Goal: Task Accomplishment & Management: Manage account settings

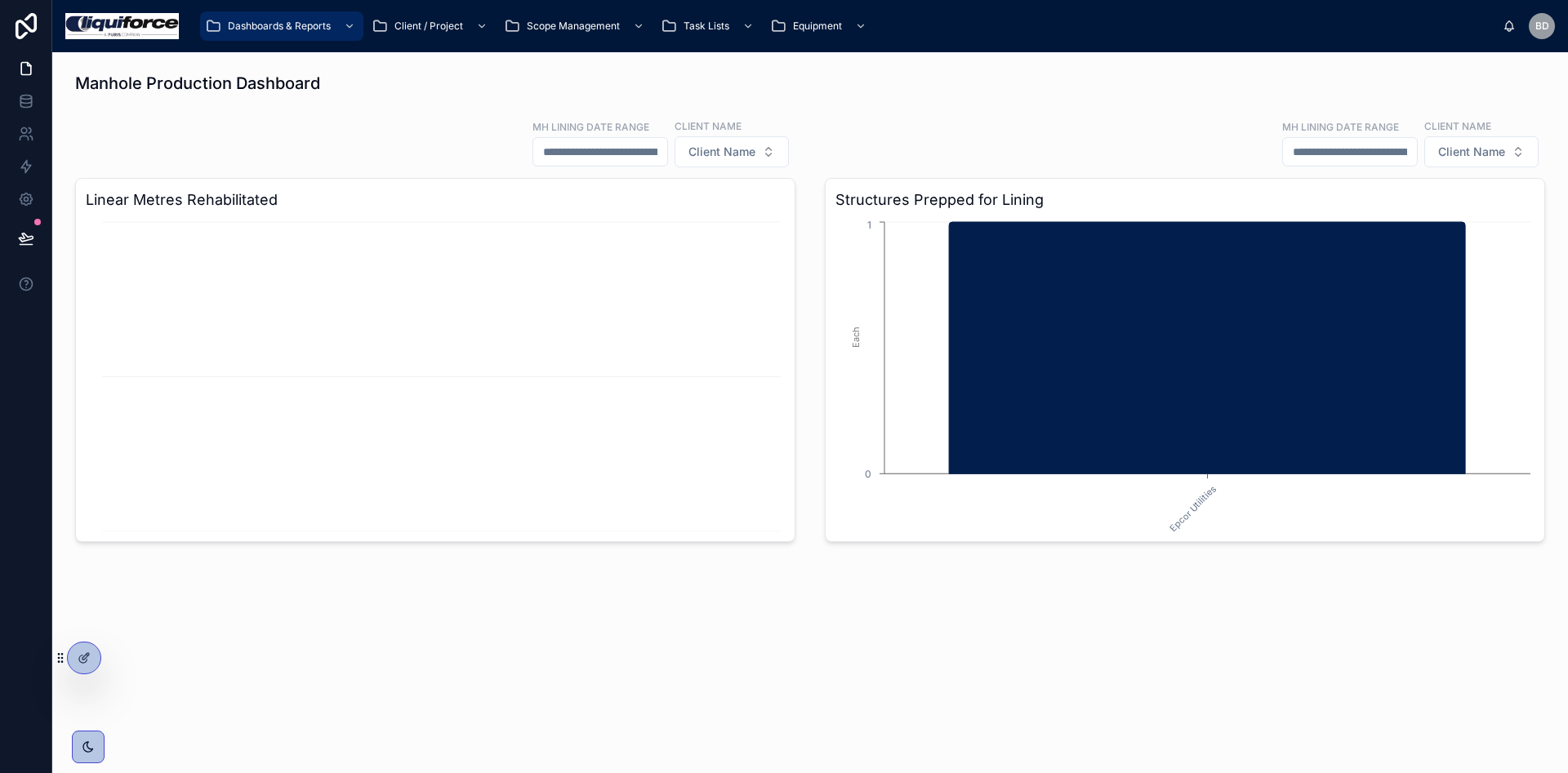
click at [593, 150] on input "text" at bounding box center [600, 151] width 134 height 23
click at [754, 140] on button "Client Name" at bounding box center [732, 151] width 115 height 31
click at [819, 136] on div "MH Lining Date Range Client Name Client Name Structures Prepped for Lining Epco…" at bounding box center [1185, 330] width 740 height 438
click at [734, 25] on div "Task Lists" at bounding box center [708, 26] width 97 height 27
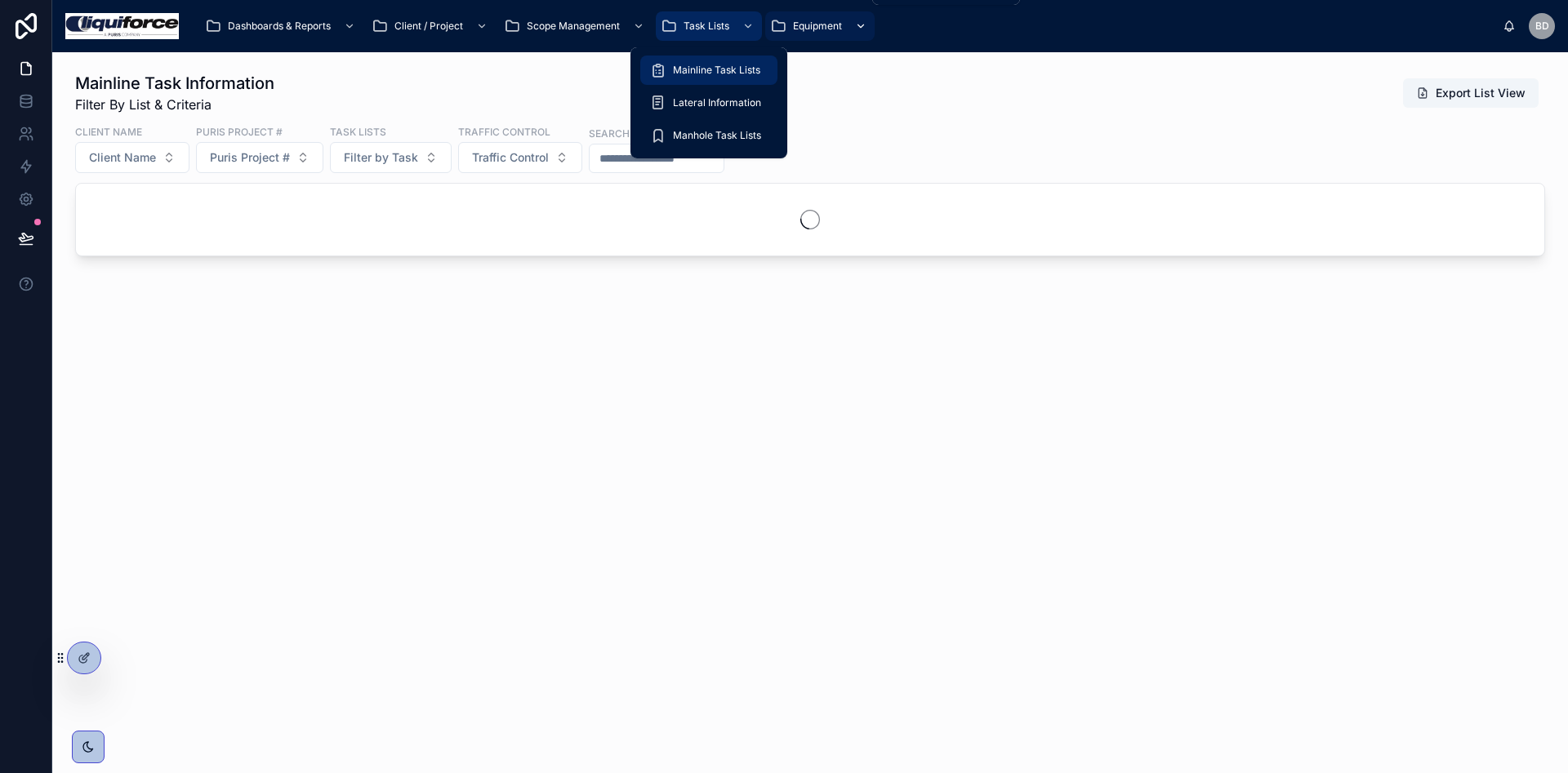
click at [844, 24] on div "Equipment" at bounding box center [820, 26] width 99 height 27
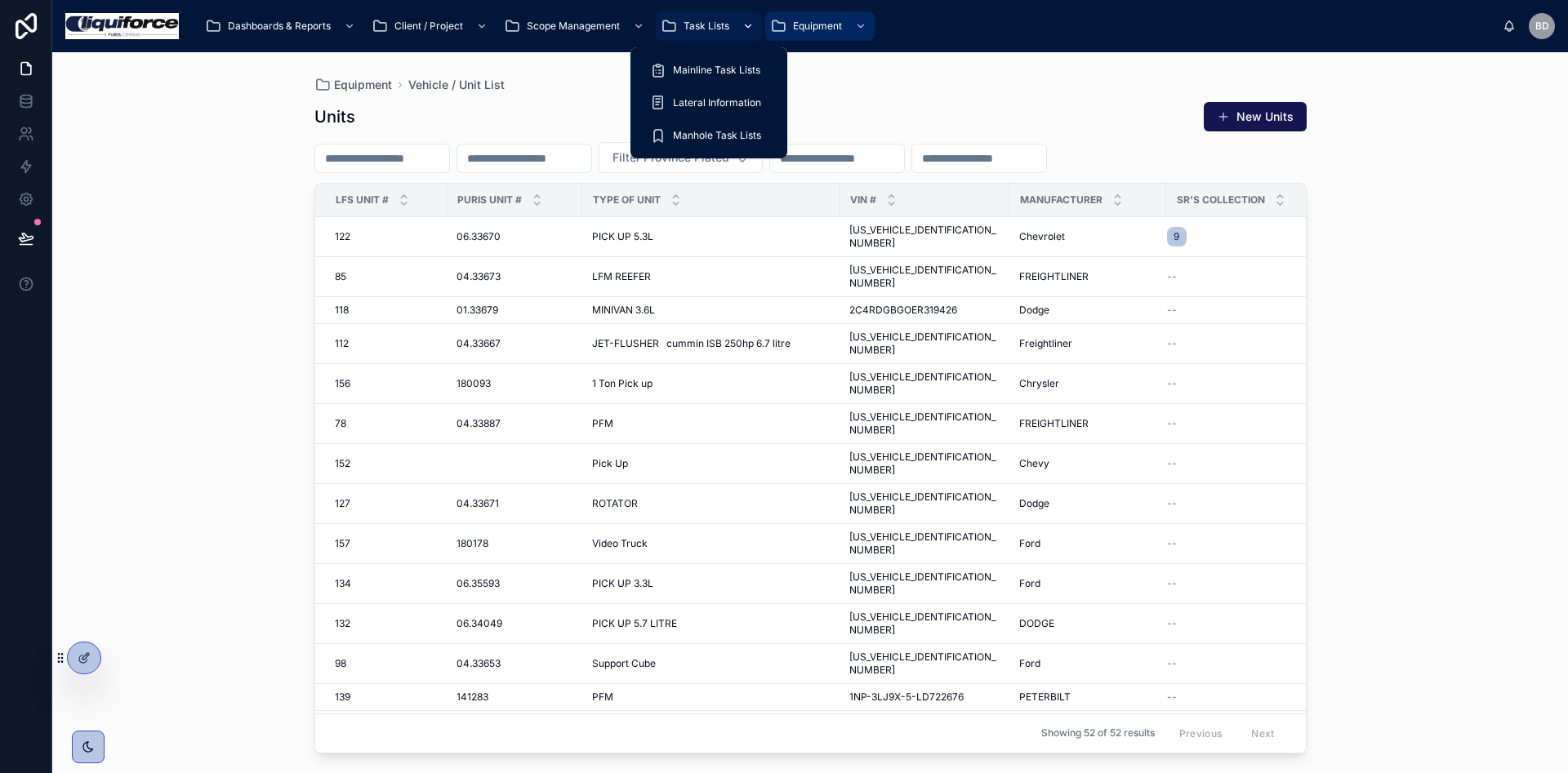
click at [694, 25] on span "Task Lists" at bounding box center [706, 26] width 45 height 13
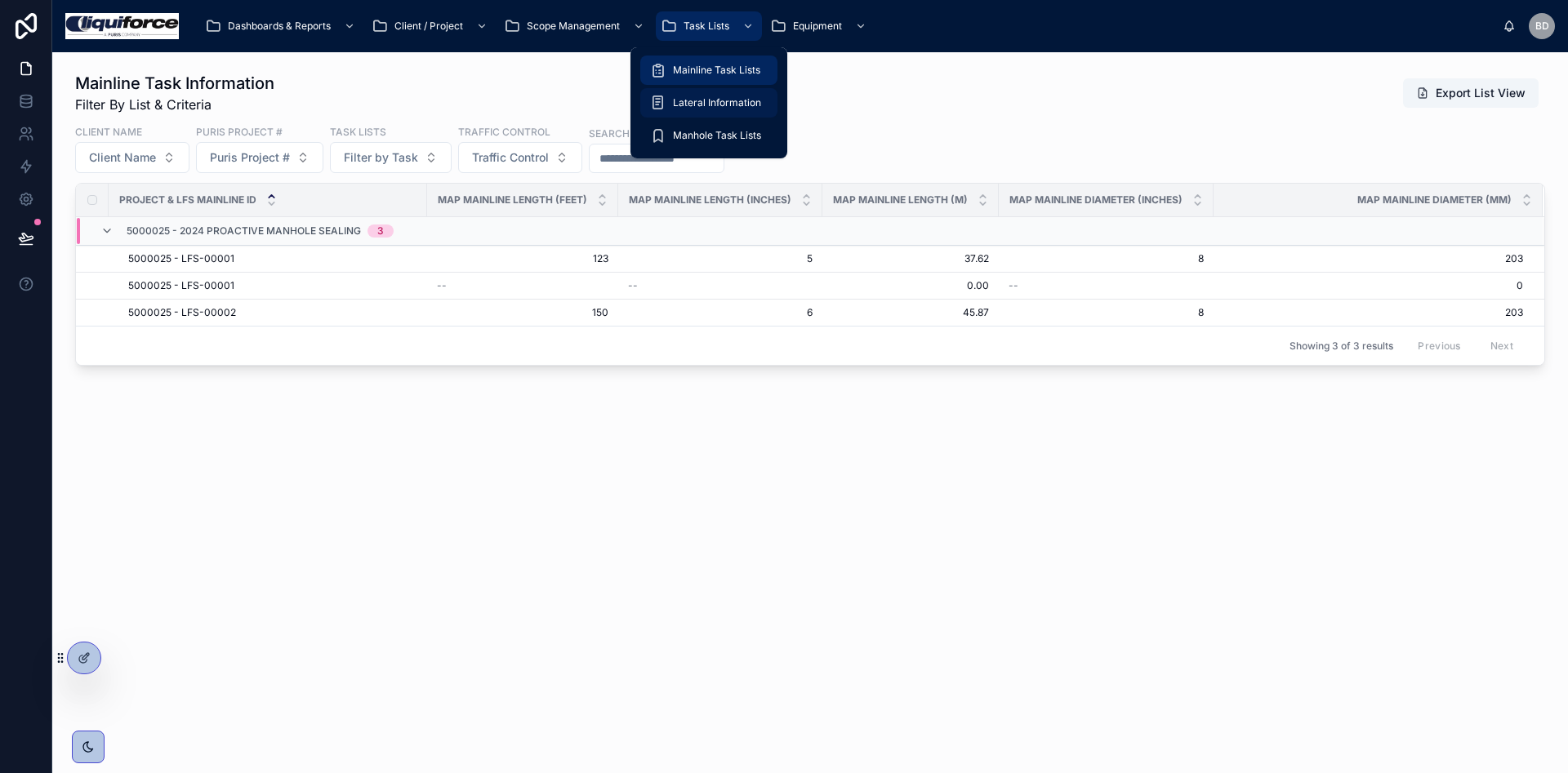
click at [701, 97] on span "Lateral Information" at bounding box center [717, 103] width 88 height 13
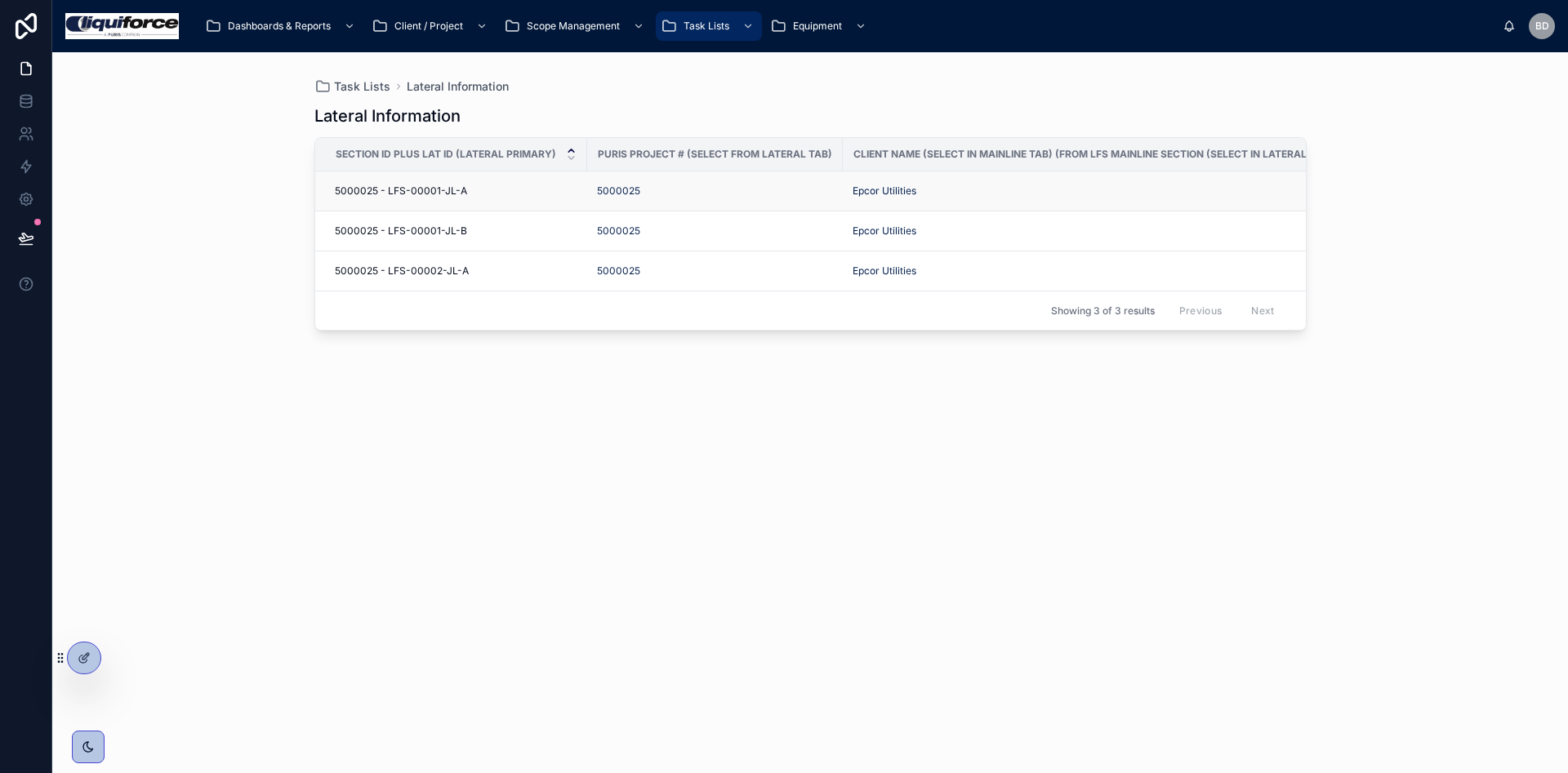
click at [449, 179] on td "5000025 - LFS-00001-JL-A 5000025 - LFS-00001-JL-A" at bounding box center [451, 191] width 272 height 40
click at [375, 192] on span "5000025 - LFS-00001-JL-A" at bounding box center [400, 191] width 133 height 13
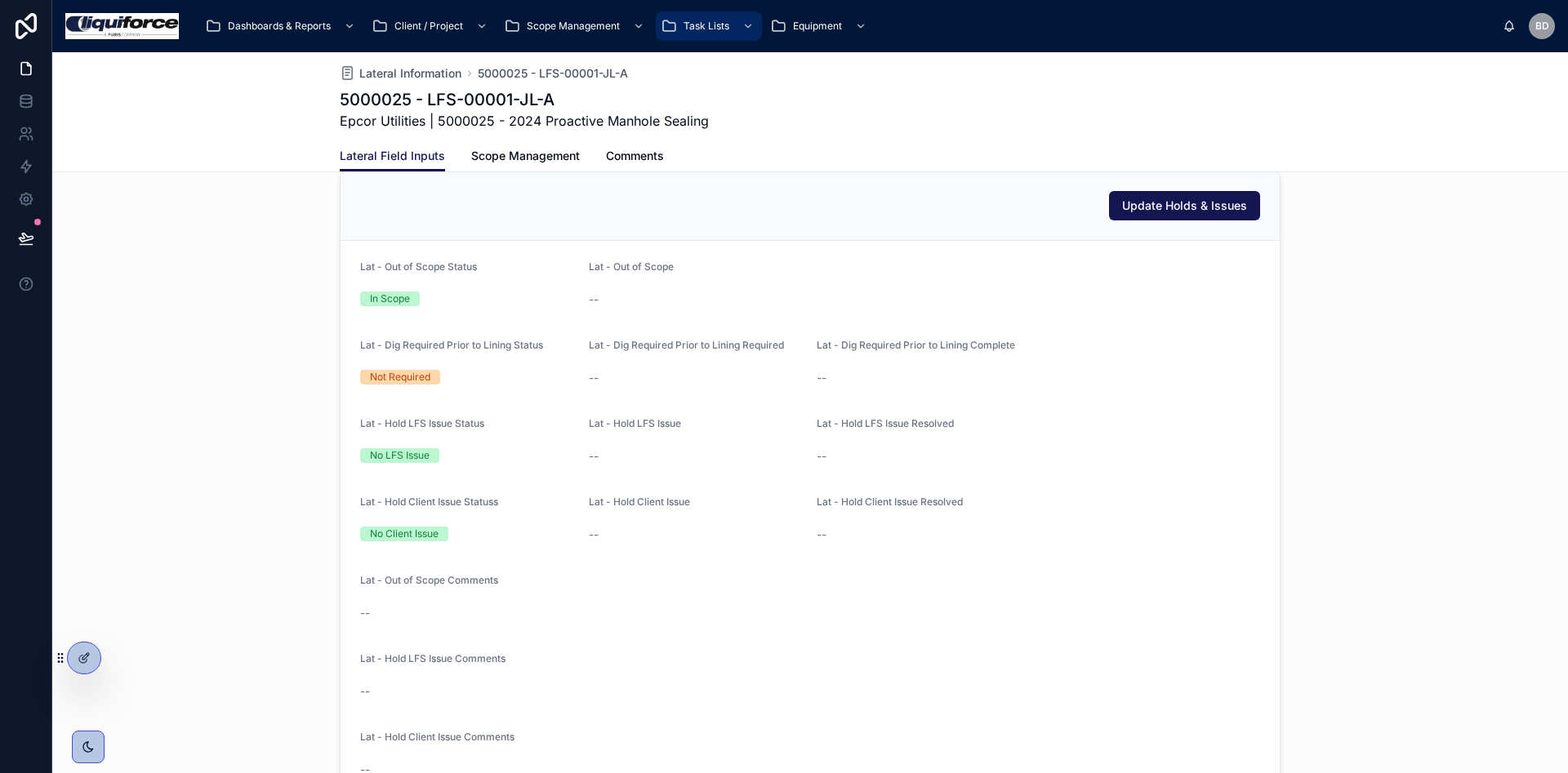
scroll to position [122, 0]
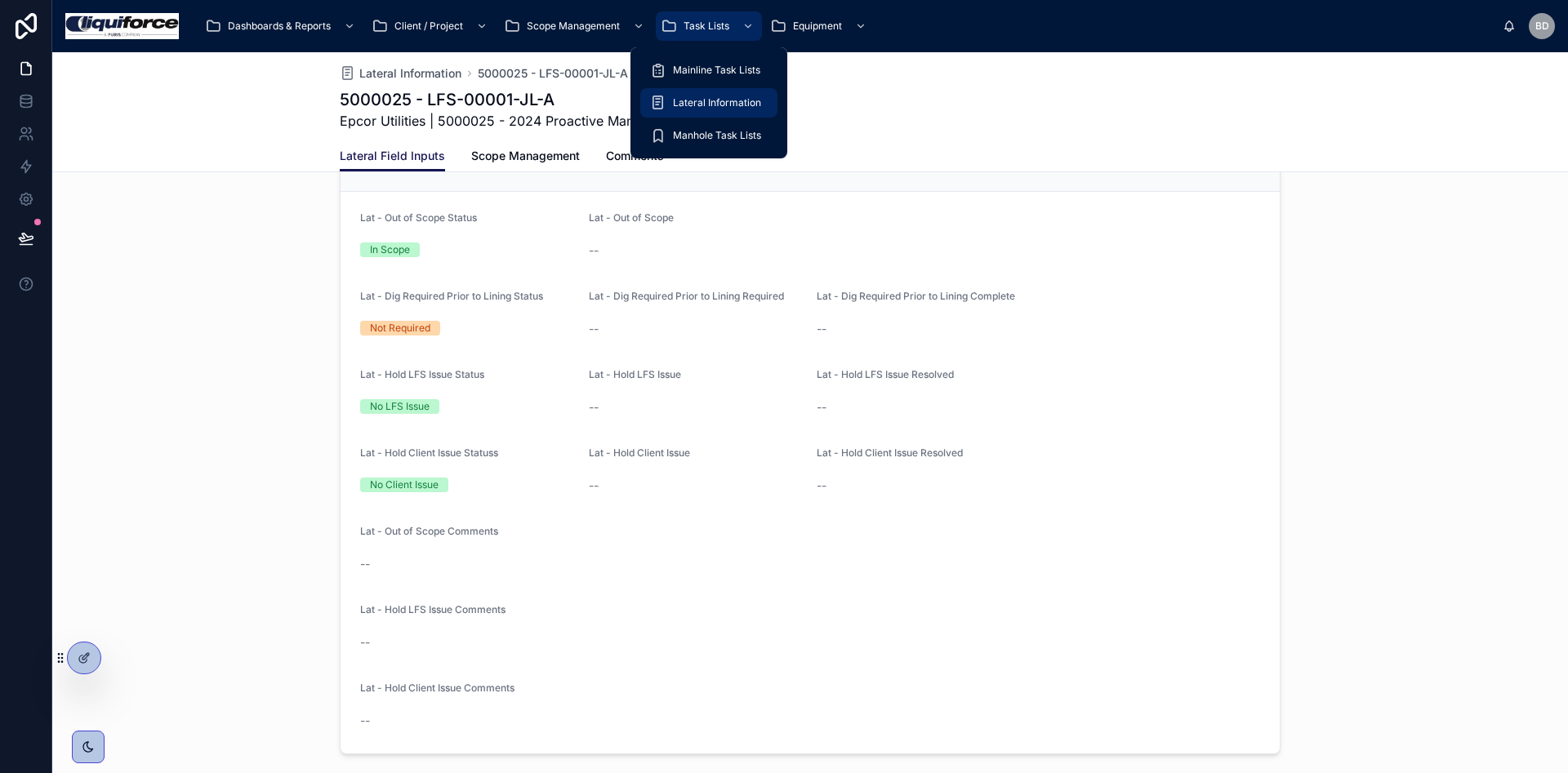
click at [701, 109] on span "Lateral Information" at bounding box center [717, 103] width 88 height 13
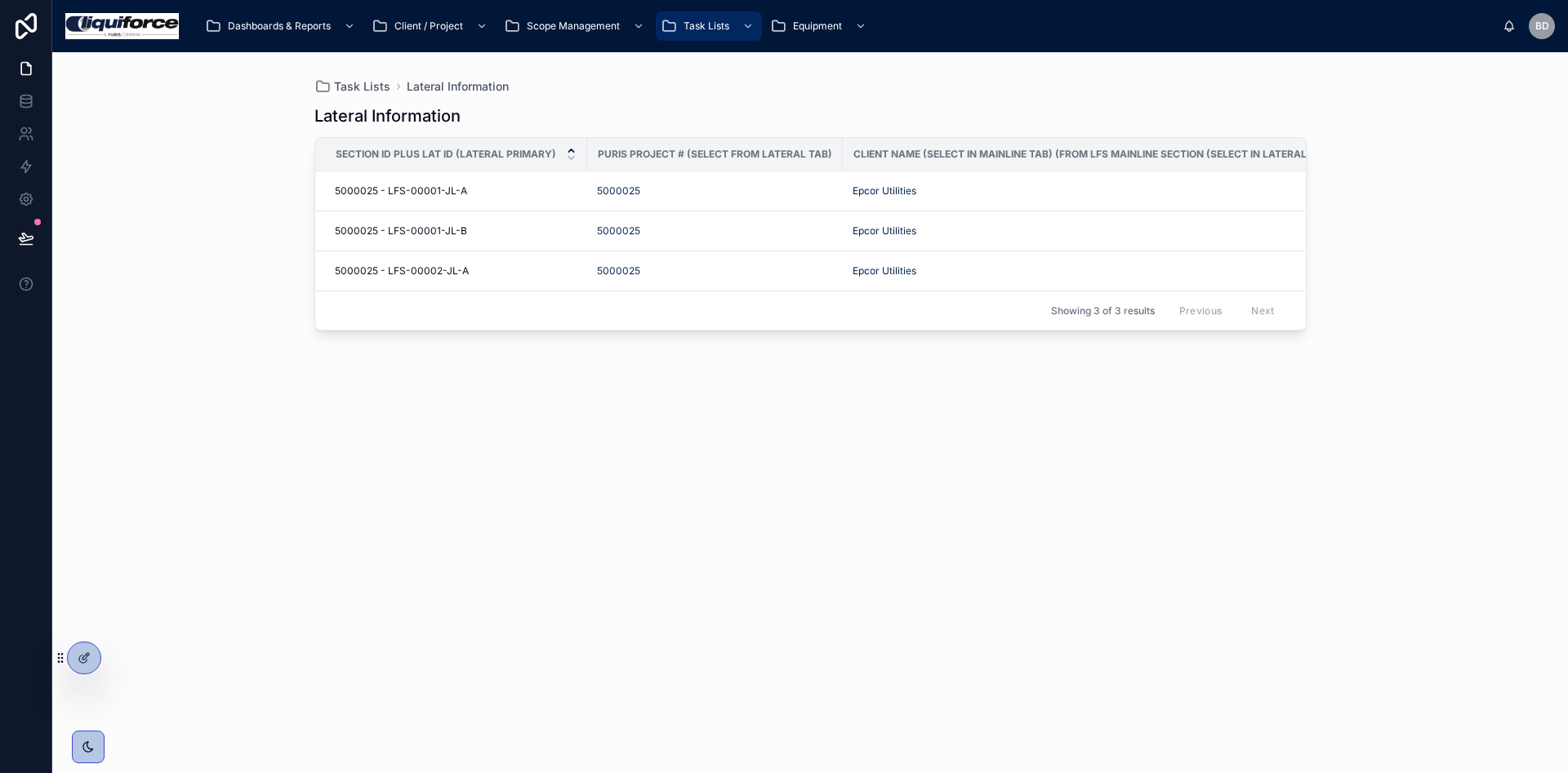
click at [673, 102] on div "Lateral Information Section ID Plus Lat ID (Lateral Primary) Puris Project # (S…" at bounding box center [811, 424] width 992 height 658
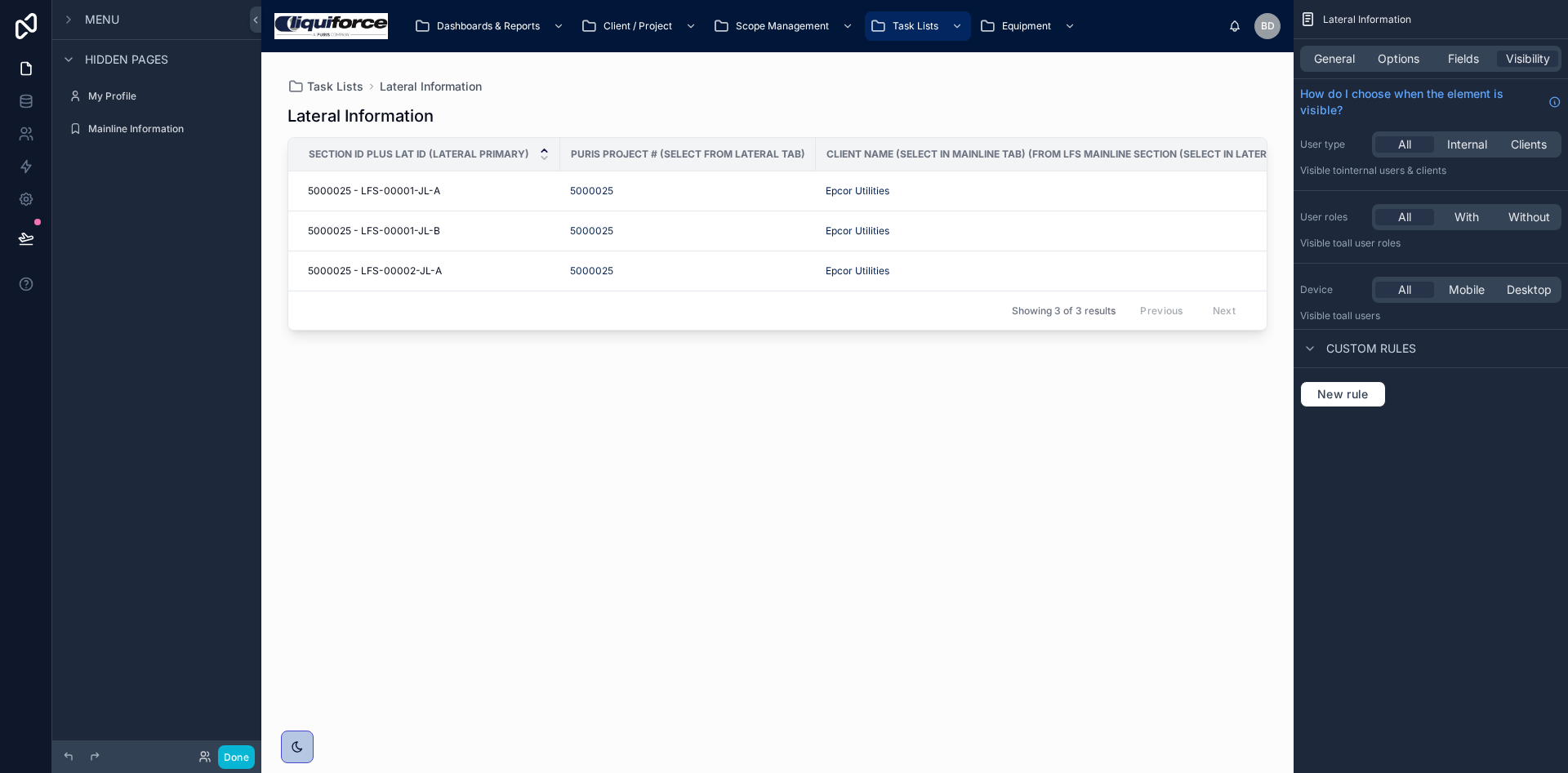
click at [667, 99] on div at bounding box center [777, 403] width 1033 height 701
click at [1319, 59] on span "General" at bounding box center [1334, 58] width 41 height 16
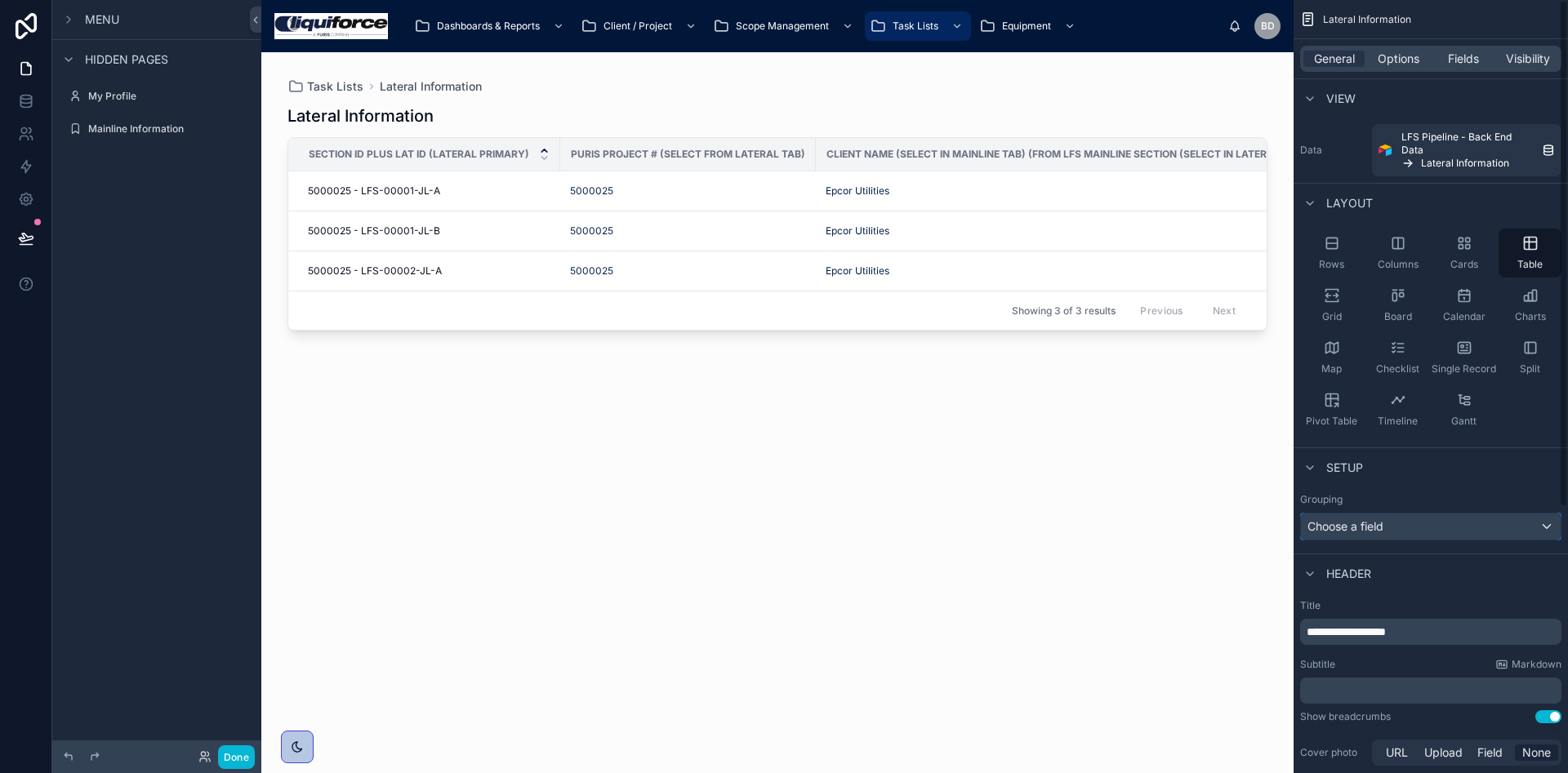
click at [1395, 515] on div "Choose a field" at bounding box center [1431, 526] width 260 height 27
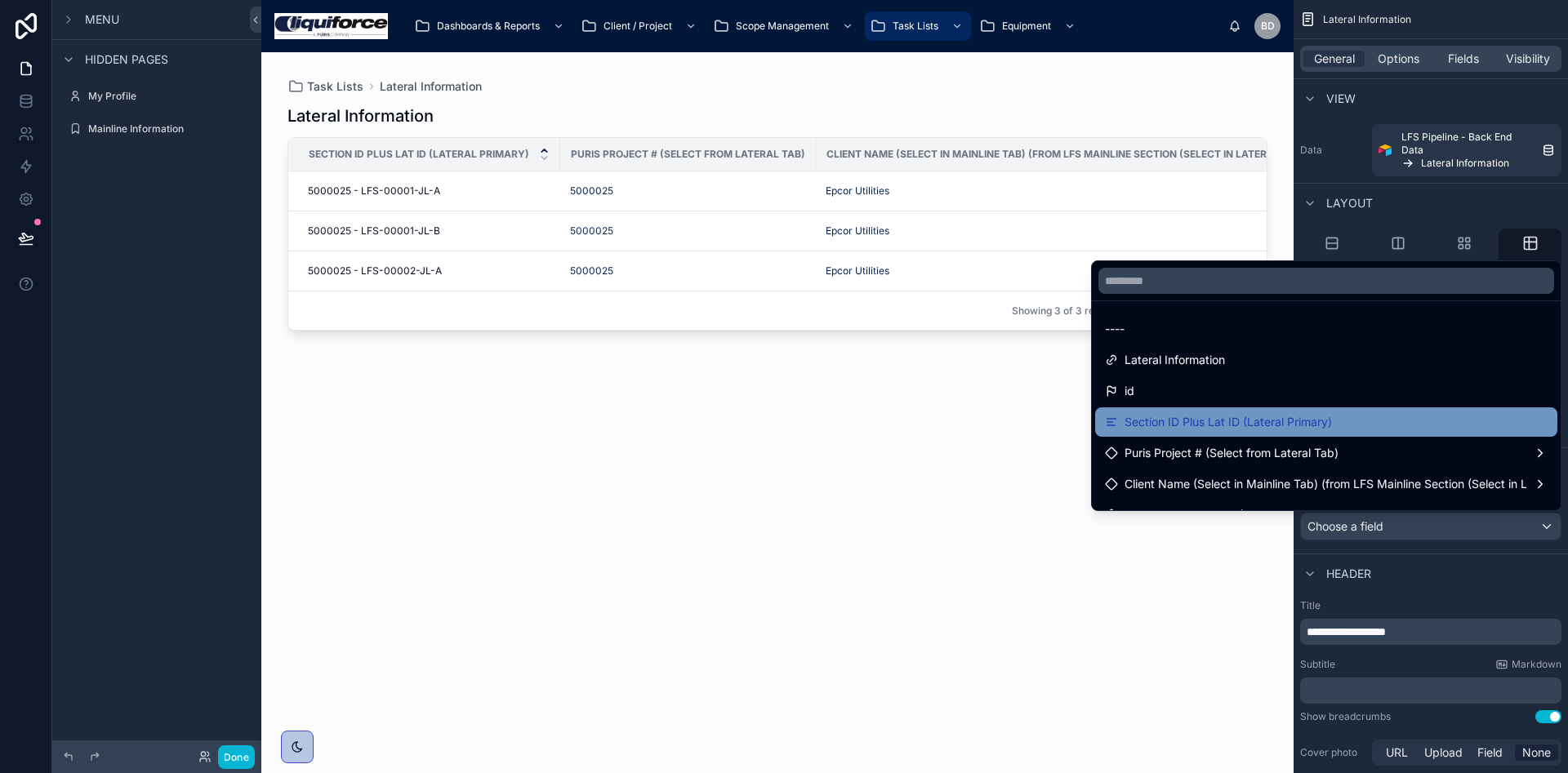
click at [1215, 424] on span "Section ID Plus Lat ID (Lateral Primary)" at bounding box center [1228, 422] width 207 height 20
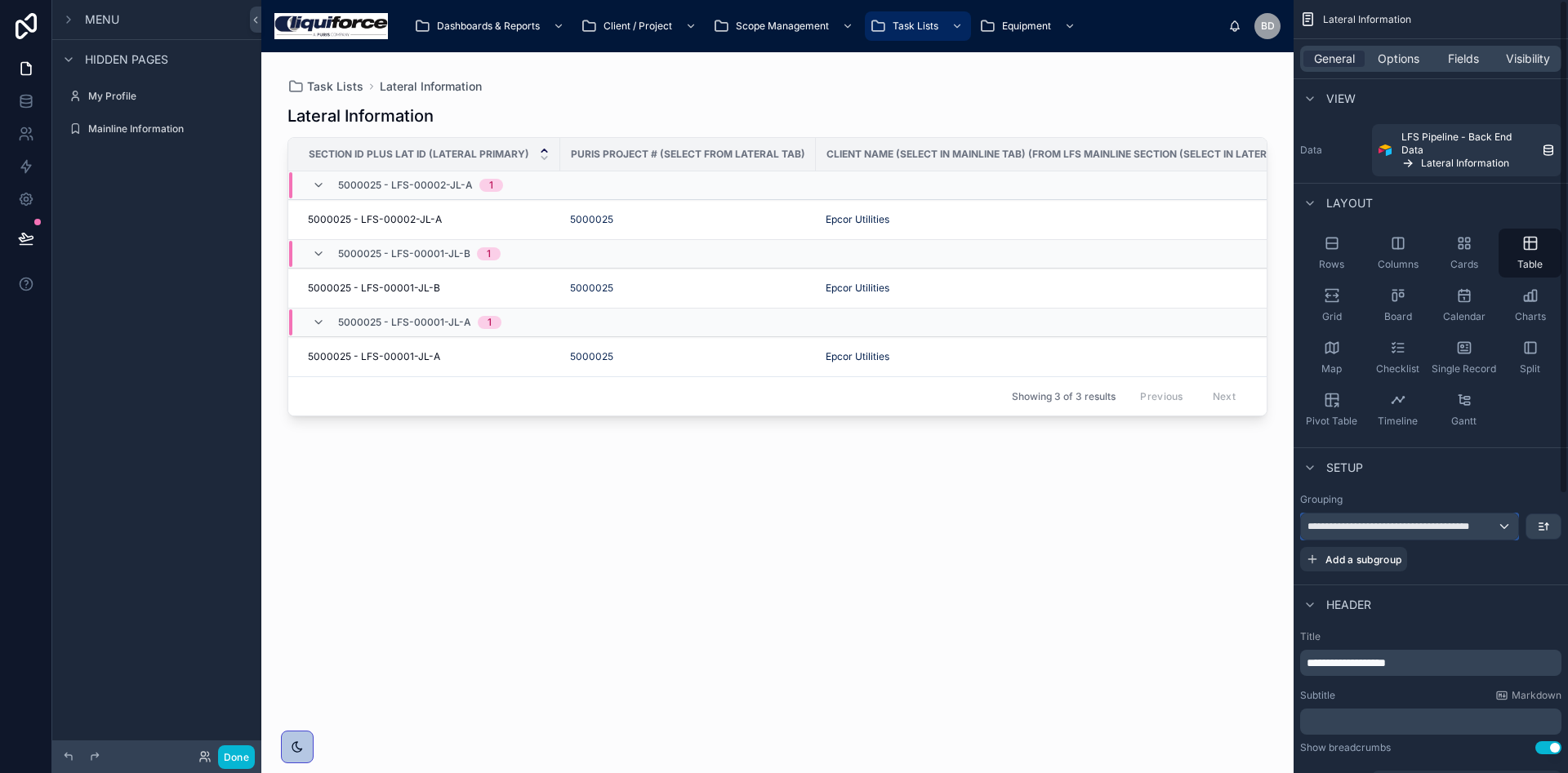
click at [1440, 528] on span "**********" at bounding box center [1396, 526] width 179 height 13
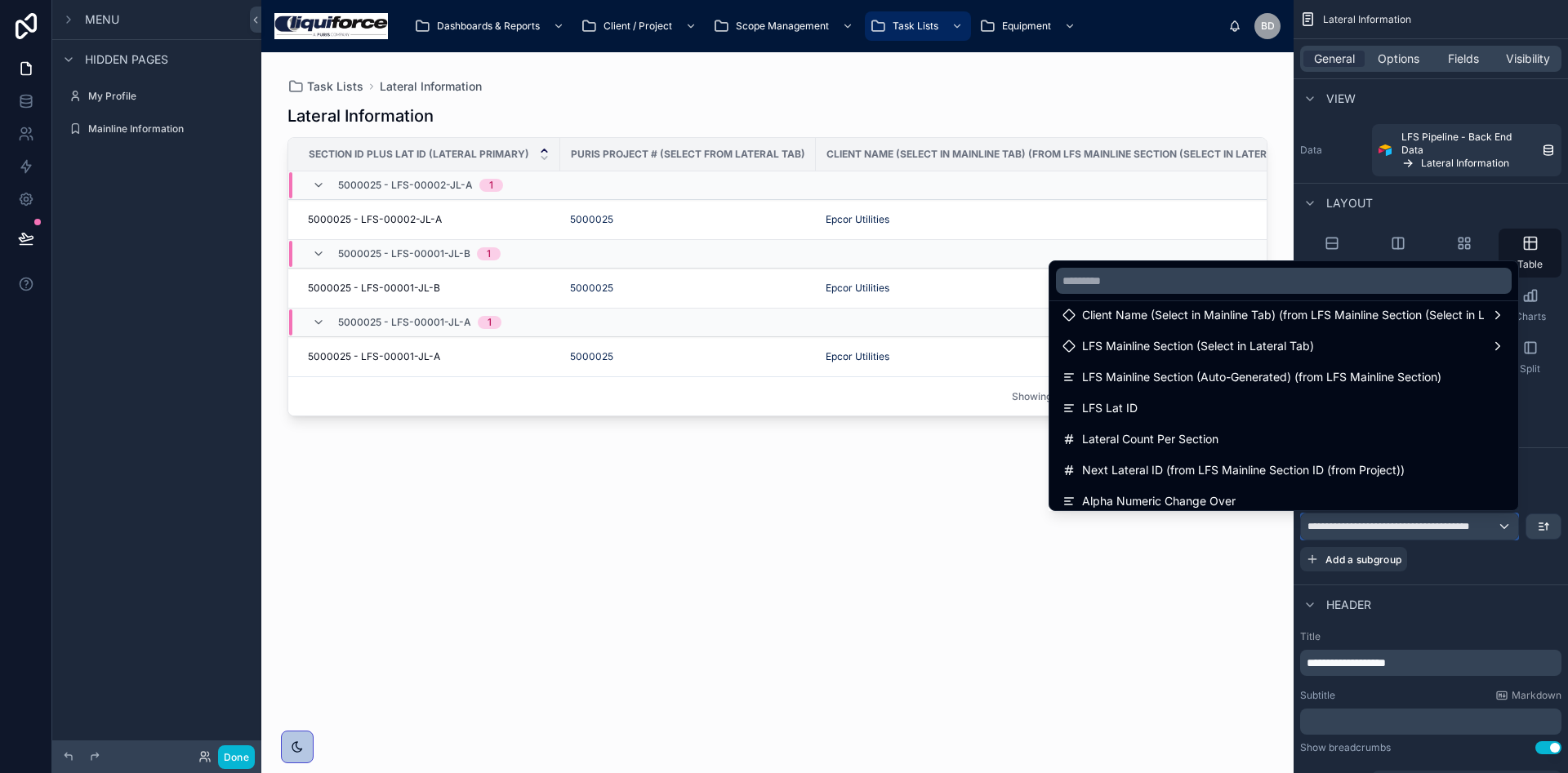
scroll to position [122, 0]
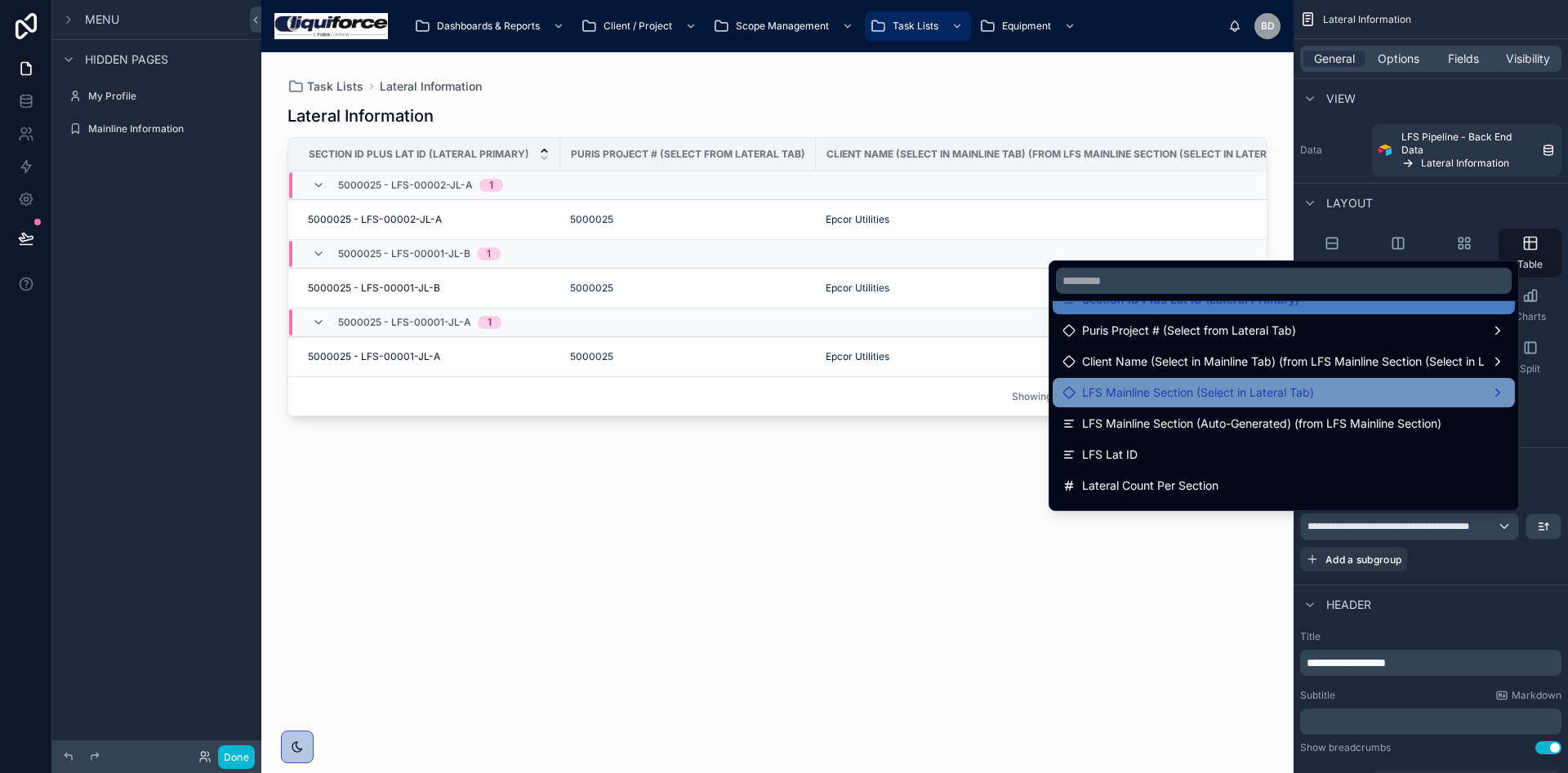
click at [1251, 401] on span "LFS Mainline Section (Select in Lateral Tab)" at bounding box center [1198, 392] width 232 height 20
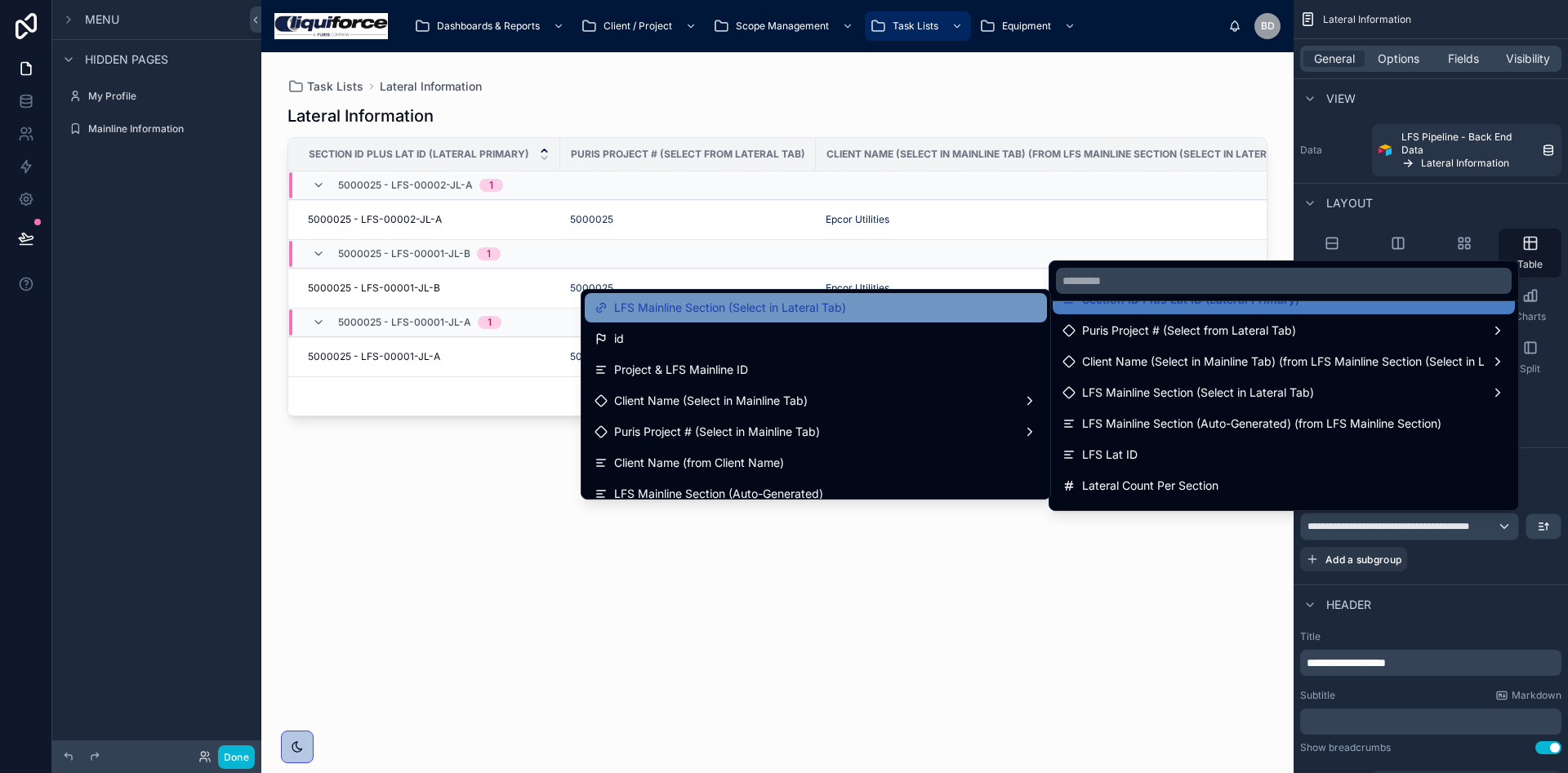
click at [742, 308] on span "LFS Mainline Section (Select in Lateral Tab)" at bounding box center [730, 307] width 232 height 20
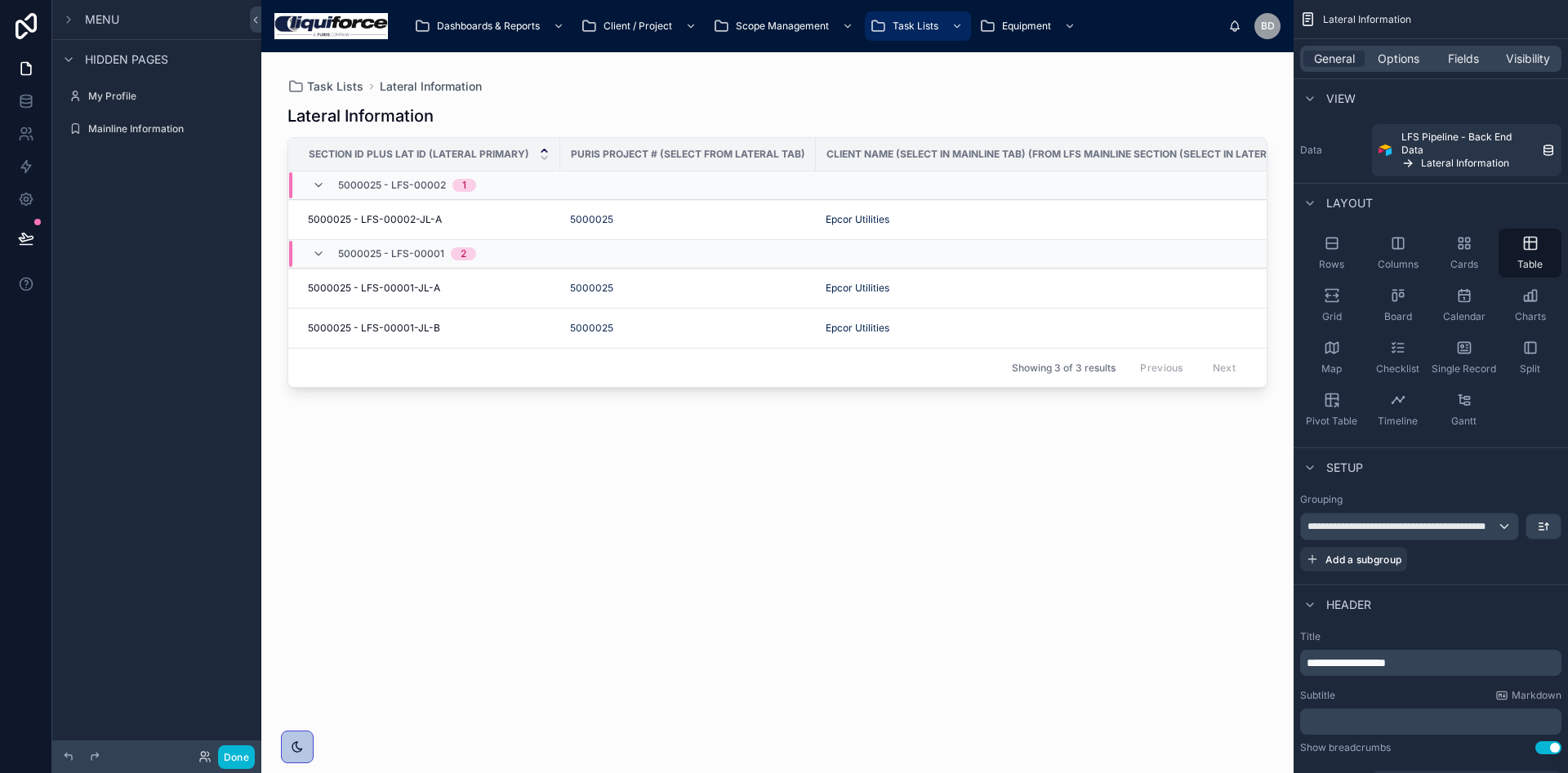
click at [745, 491] on div "Lateral Information Section ID Plus Lat ID (Lateral Primary) Puris Project # (S…" at bounding box center [778, 424] width 980 height 658
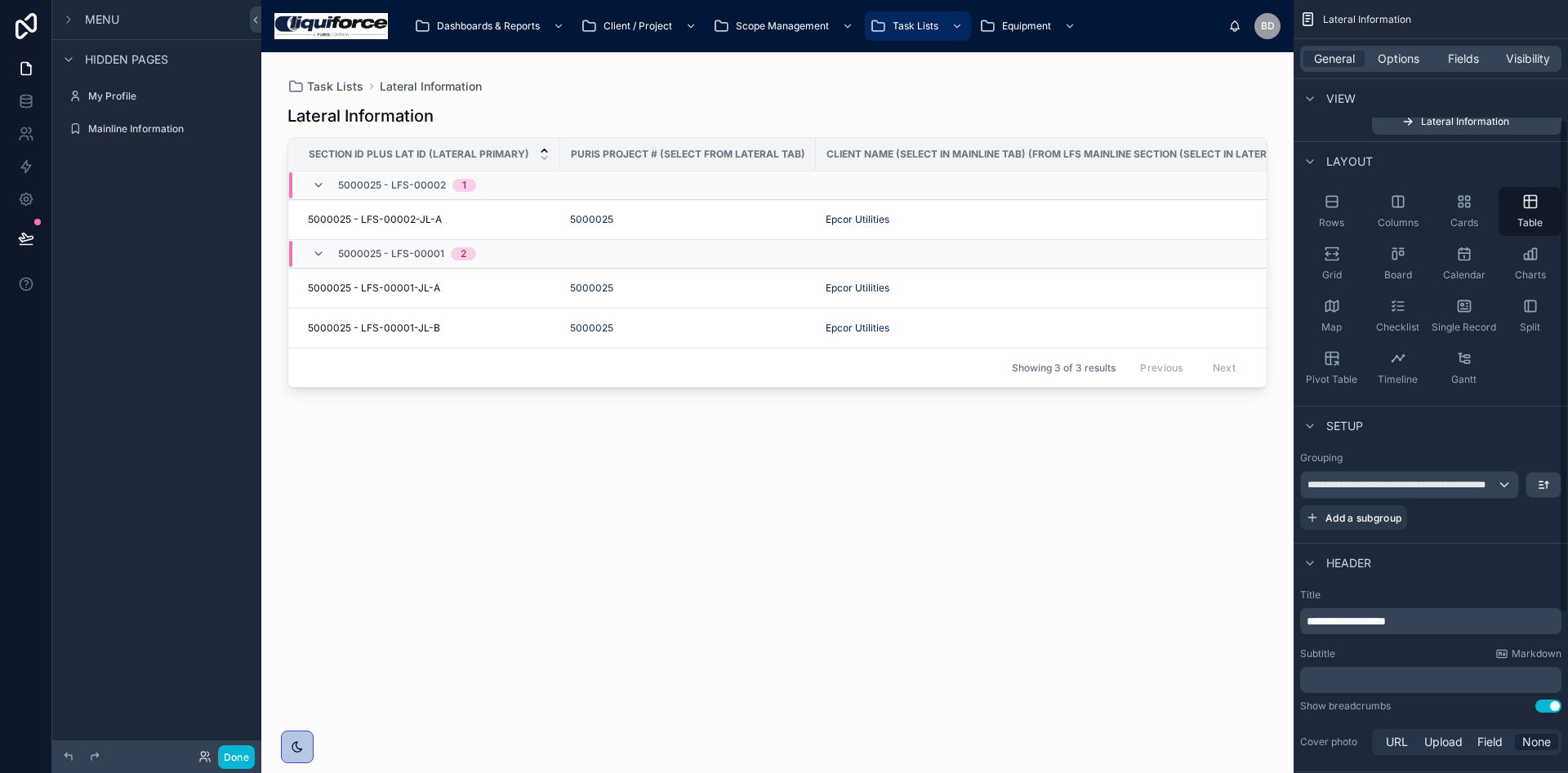
scroll to position [0, 0]
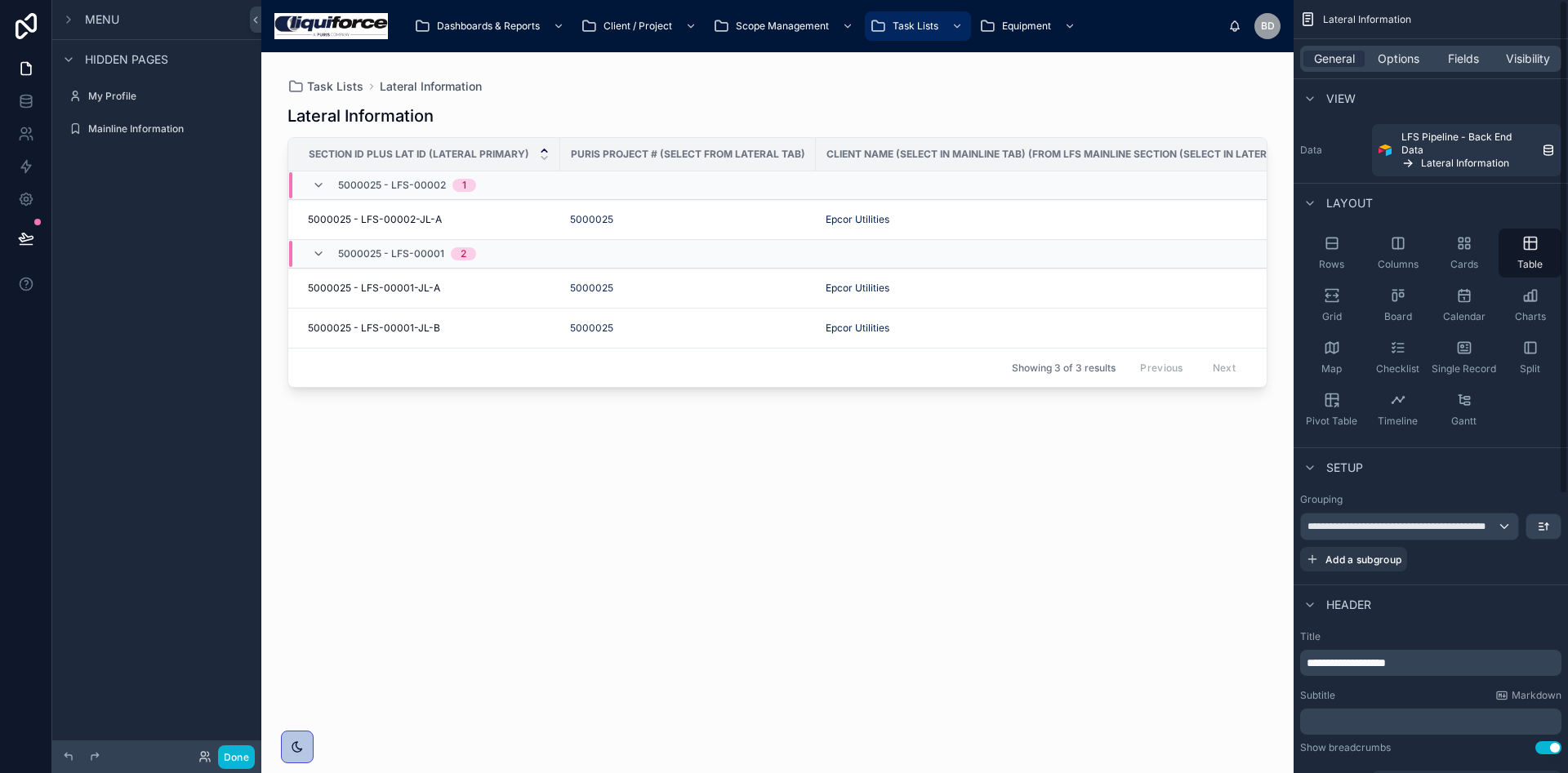
click at [1402, 68] on div "General Options Fields Visibility" at bounding box center [1430, 58] width 261 height 27
click at [1394, 58] on span "Options" at bounding box center [1399, 58] width 42 height 16
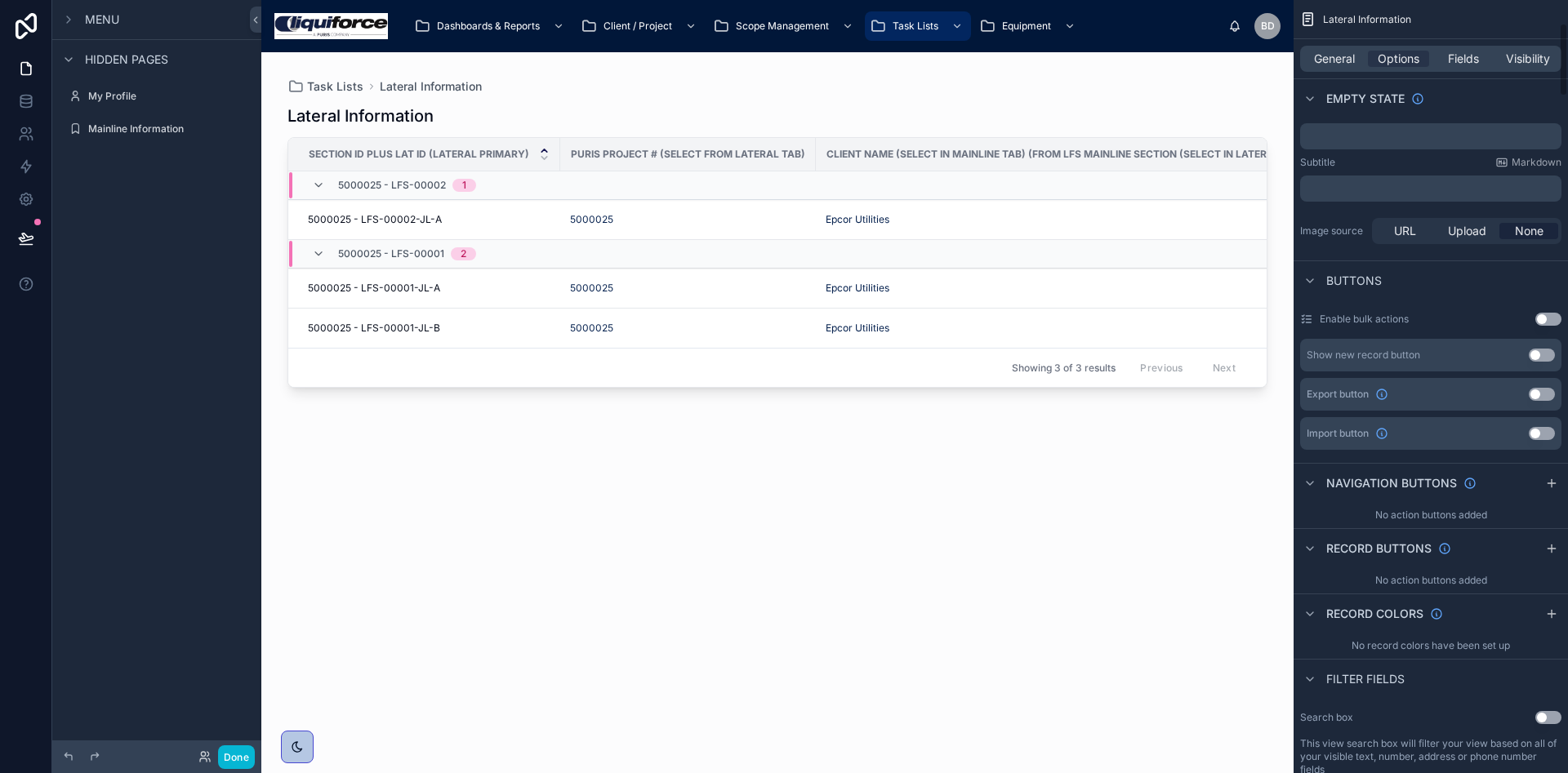
scroll to position [368, 0]
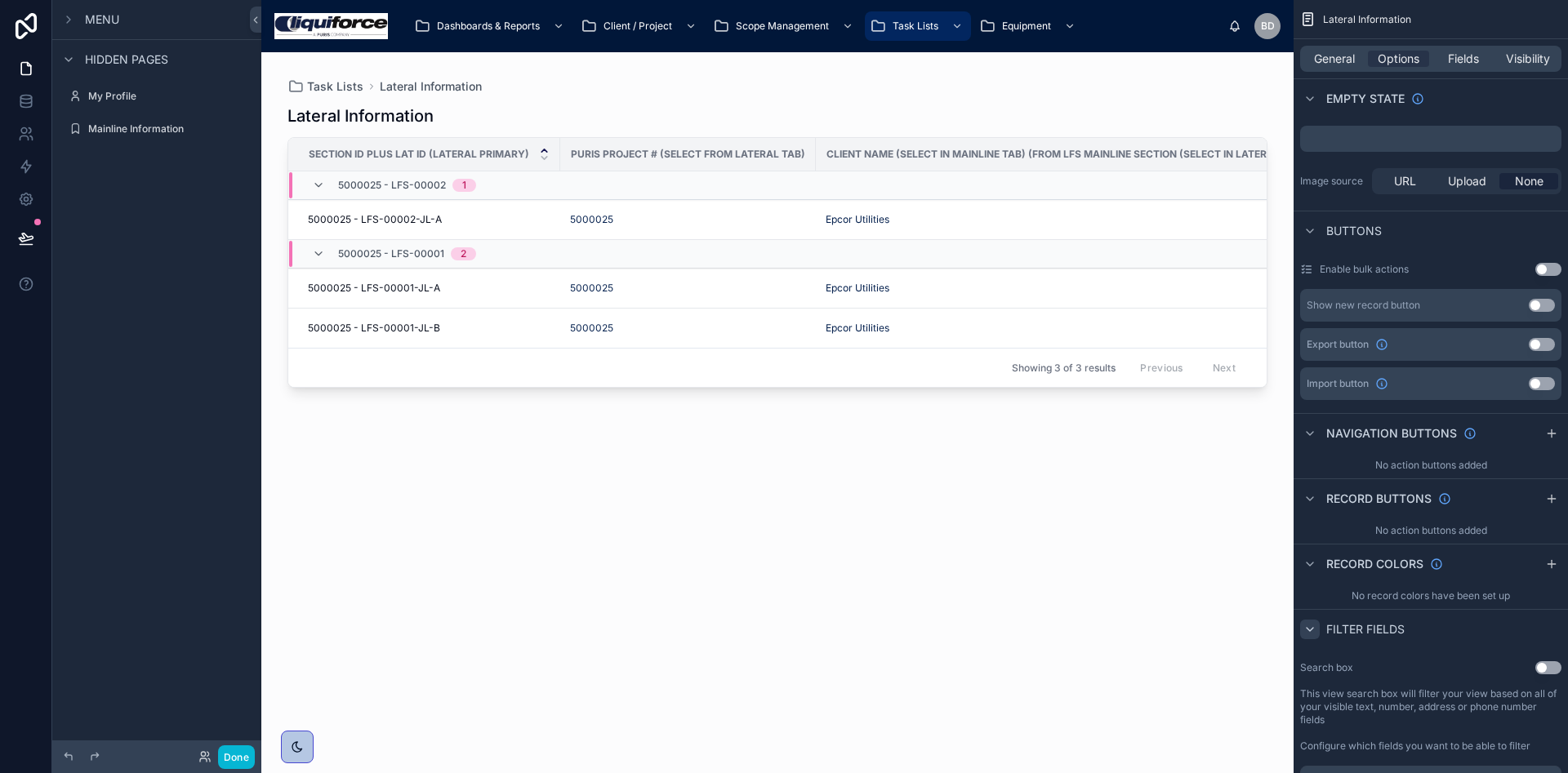
click at [1311, 630] on icon "scrollable content" at bounding box center [1310, 628] width 13 height 13
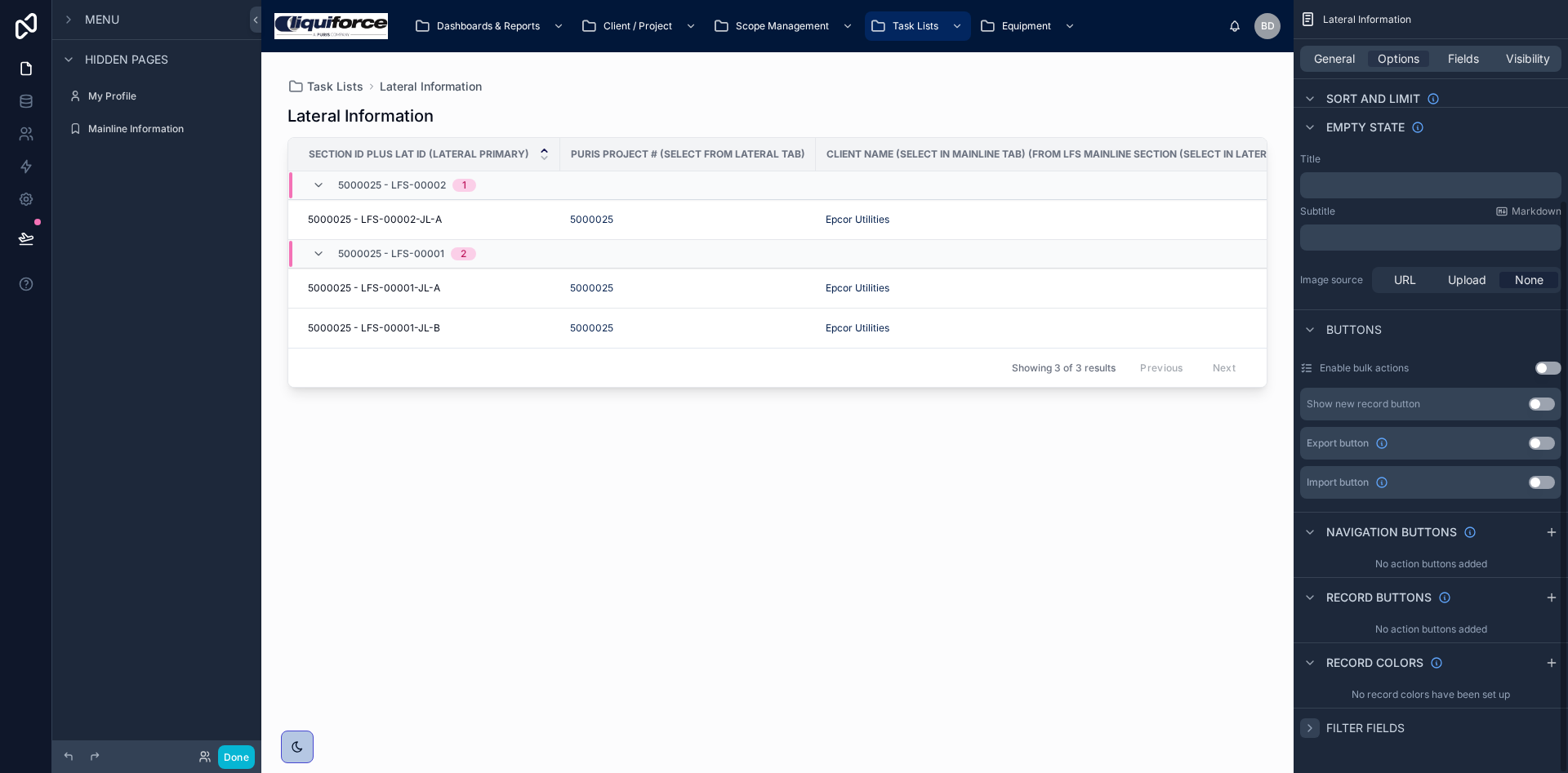
scroll to position [268, 0]
click at [1336, 727] on span "Filter fields" at bounding box center [1365, 728] width 79 height 16
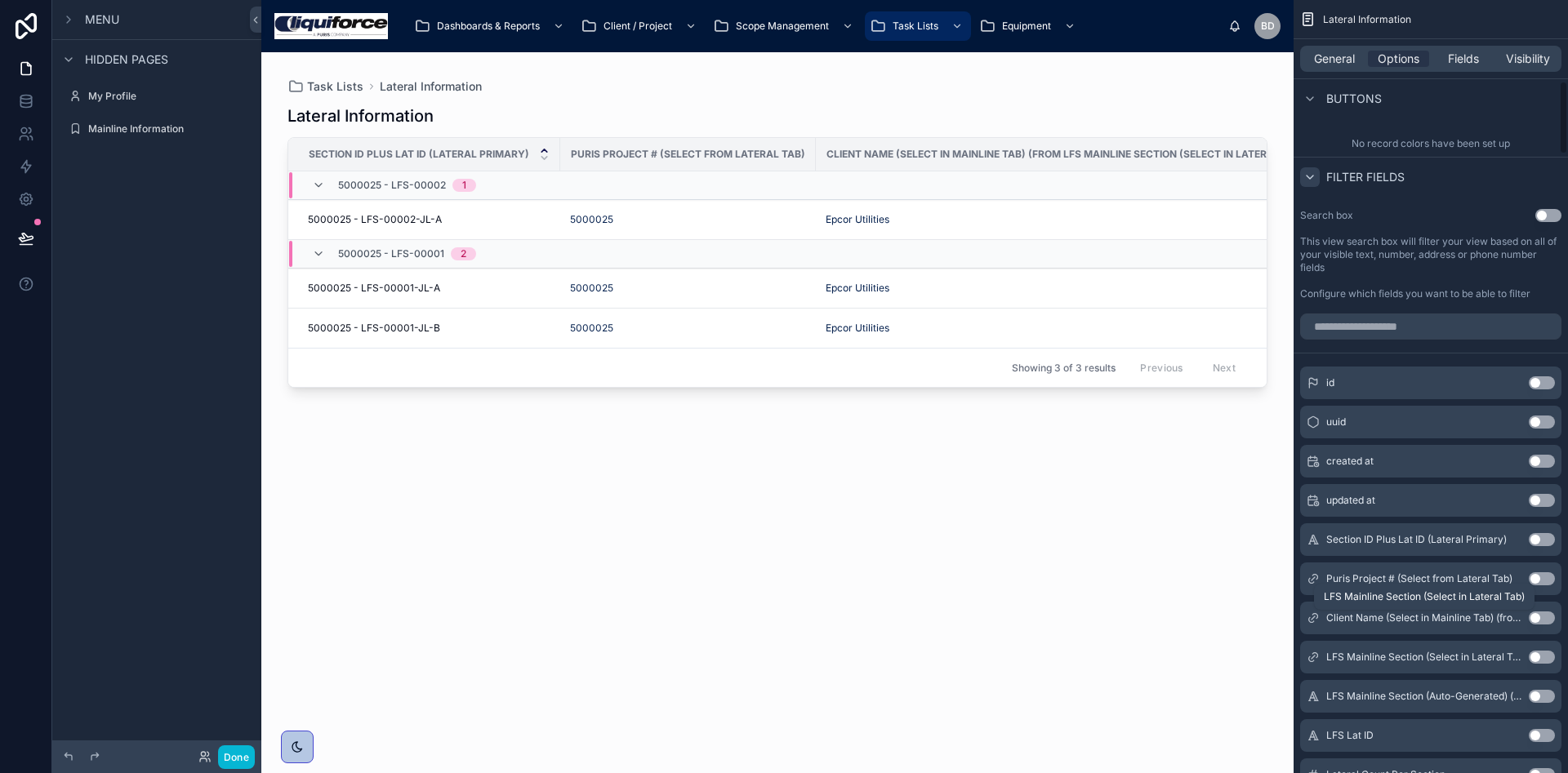
scroll to position [857, 0]
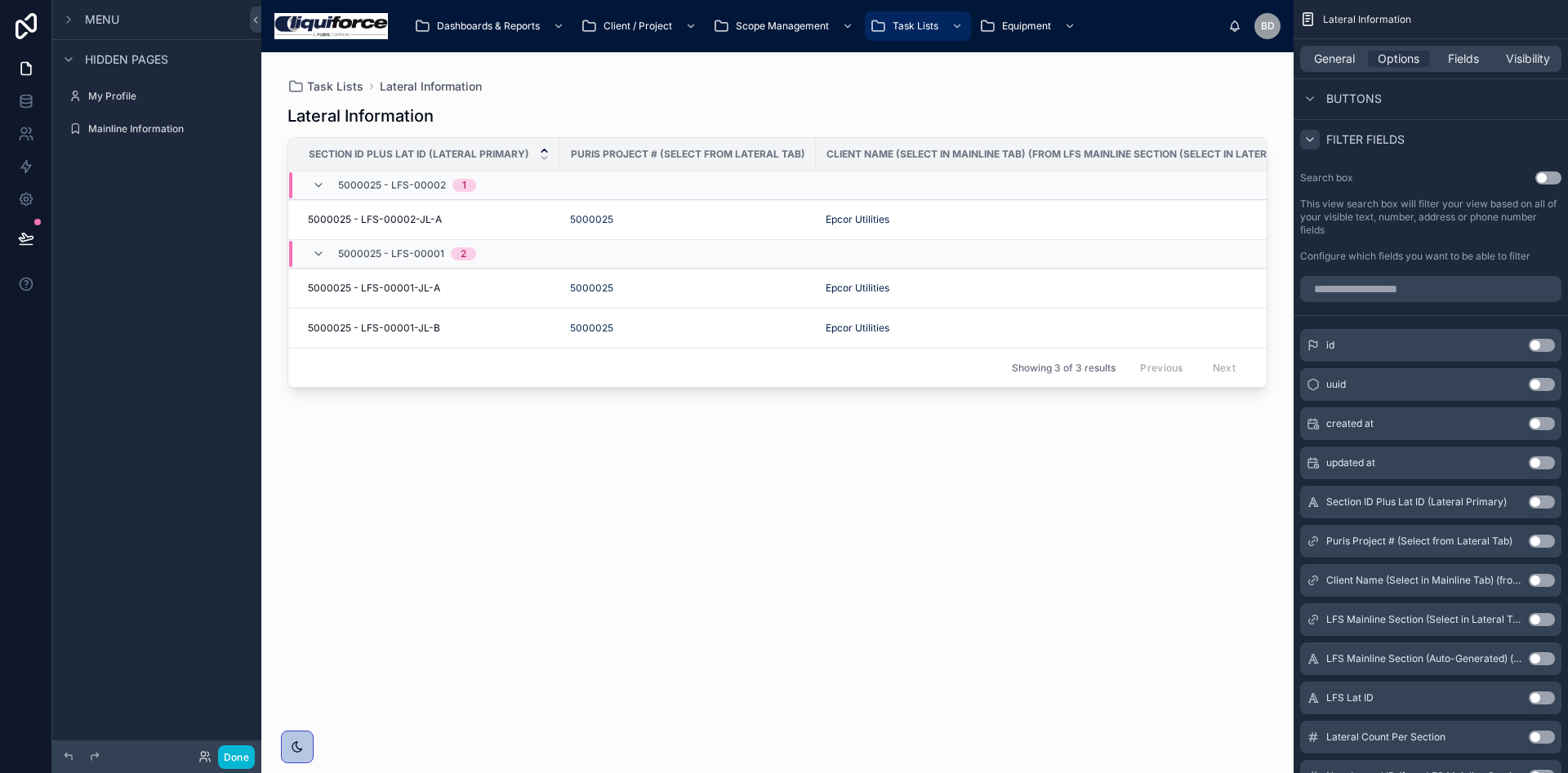
click at [1536, 540] on button "Use setting" at bounding box center [1541, 540] width 27 height 13
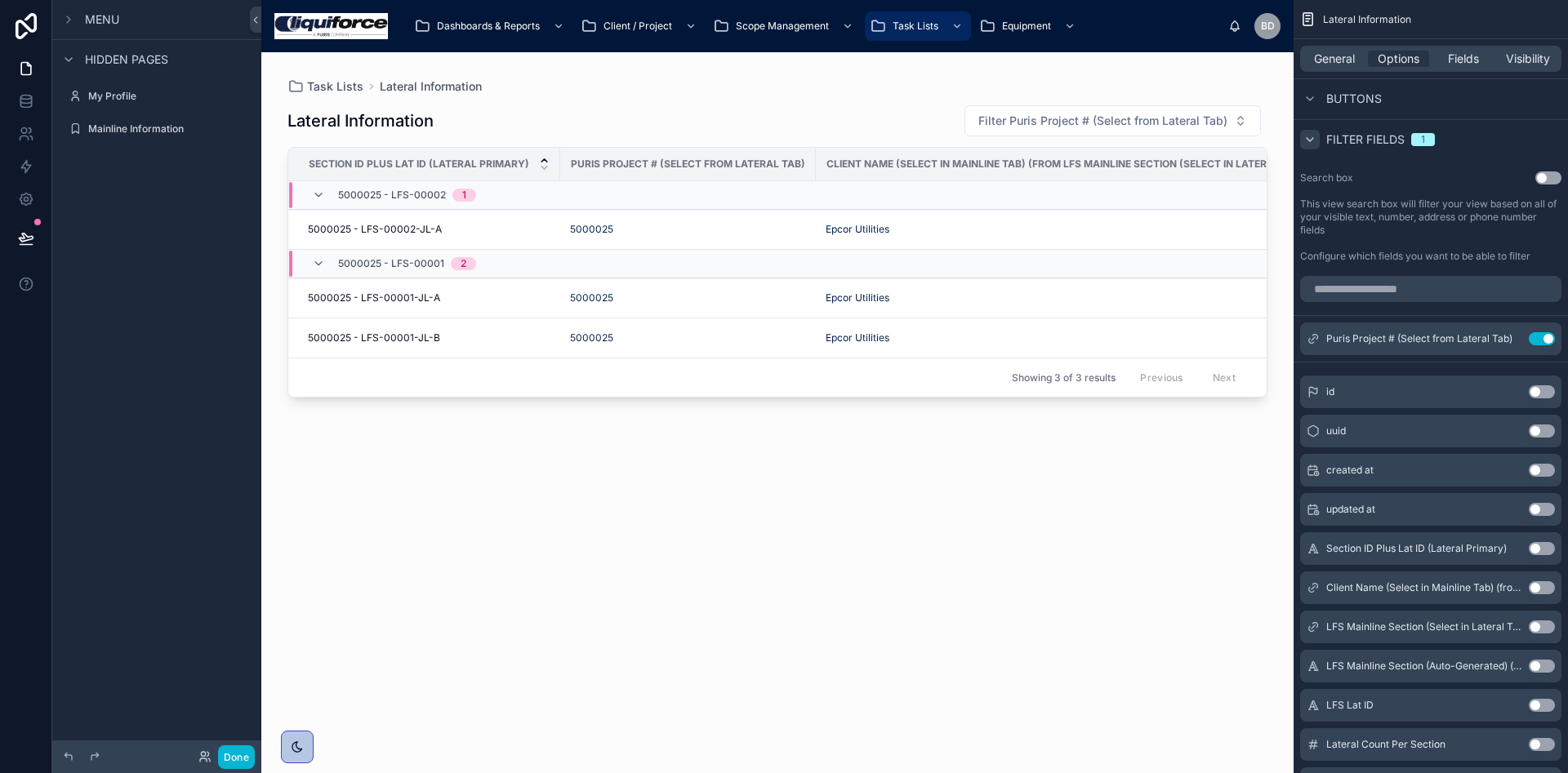
click at [1530, 511] on button "Use setting" at bounding box center [1541, 509] width 27 height 13
click at [1530, 512] on button "Use setting" at bounding box center [1541, 509] width 27 height 13
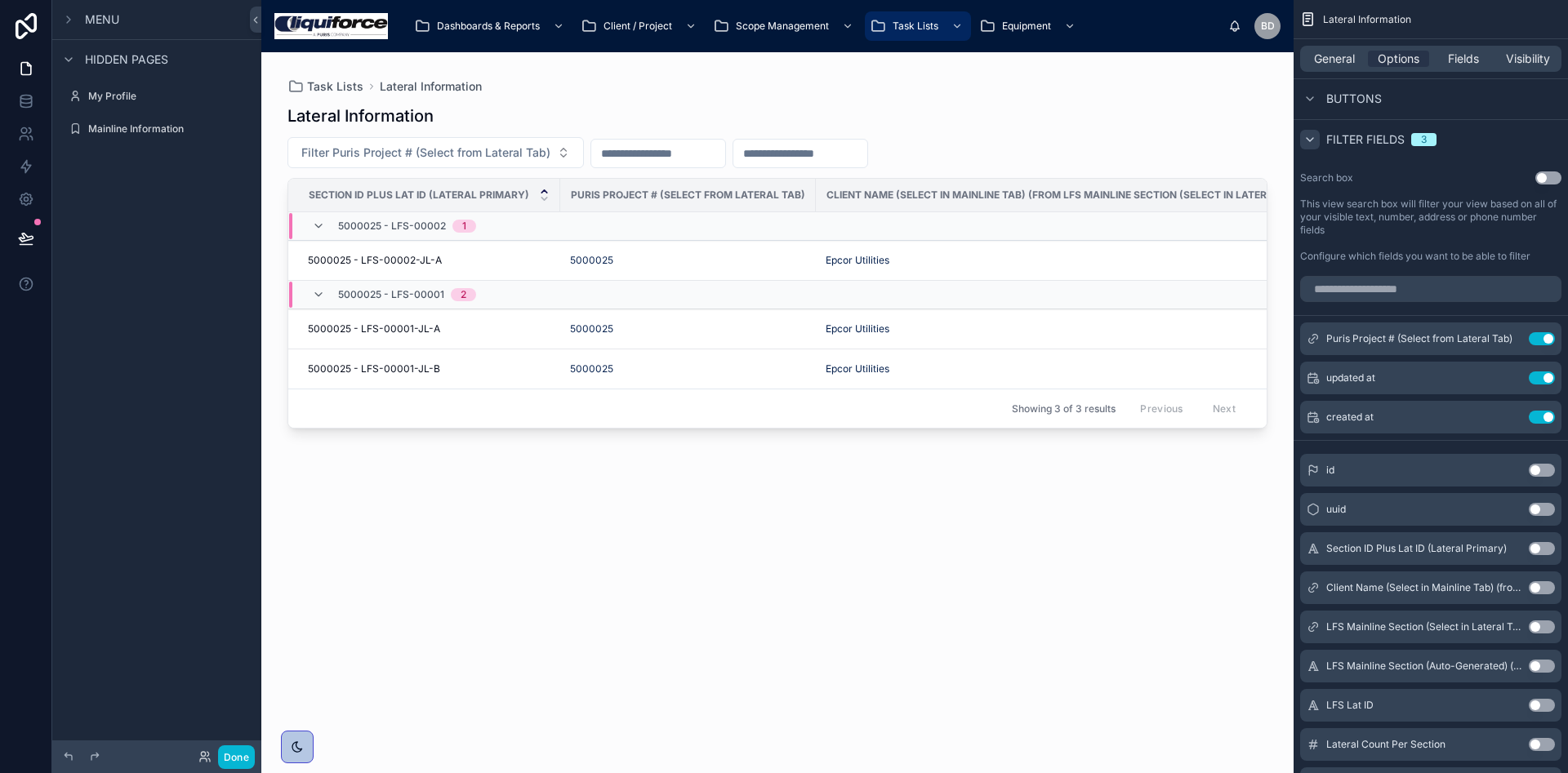
click at [1535, 587] on button "Use setting" at bounding box center [1541, 587] width 27 height 13
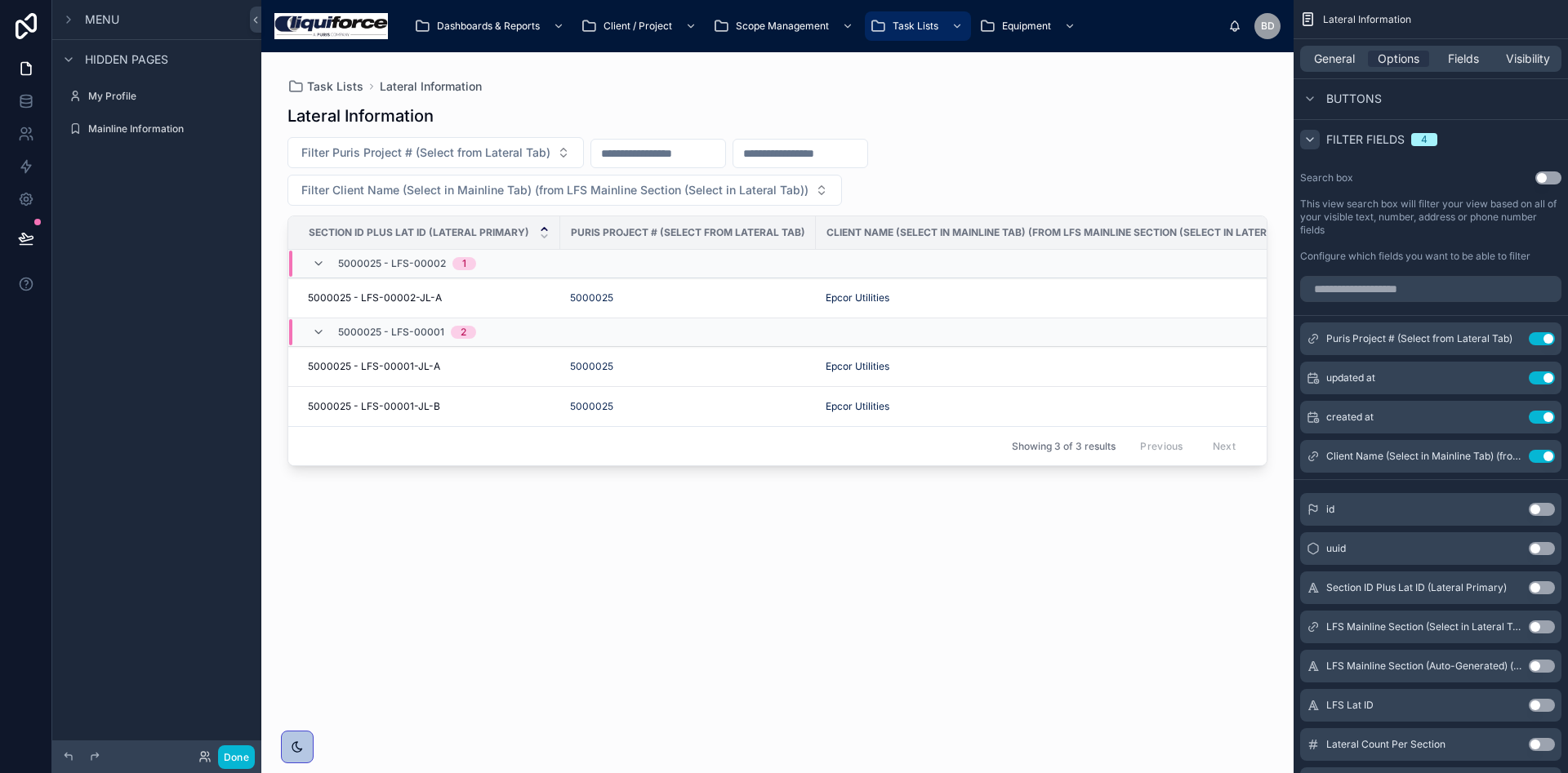
click at [1535, 587] on button "Use setting" at bounding box center [1541, 587] width 27 height 13
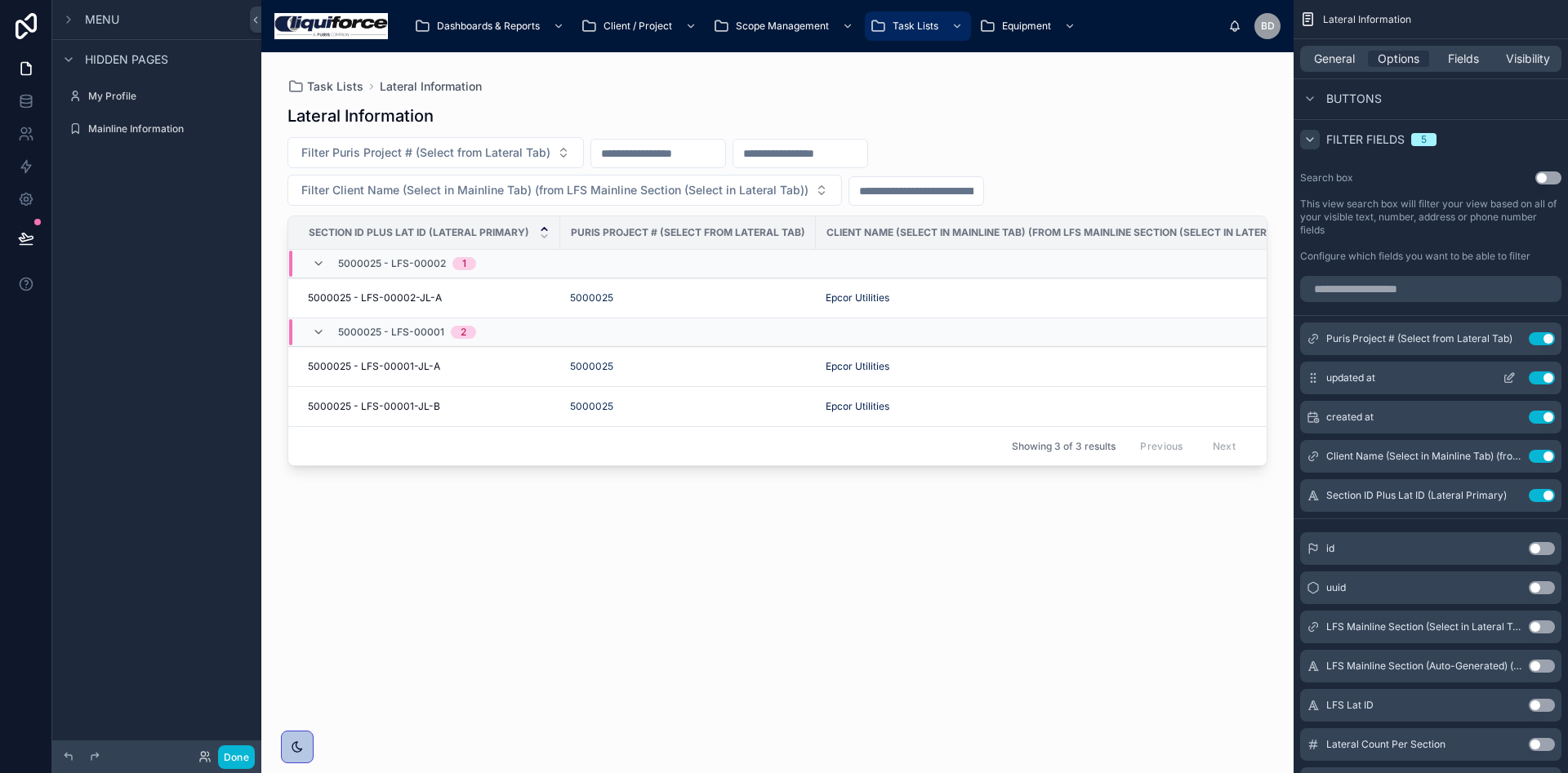
click at [1544, 386] on div "updated at Use setting" at bounding box center [1430, 378] width 261 height 32
click at [1542, 375] on button "Use setting" at bounding box center [1541, 377] width 27 height 13
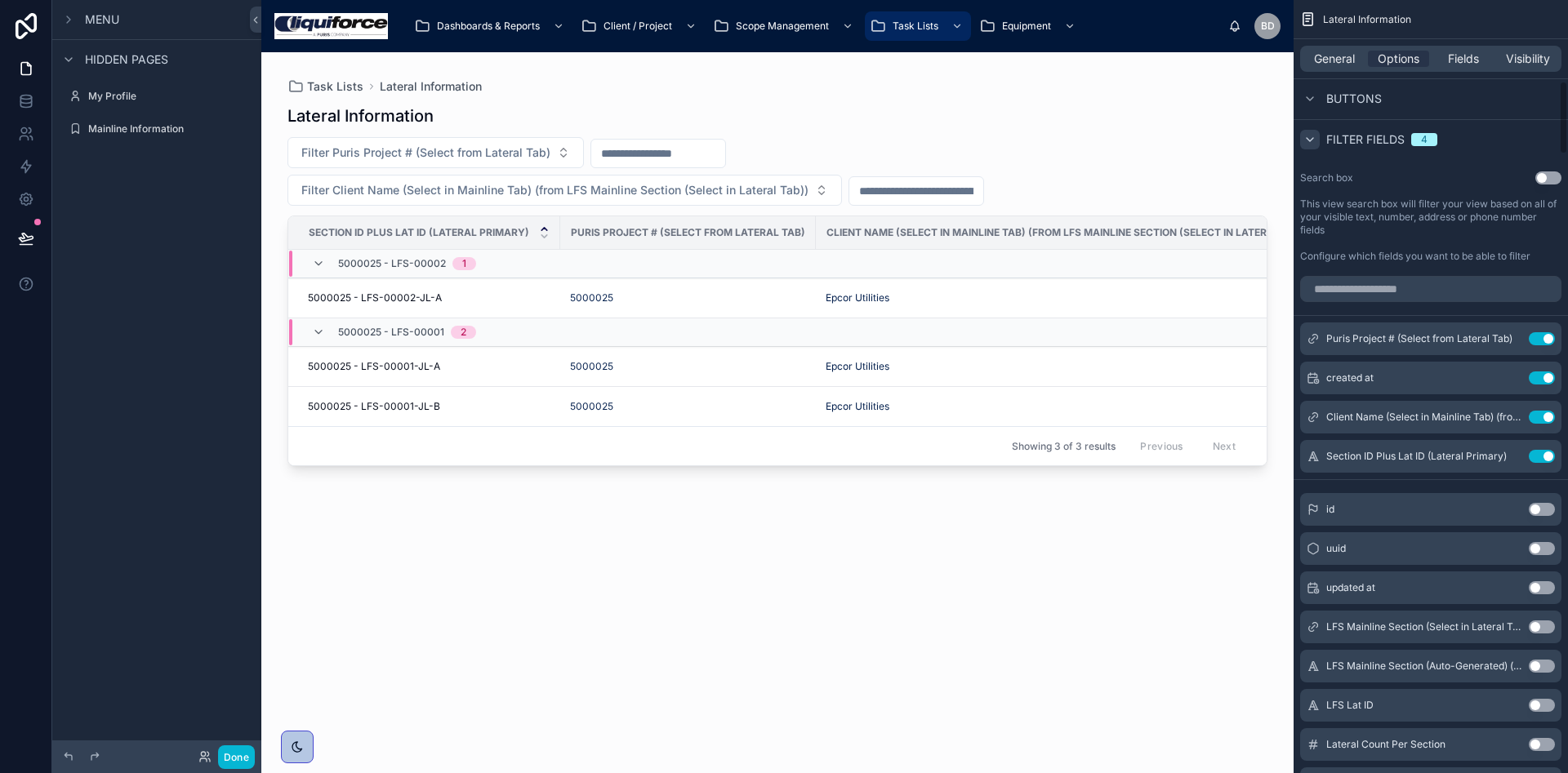
click at [1542, 375] on button "Use setting" at bounding box center [1541, 377] width 27 height 13
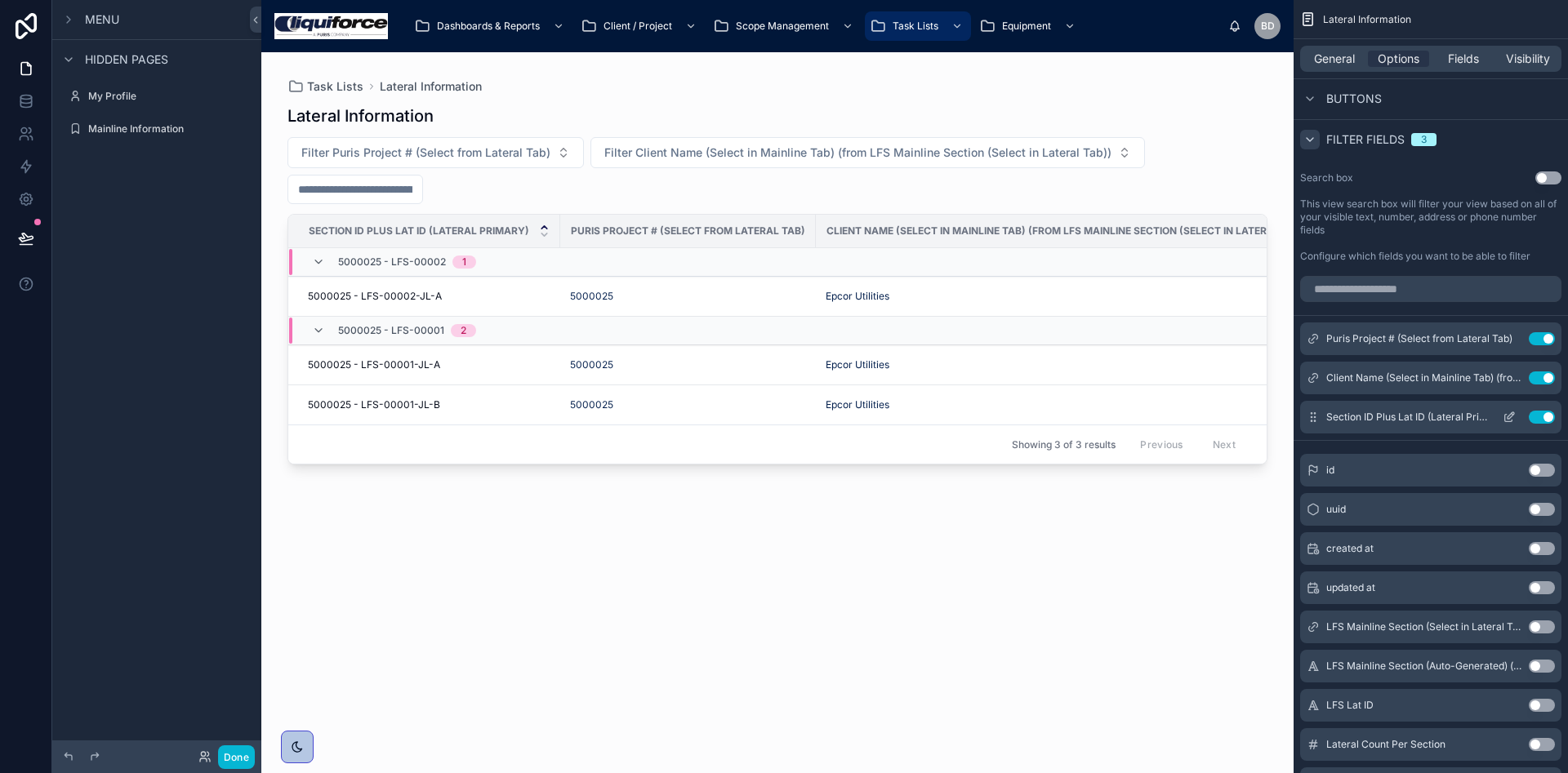
click at [1540, 415] on button "Use setting" at bounding box center [1541, 416] width 27 height 13
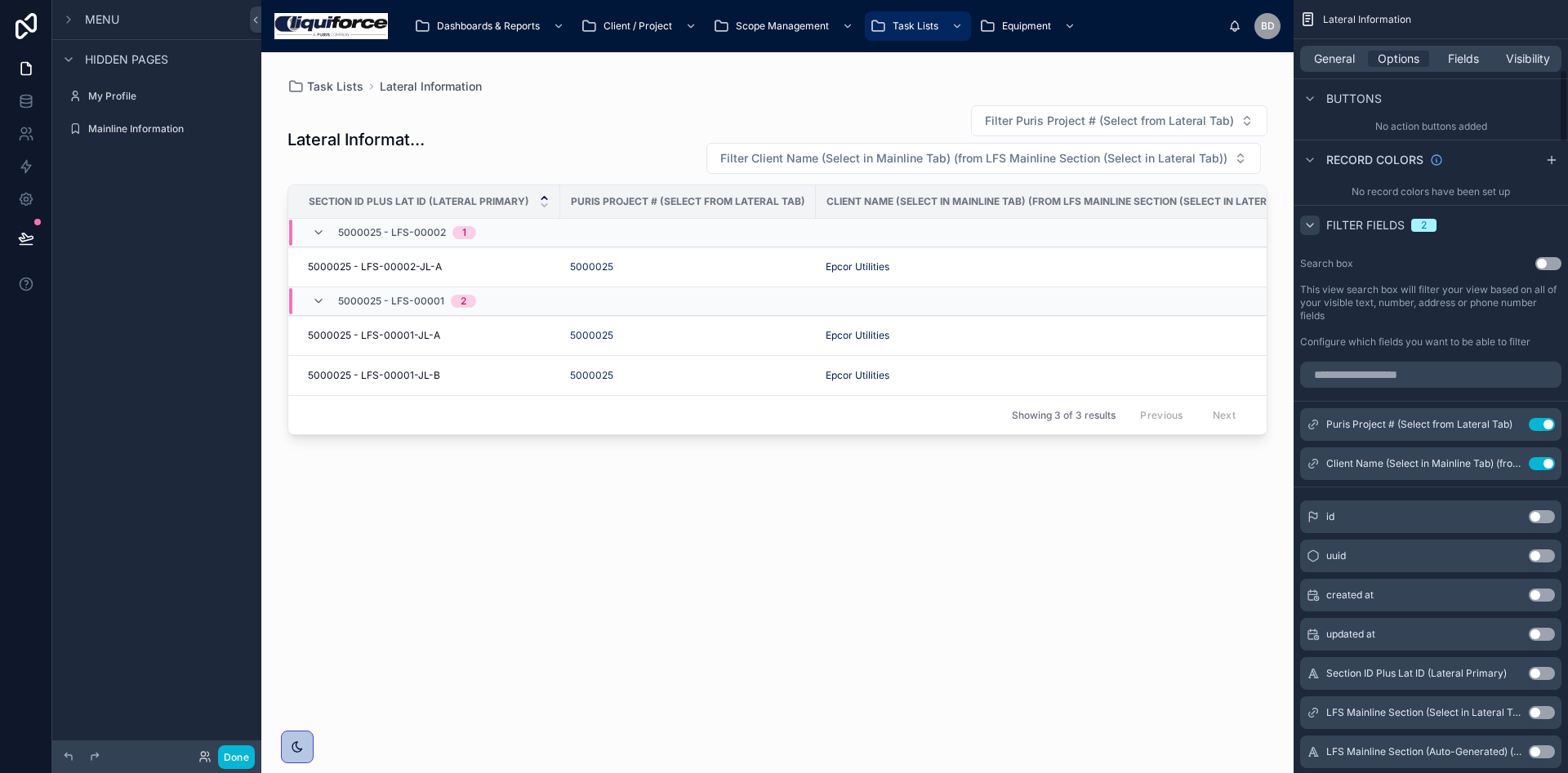
scroll to position [735, 0]
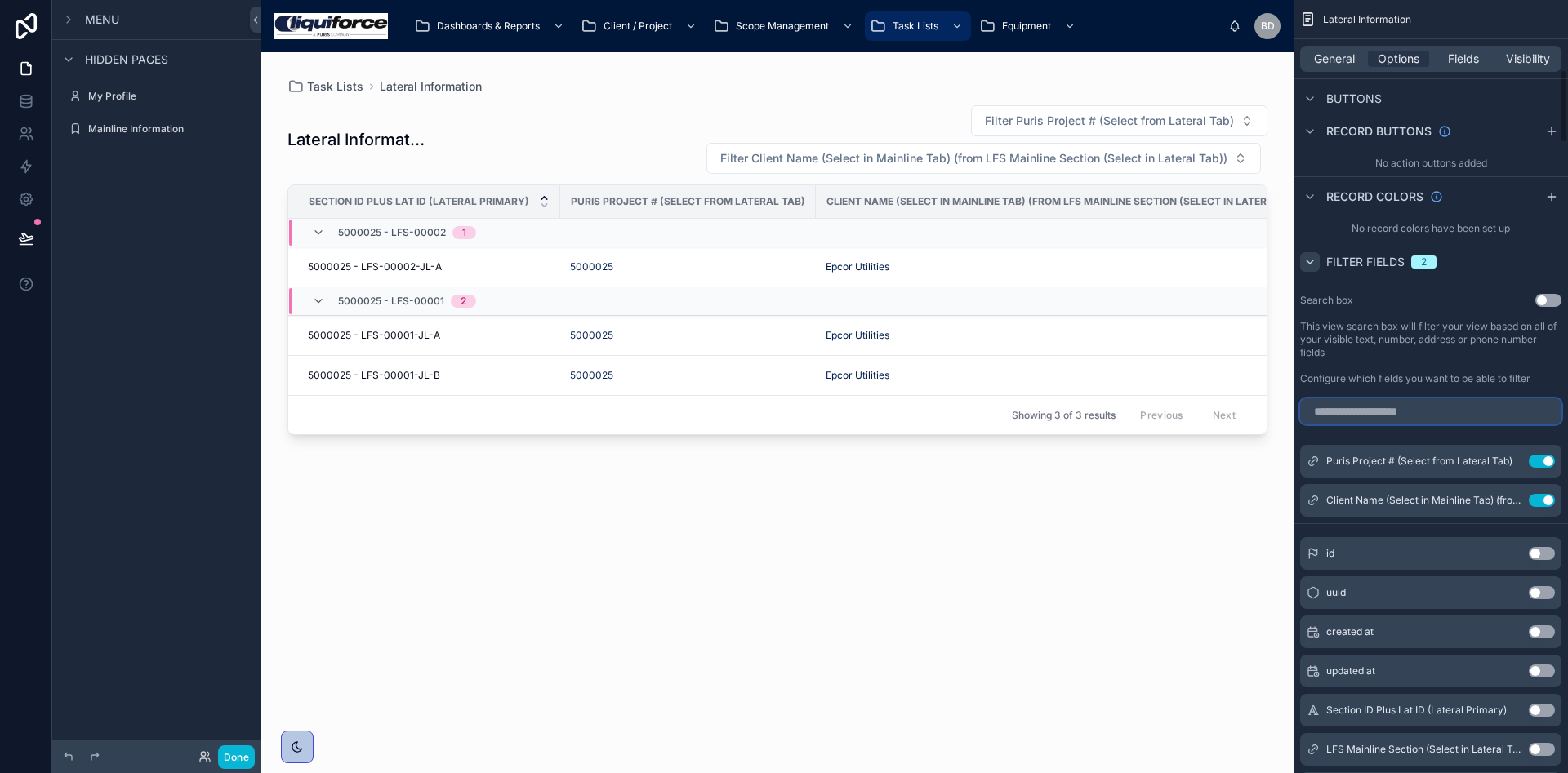
drag, startPoint x: 1388, startPoint y: 423, endPoint x: 1387, endPoint y: 415, distance: 8.1
click at [1388, 422] on input "scrollable content" at bounding box center [1430, 411] width 261 height 27
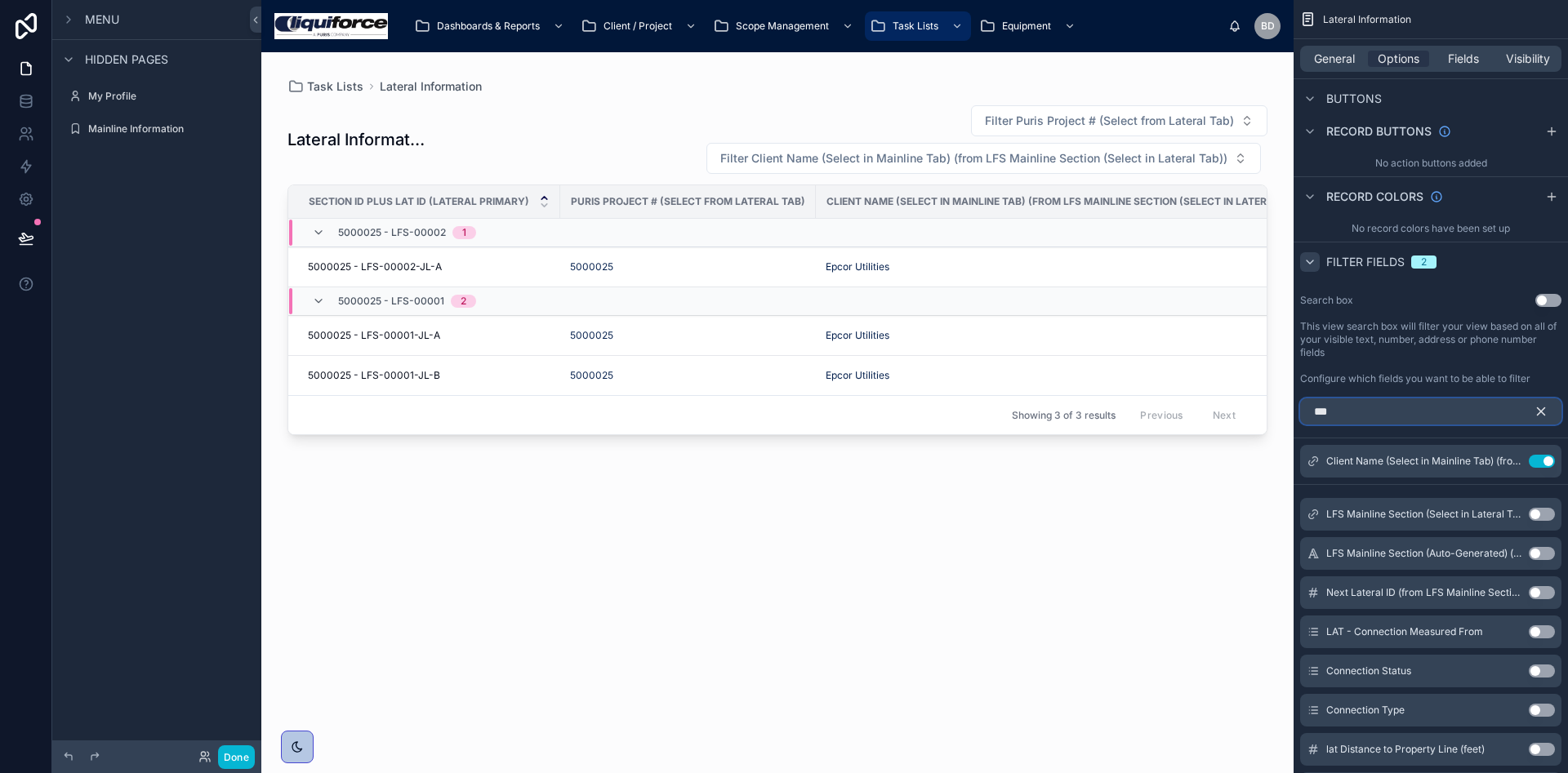
scroll to position [505, 0]
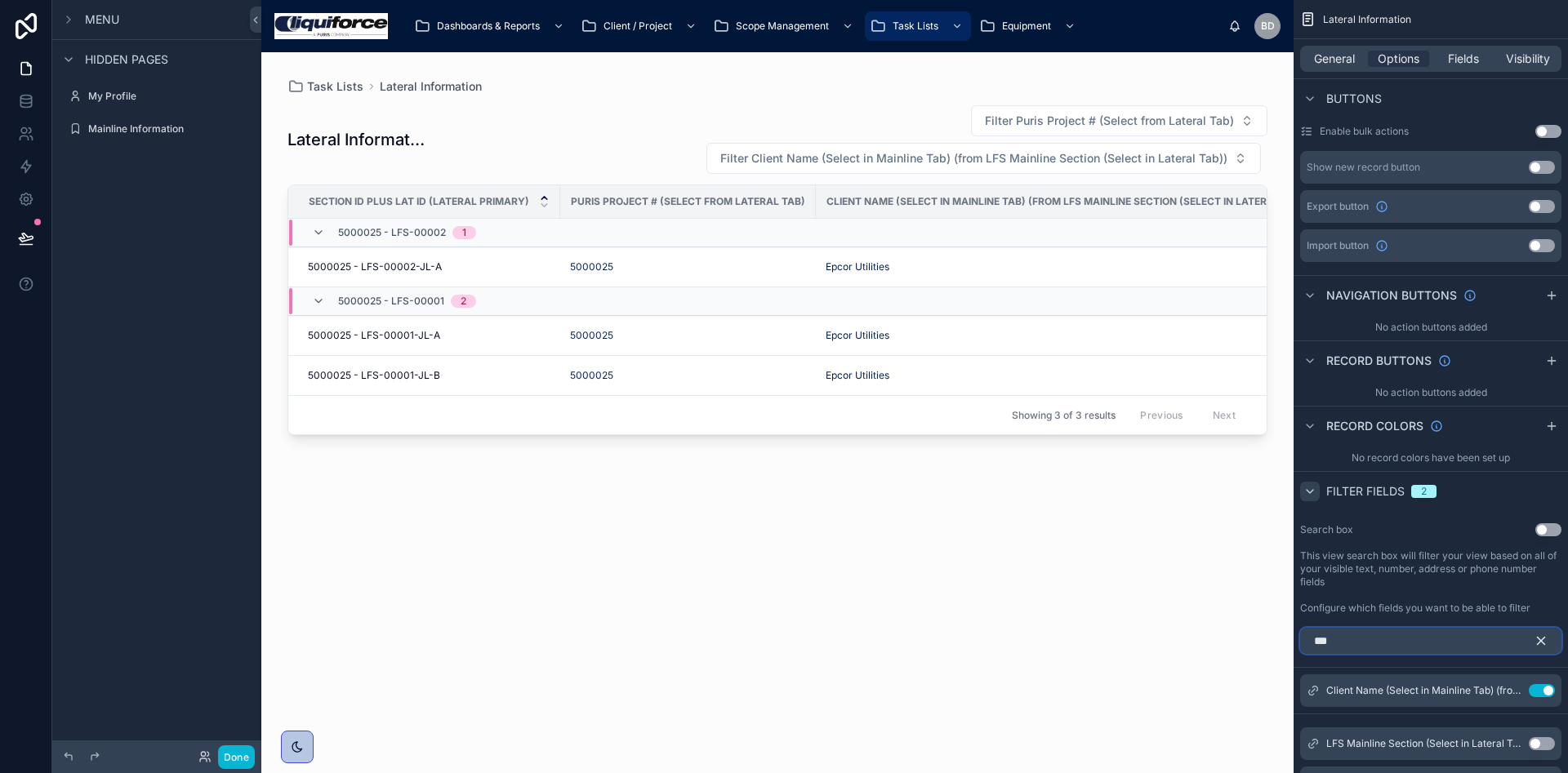
type input "****"
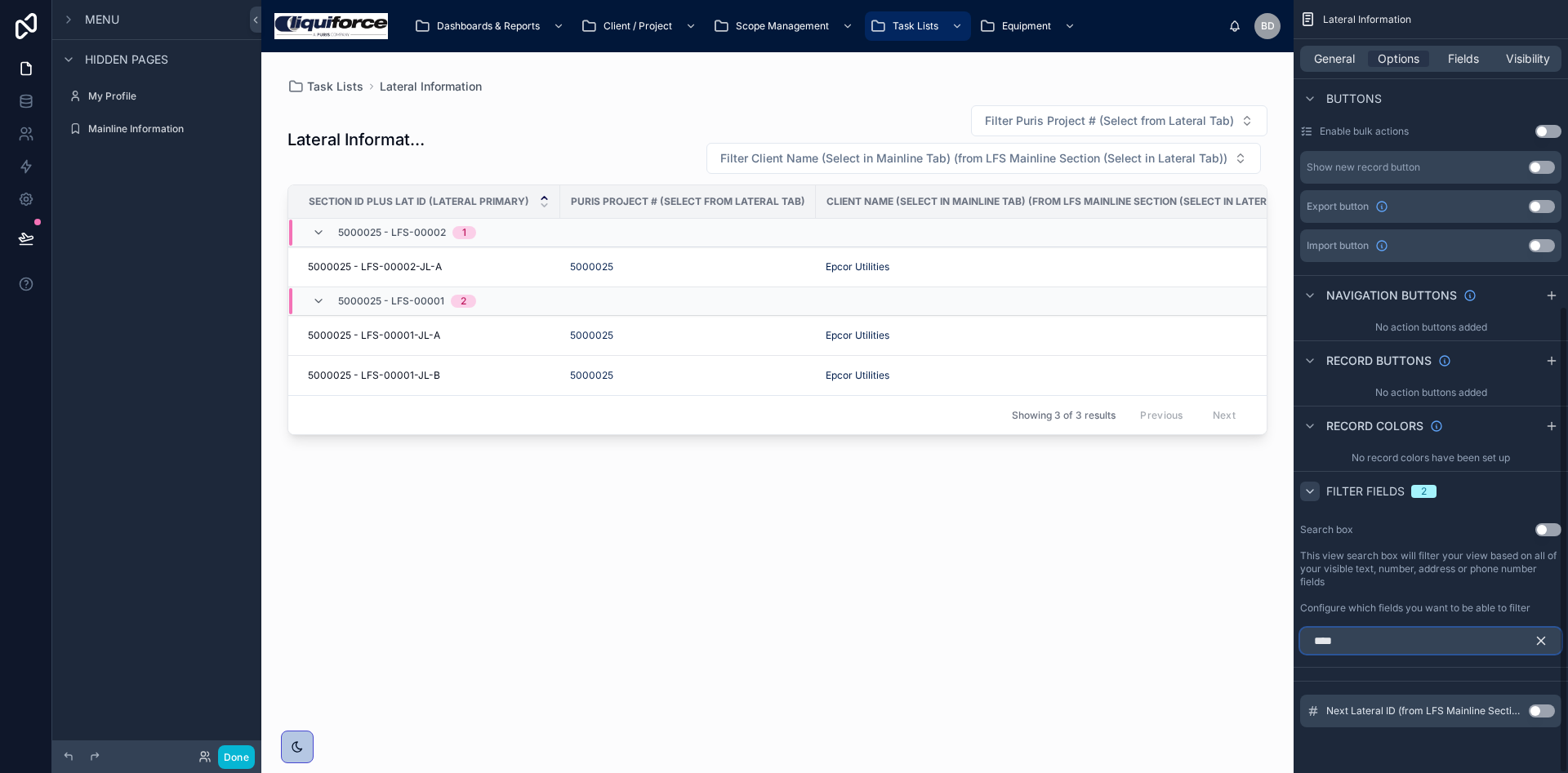
drag, startPoint x: 1391, startPoint y: 640, endPoint x: 1297, endPoint y: 650, distance: 94.5
click at [1297, 650] on div "****" at bounding box center [1430, 640] width 275 height 39
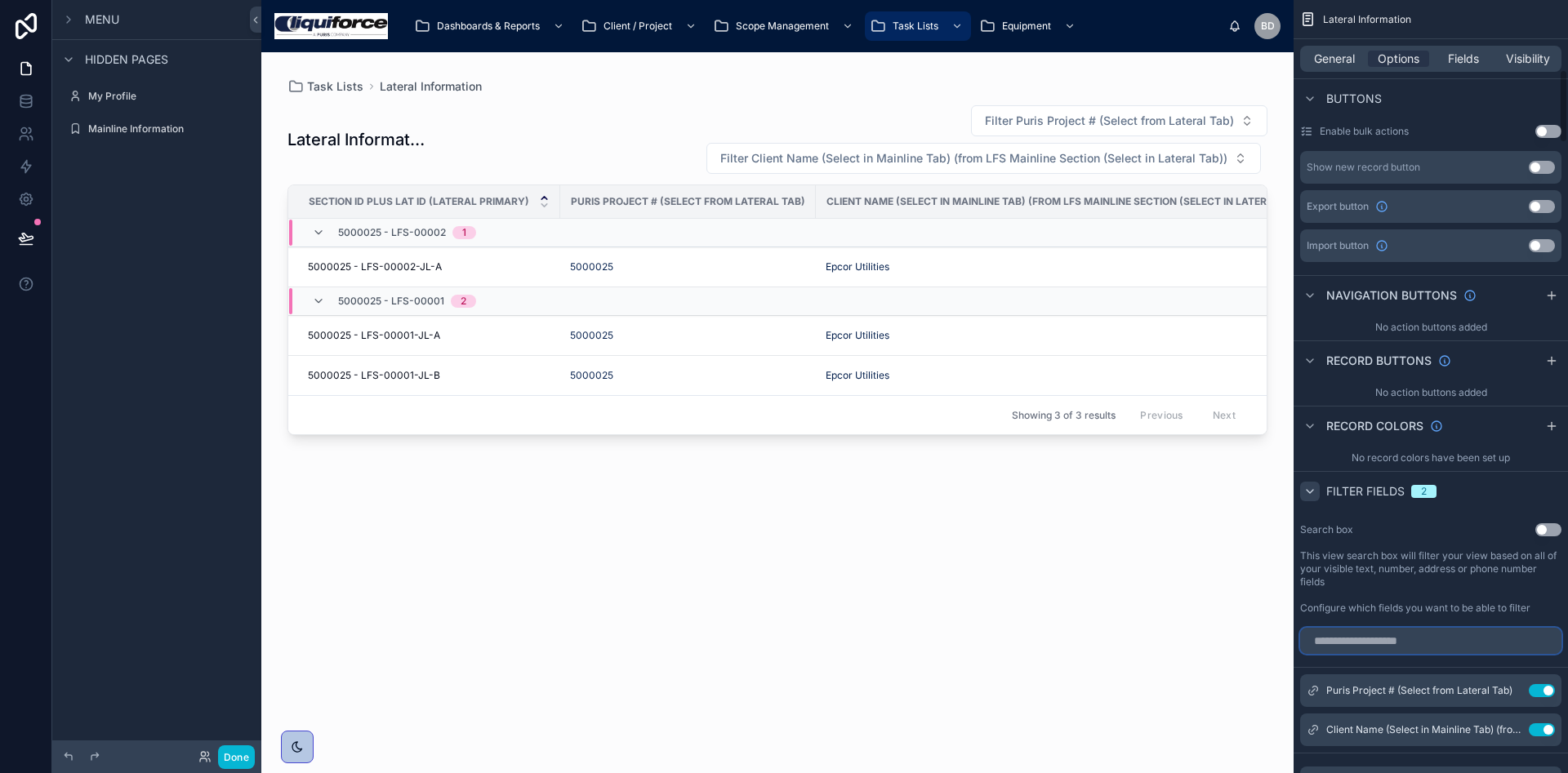
scroll to position [735, 0]
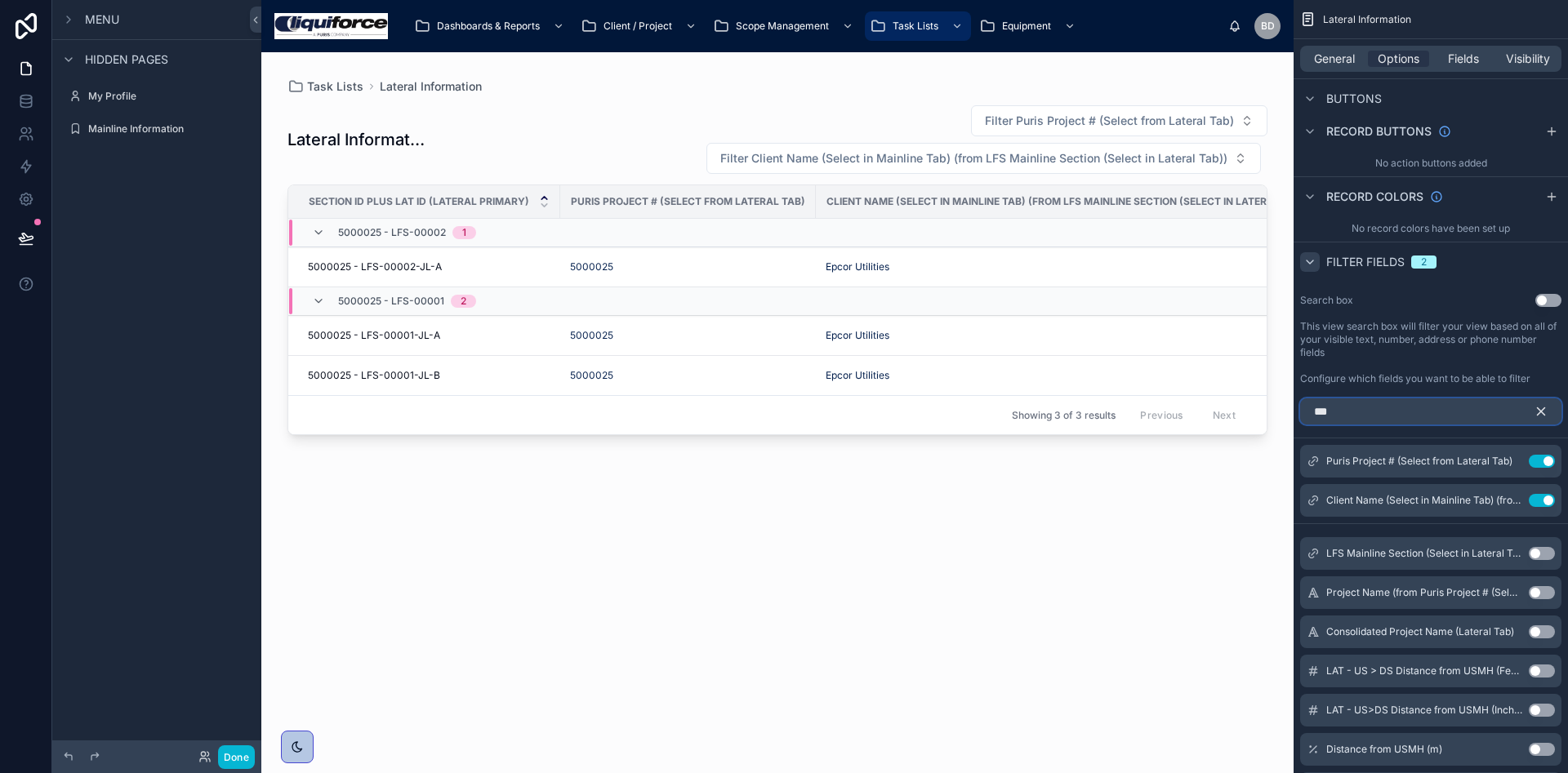
type input "****"
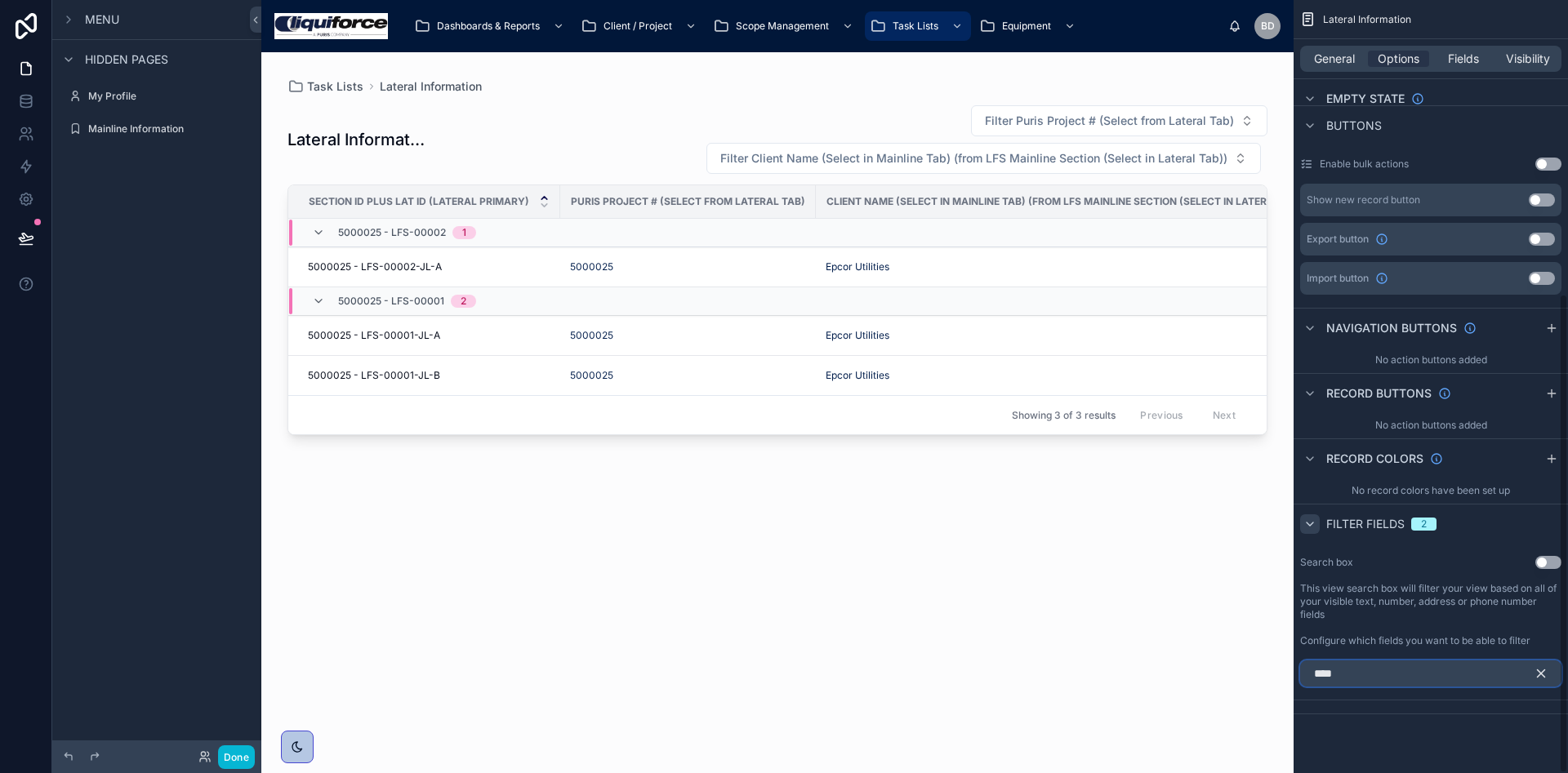
drag, startPoint x: 1370, startPoint y: 670, endPoint x: 1306, endPoint y: 669, distance: 64.0
click at [1306, 669] on input "****" at bounding box center [1430, 673] width 261 height 27
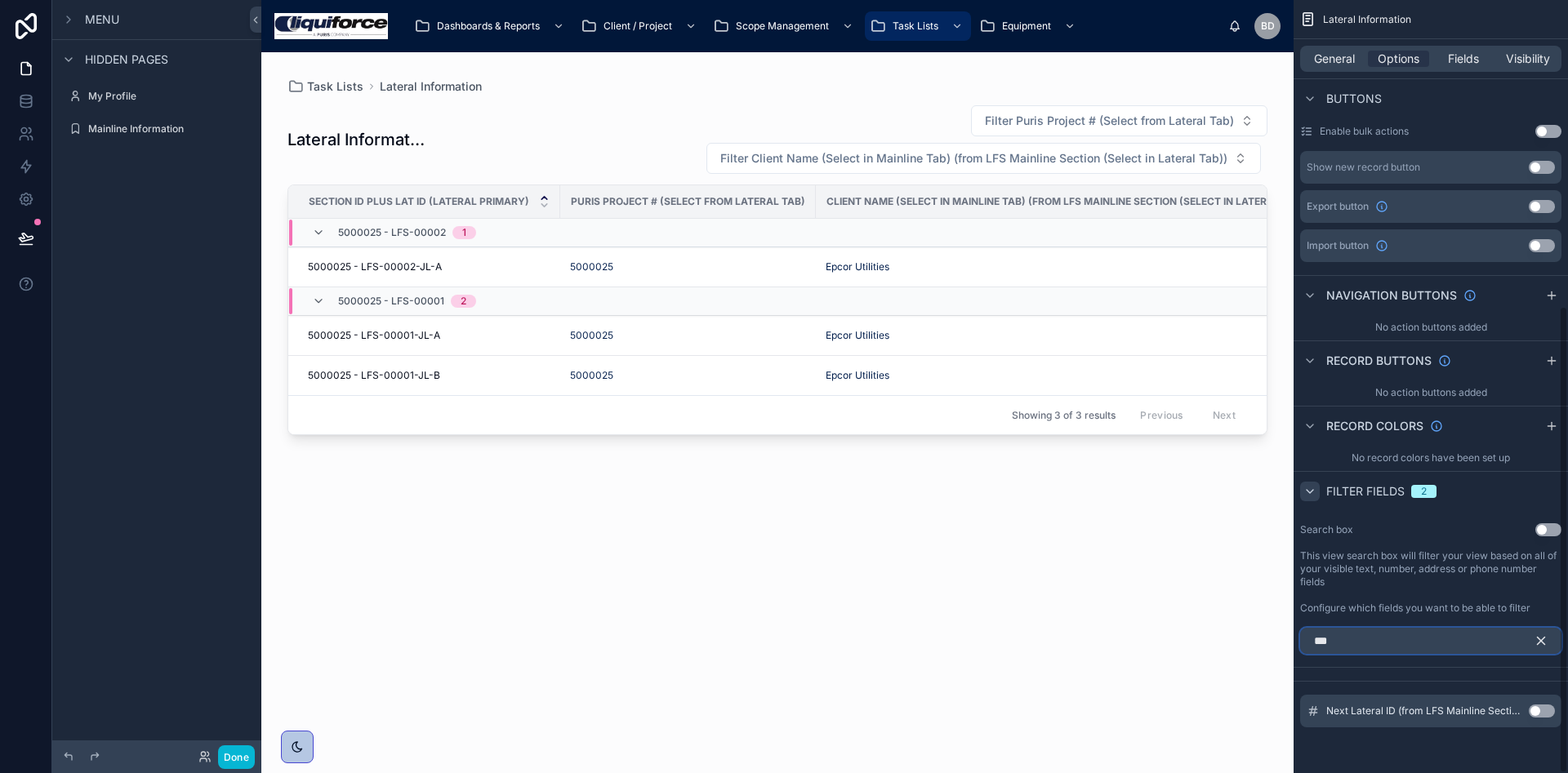
scroll to position [505, 0]
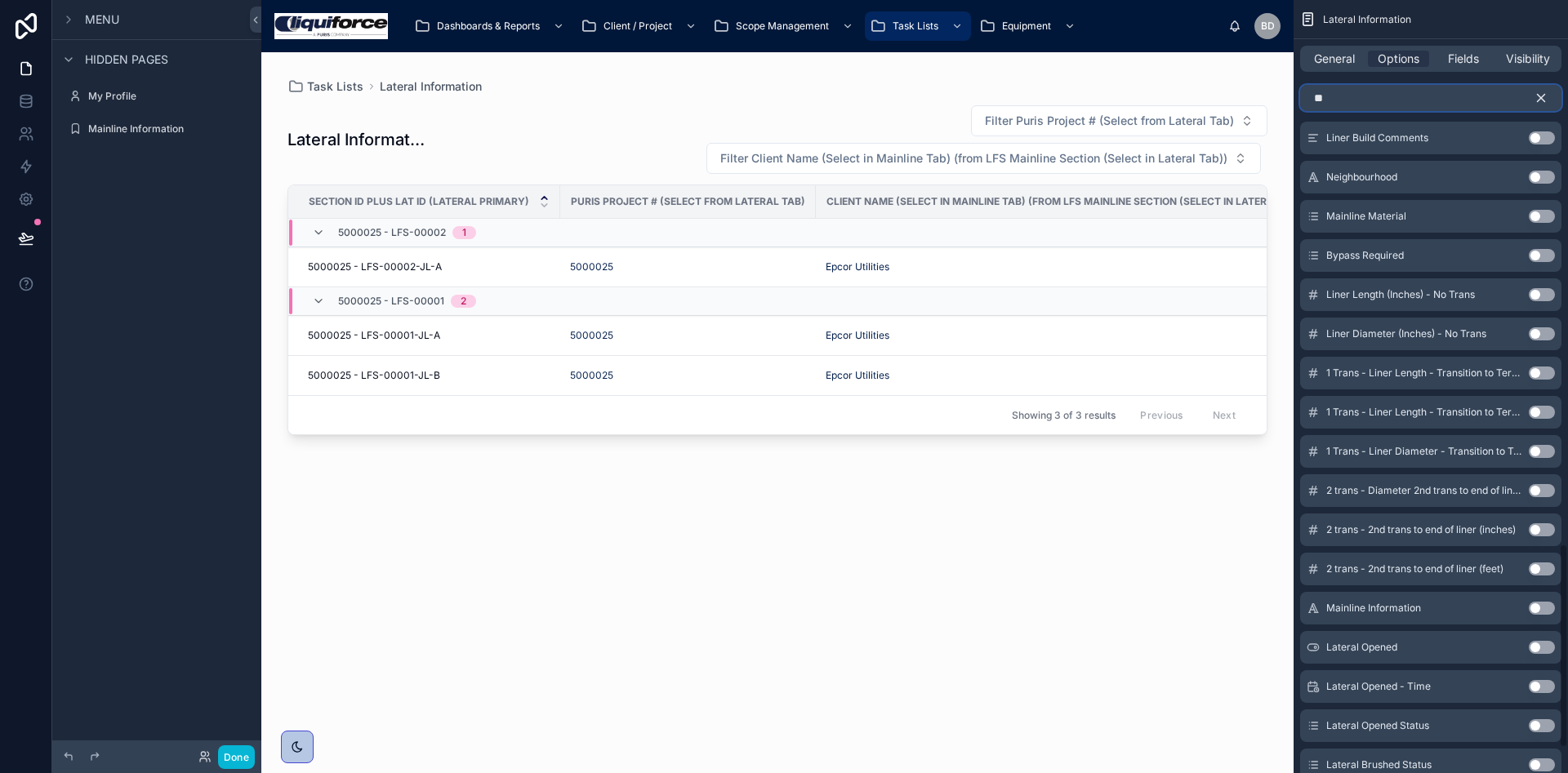
type input "*"
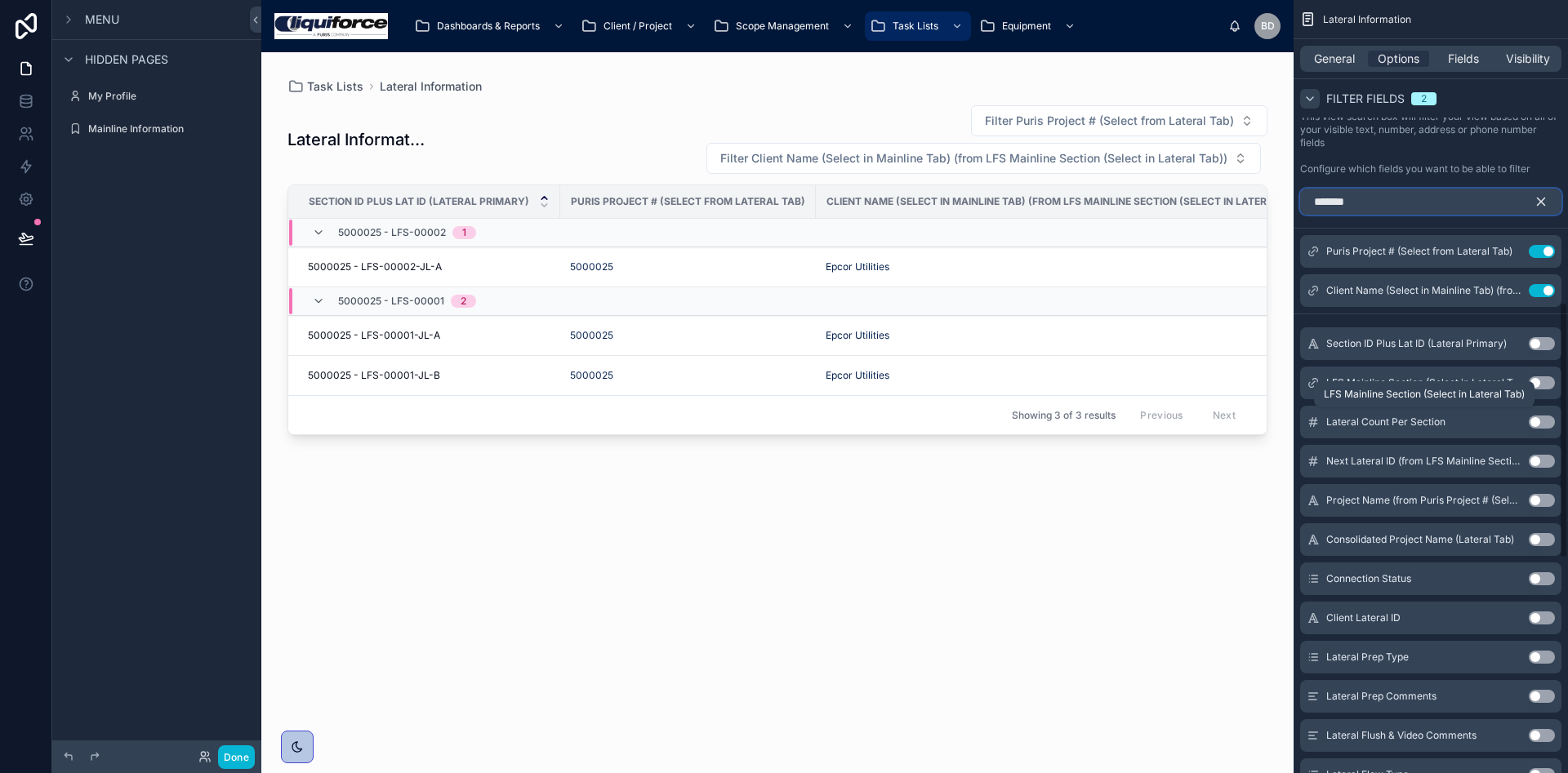
scroll to position [822, 0]
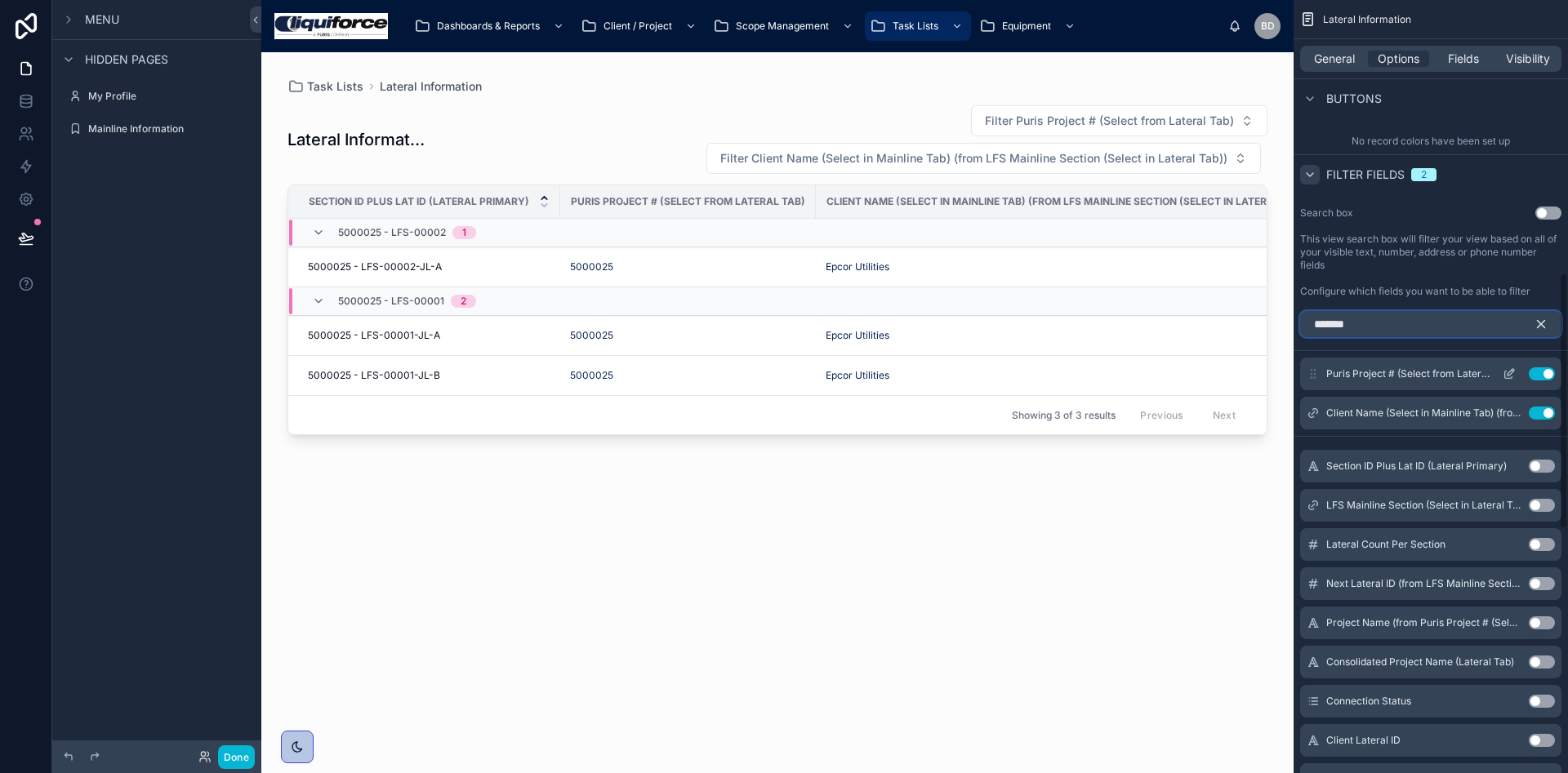
type input "*******"
click at [1508, 372] on icon "scrollable content" at bounding box center [1511, 373] width 7 height 7
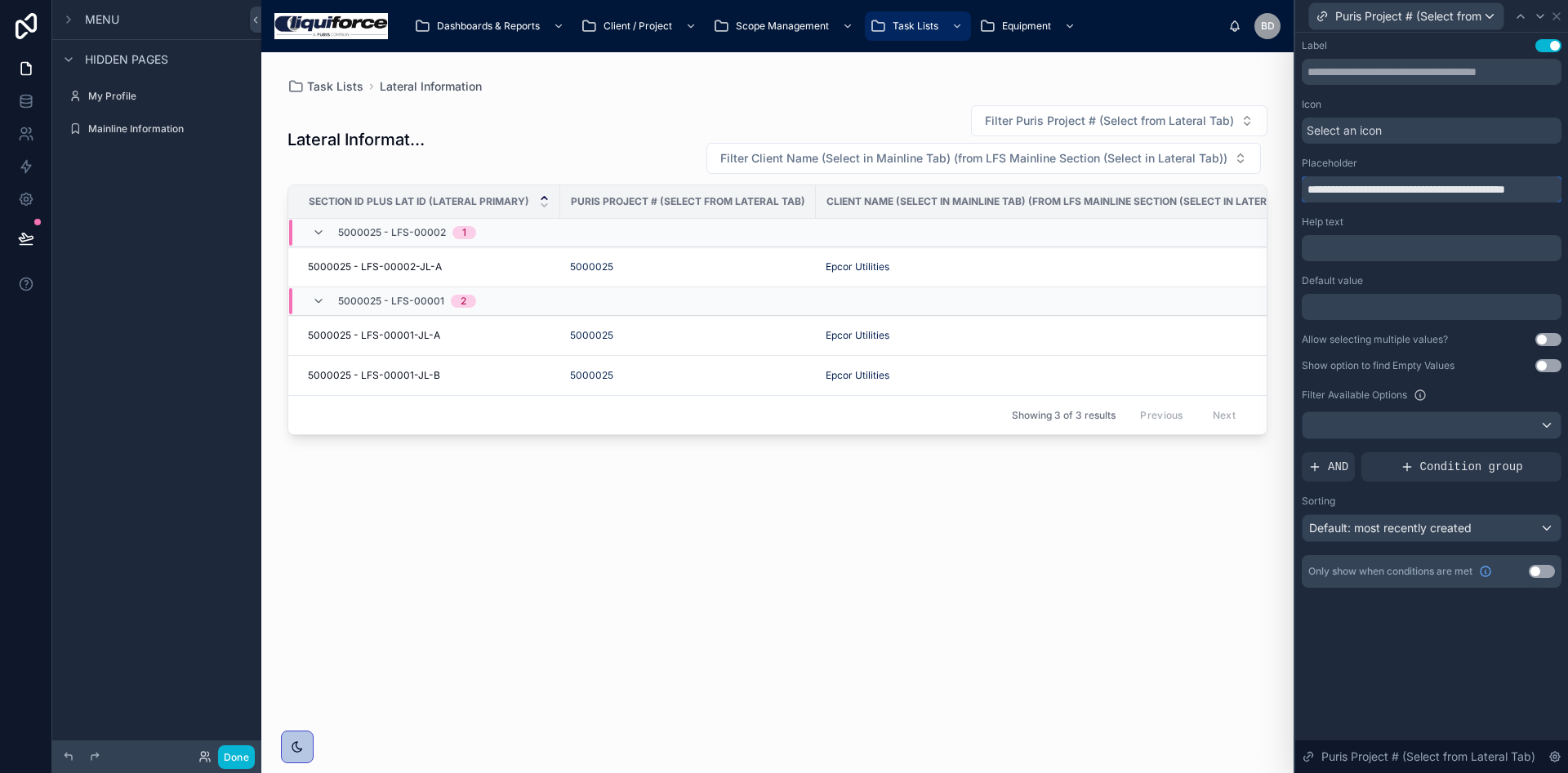
drag, startPoint x: 1420, startPoint y: 189, endPoint x: 1567, endPoint y: 185, distance: 147.1
click at [1567, 185] on div "**********" at bounding box center [1431, 329] width 273 height 594
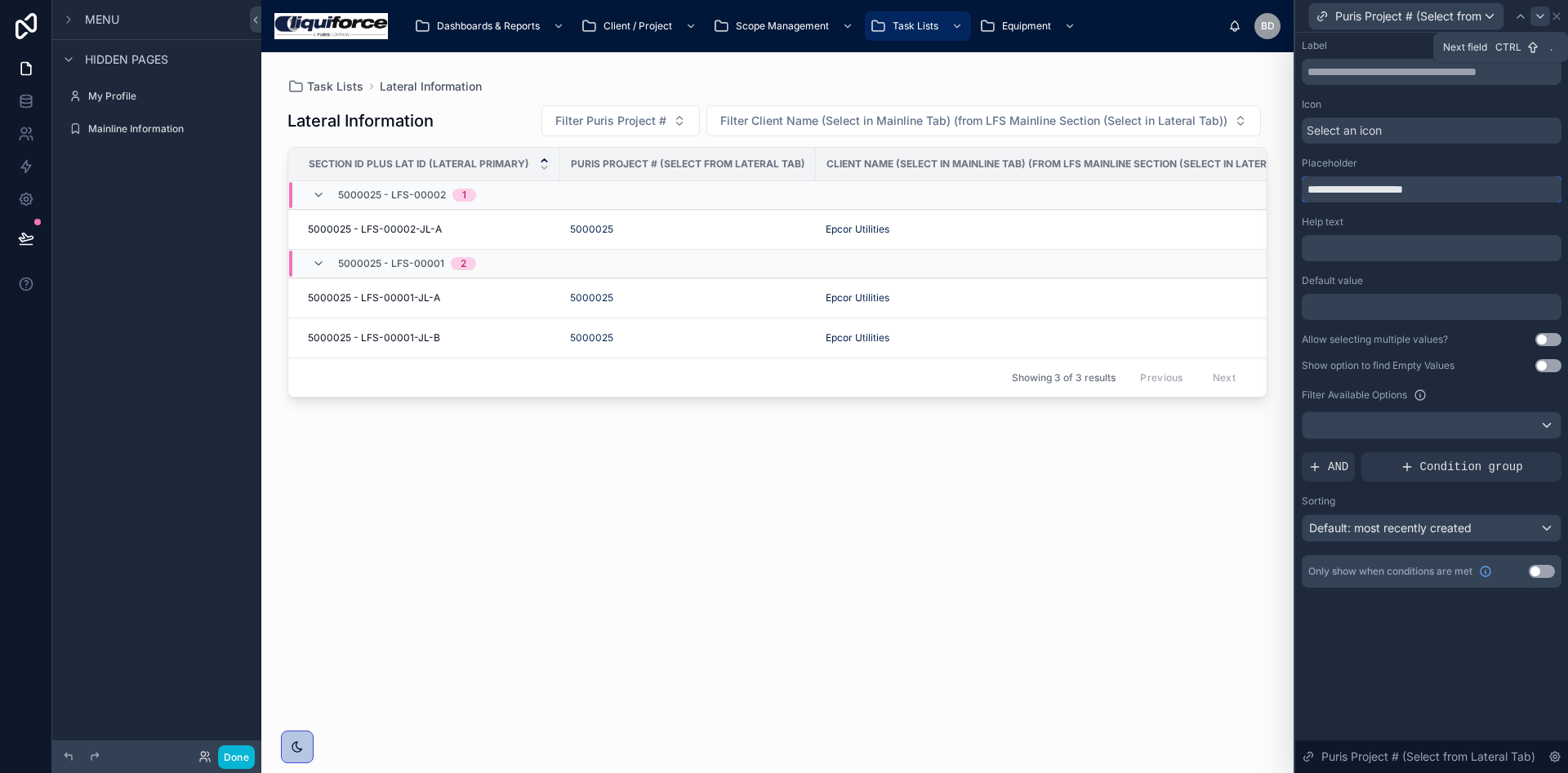
type input "**********"
click at [1541, 19] on icon at bounding box center [1540, 15] width 13 height 13
drag, startPoint x: 1406, startPoint y: 189, endPoint x: 1525, endPoint y: 369, distance: 215.8
click at [1567, 175] on div "**********" at bounding box center [1431, 329] width 273 height 594
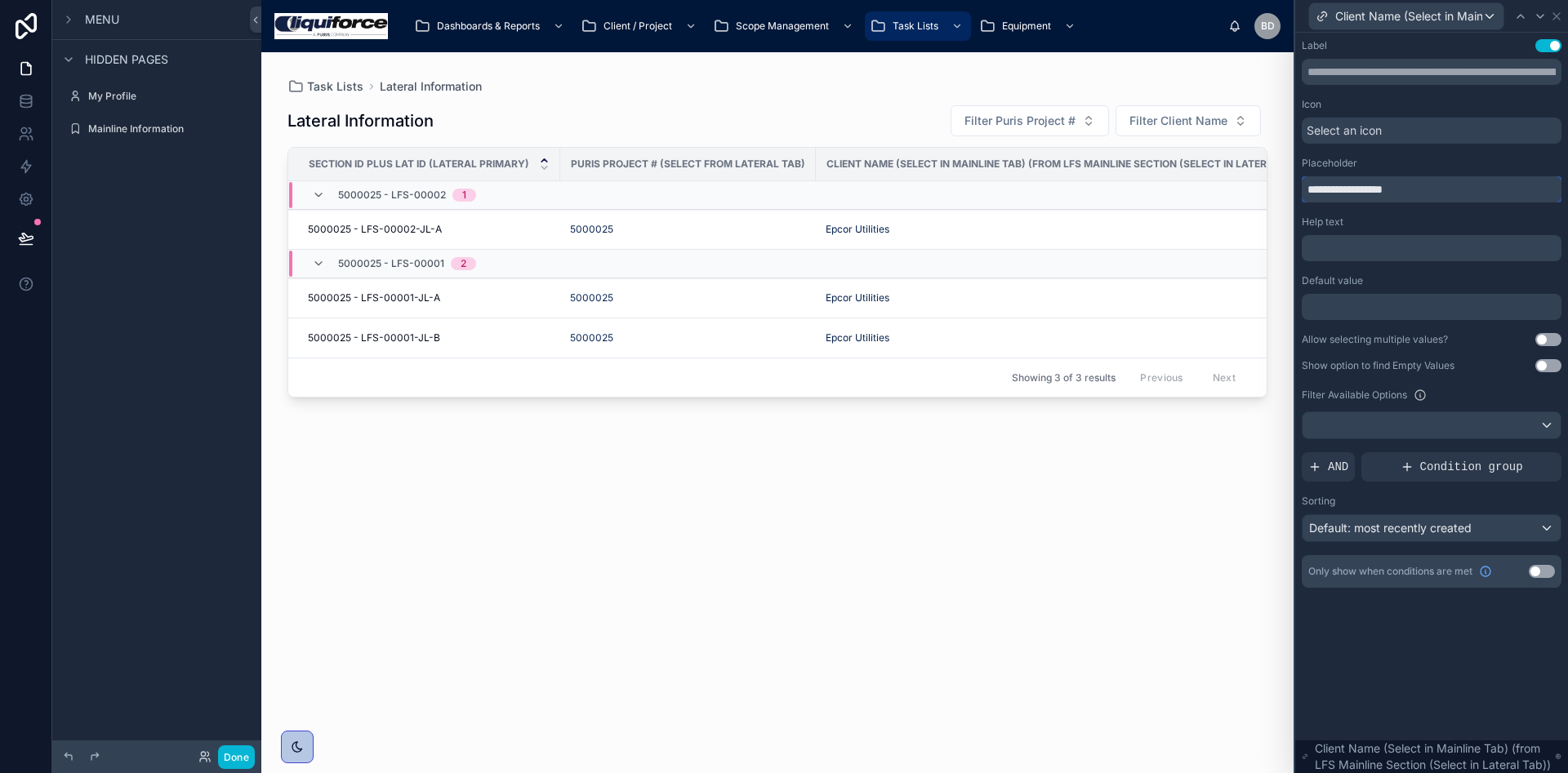
type input "**********"
click at [1563, 12] on div "Client Name (Select in Mainline Tab) (from LFS Mainline Section (Select in Late…" at bounding box center [1431, 16] width 273 height 32
click at [1553, 15] on icon at bounding box center [1556, 15] width 13 height 13
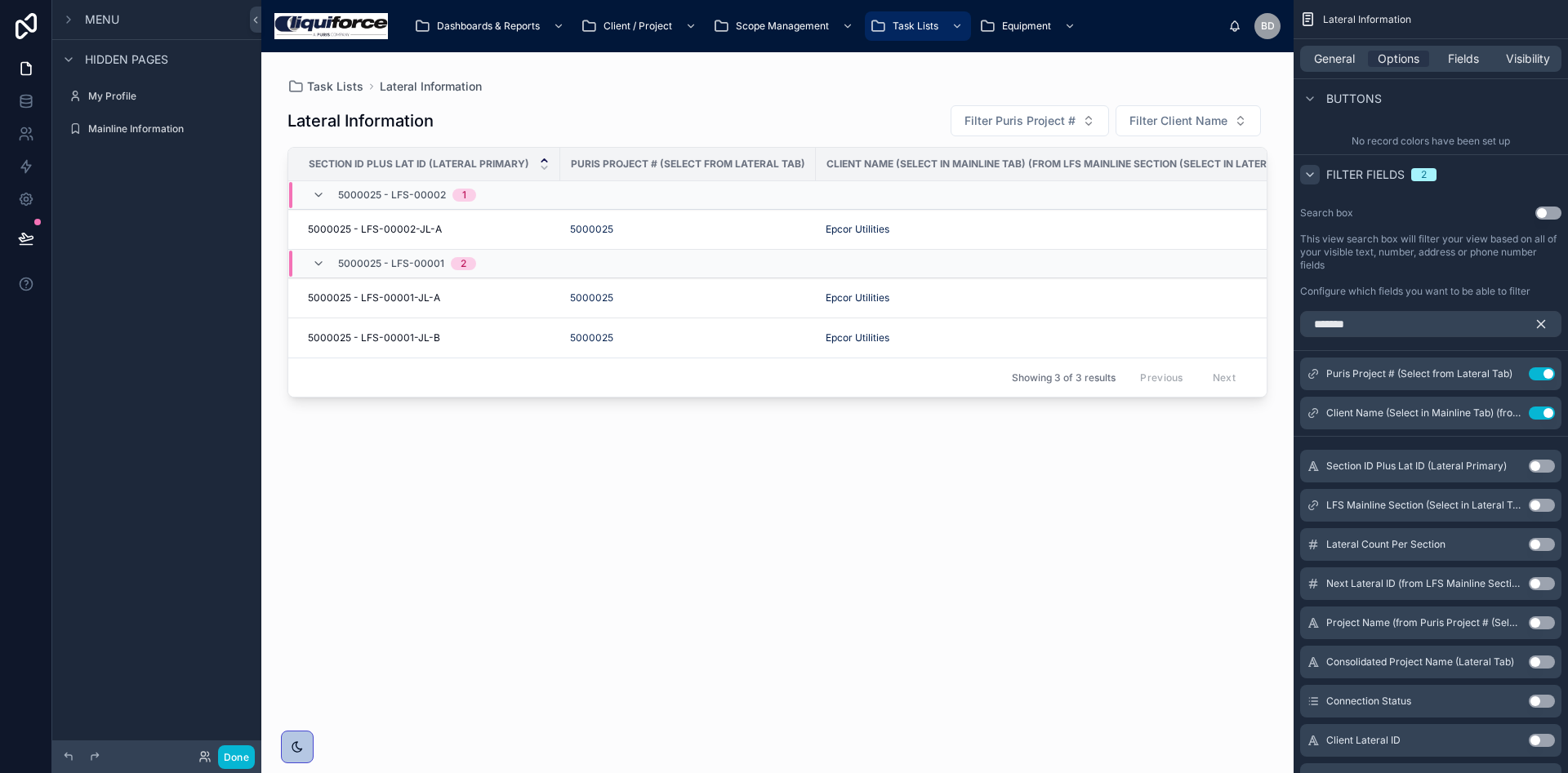
click at [1536, 315] on button "scrollable content" at bounding box center [1547, 324] width 27 height 27
click at [1545, 327] on input "scrollable content" at bounding box center [1430, 324] width 261 height 27
click at [19, 108] on icon at bounding box center [26, 101] width 16 height 16
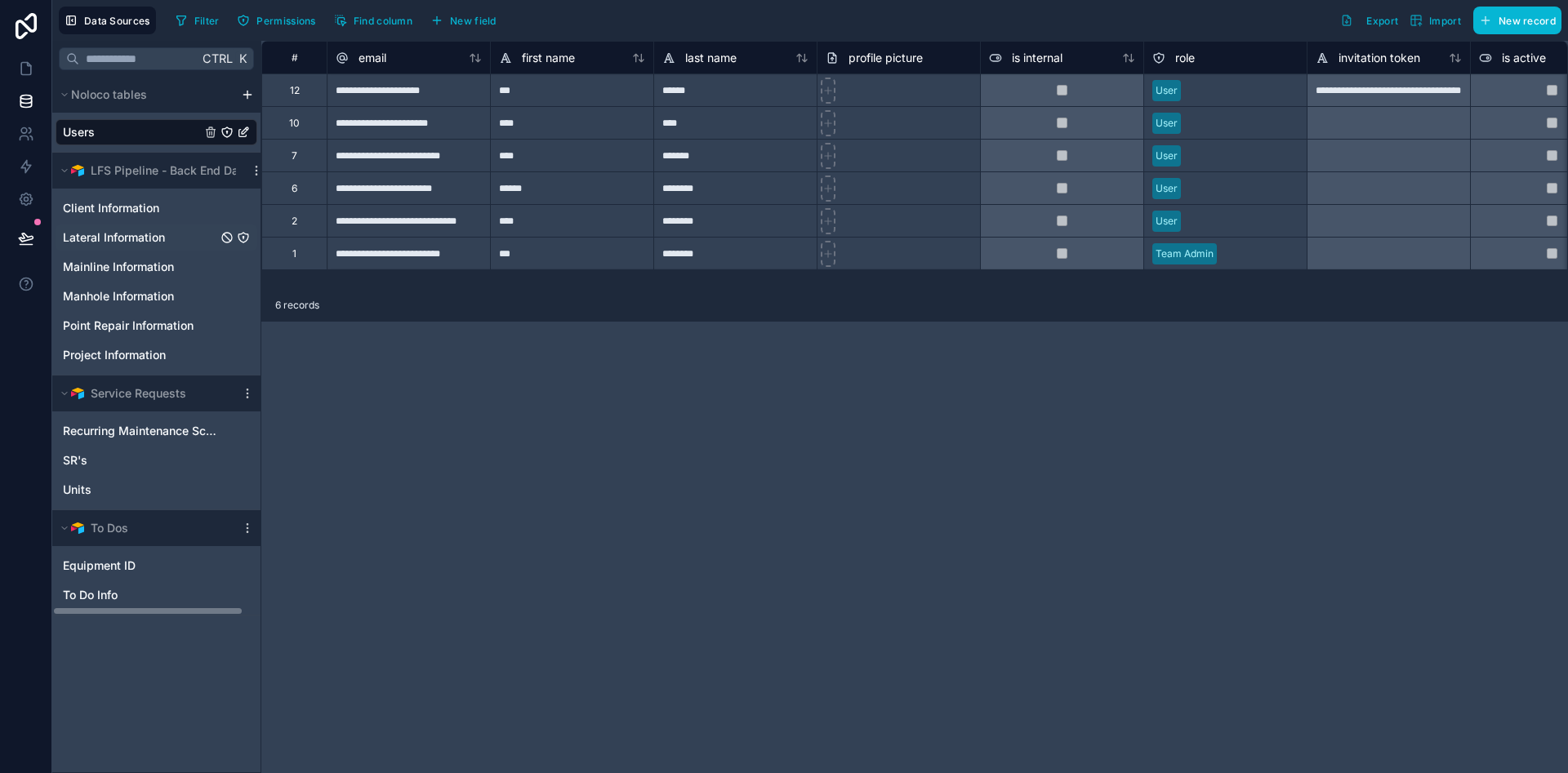
click at [130, 241] on span "Lateral Information" at bounding box center [114, 237] width 102 height 16
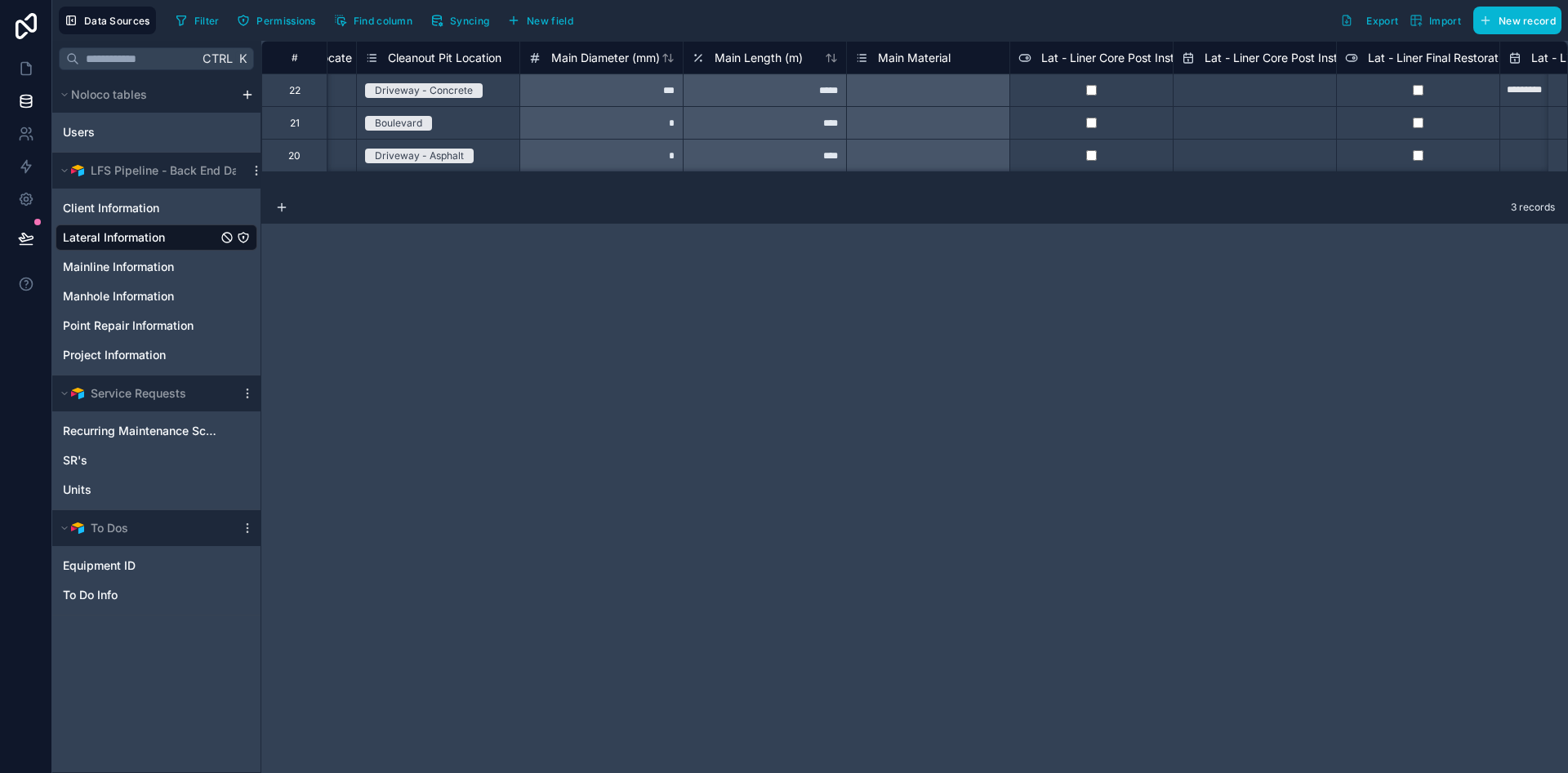
scroll to position [0, 10290]
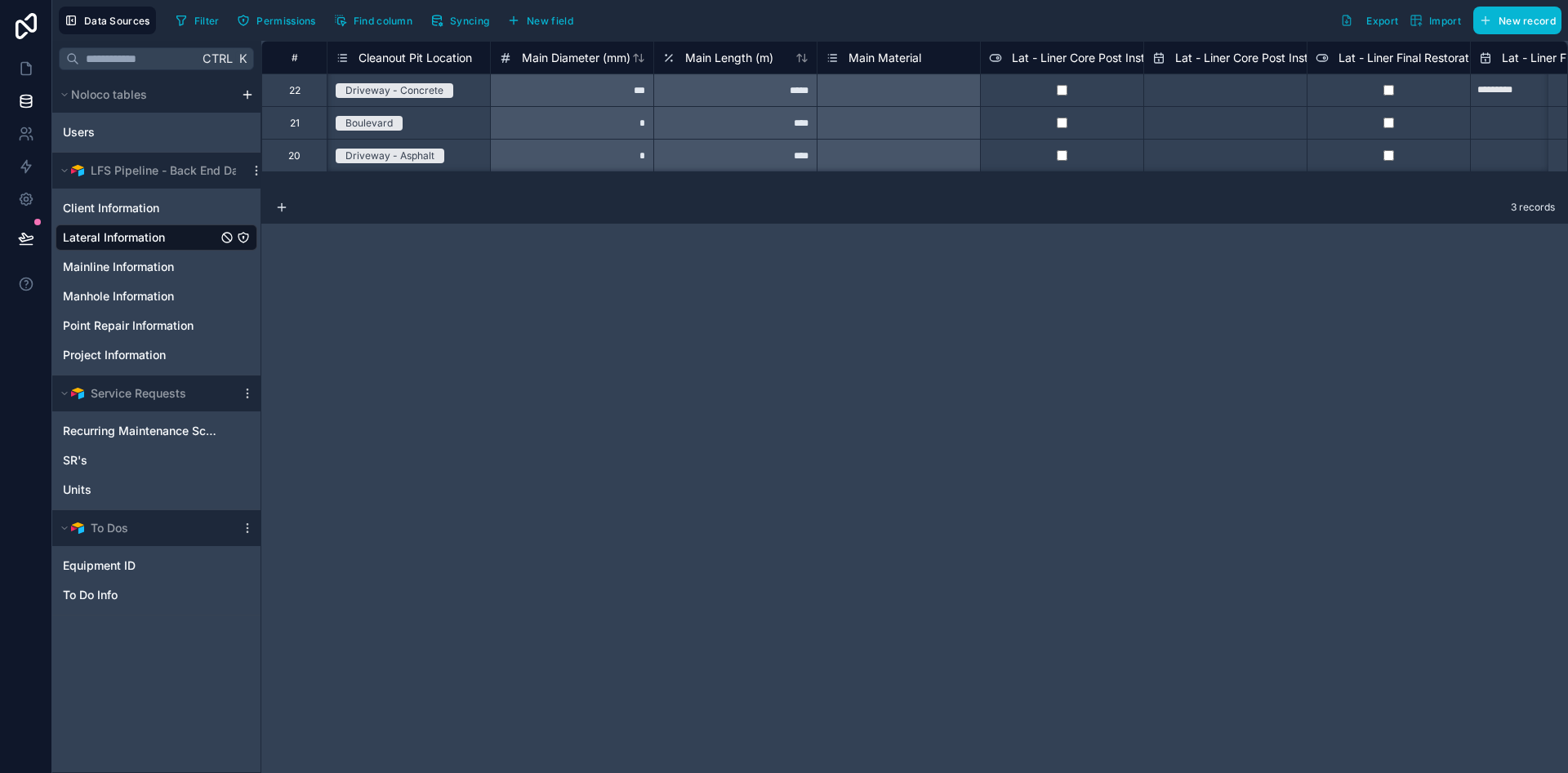
click at [1541, 189] on div "# Lateral Prep Type Lat Lining - Pipe Locate Required Cleanout Pit Location Mai…" at bounding box center [914, 116] width 1306 height 150
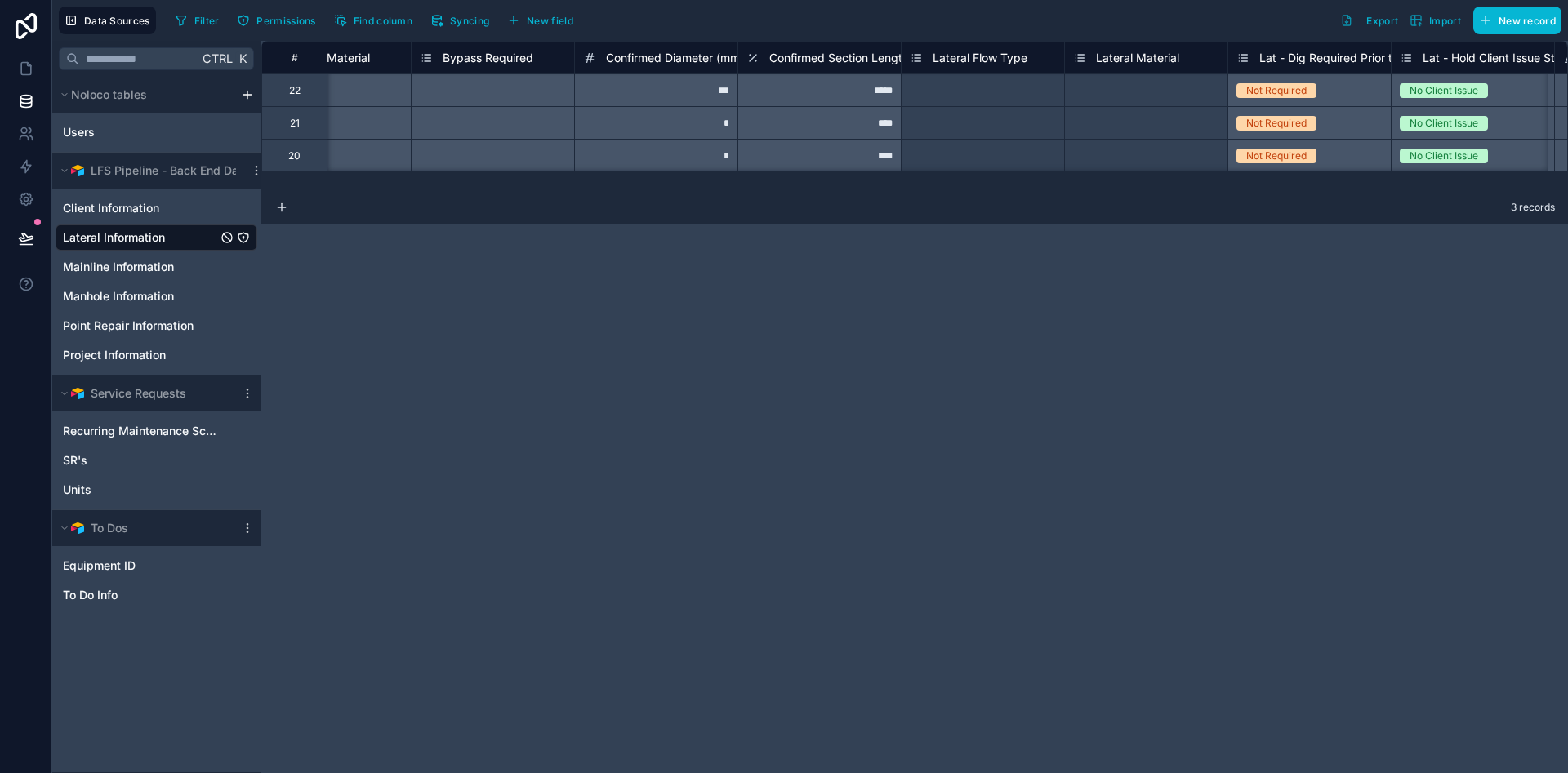
scroll to position [0, 17983]
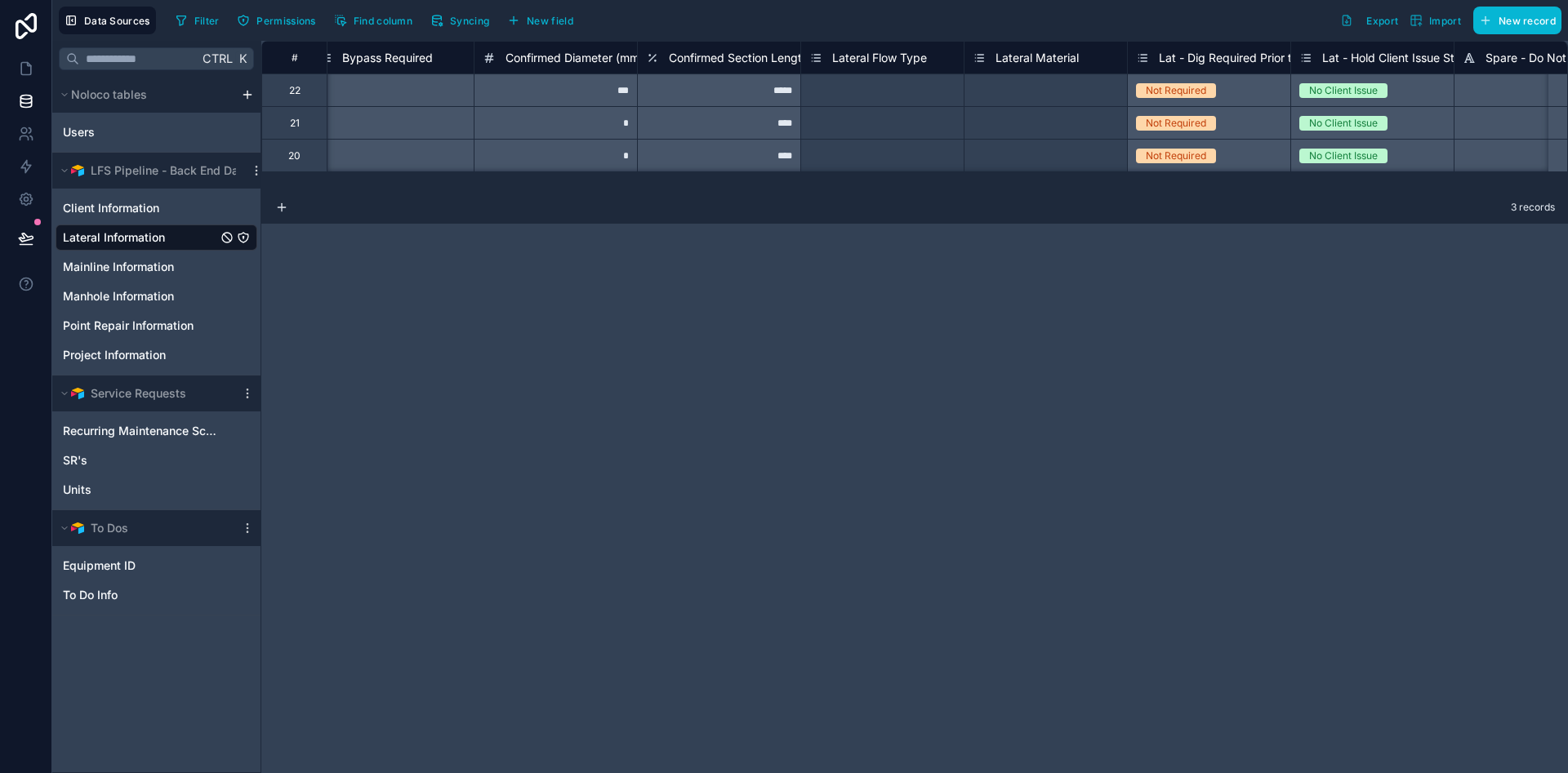
click at [1558, 186] on div "# Flow Type Mainline Material Bypass Required Confirmed Diameter (mm) Confirmed…" at bounding box center [914, 116] width 1306 height 150
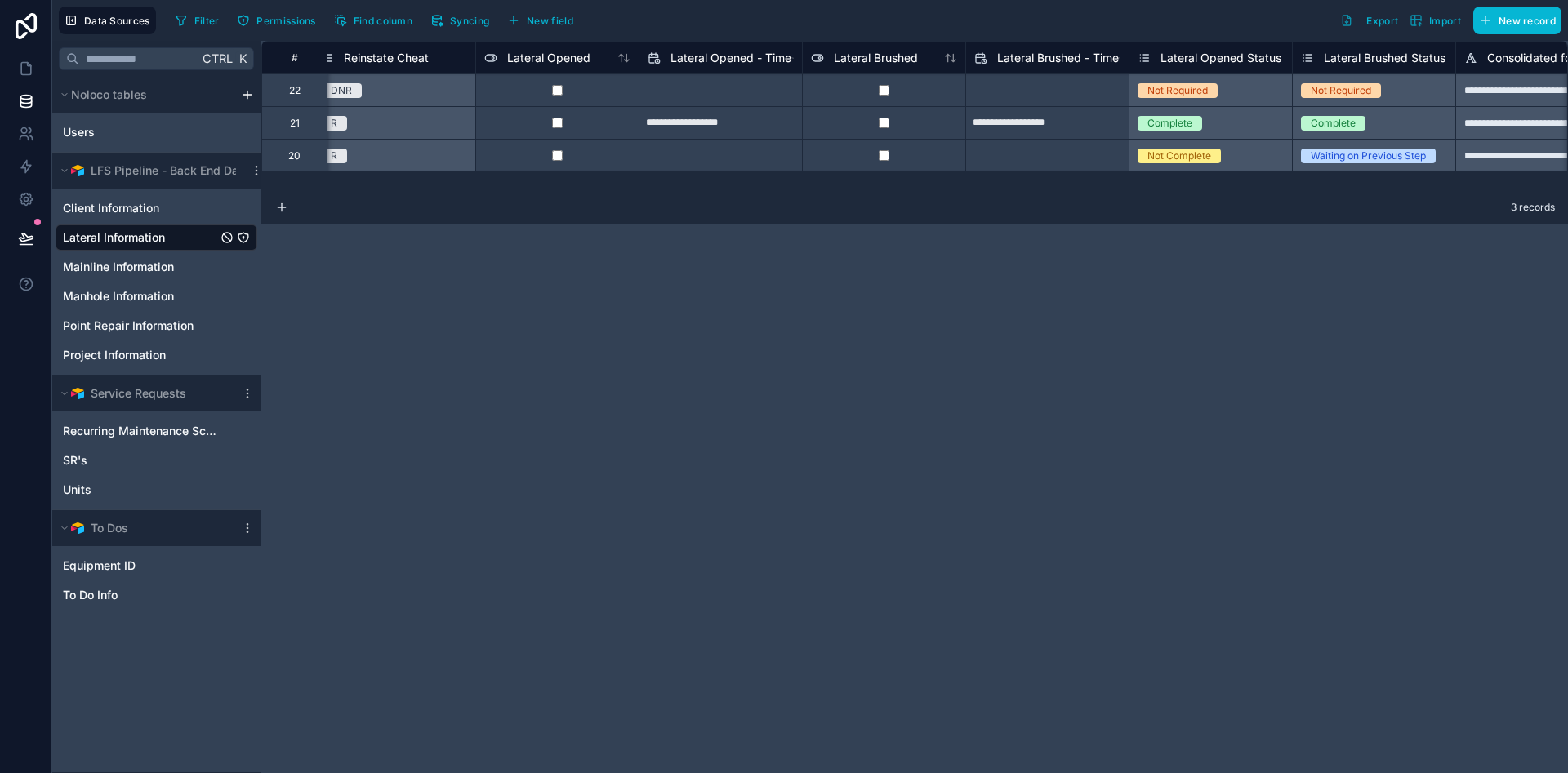
scroll to position [0, 24079]
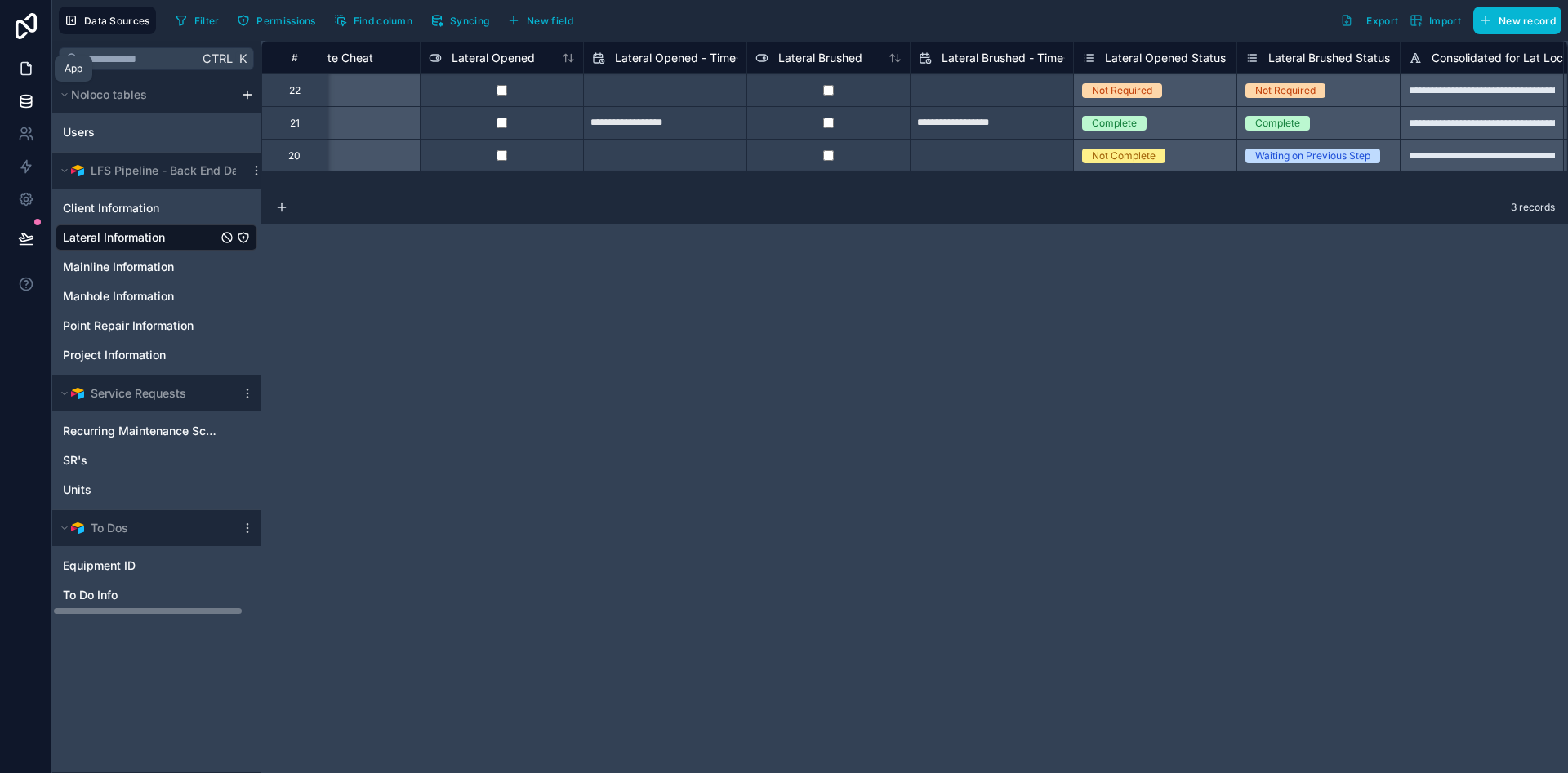
click at [33, 66] on icon at bounding box center [26, 68] width 16 height 16
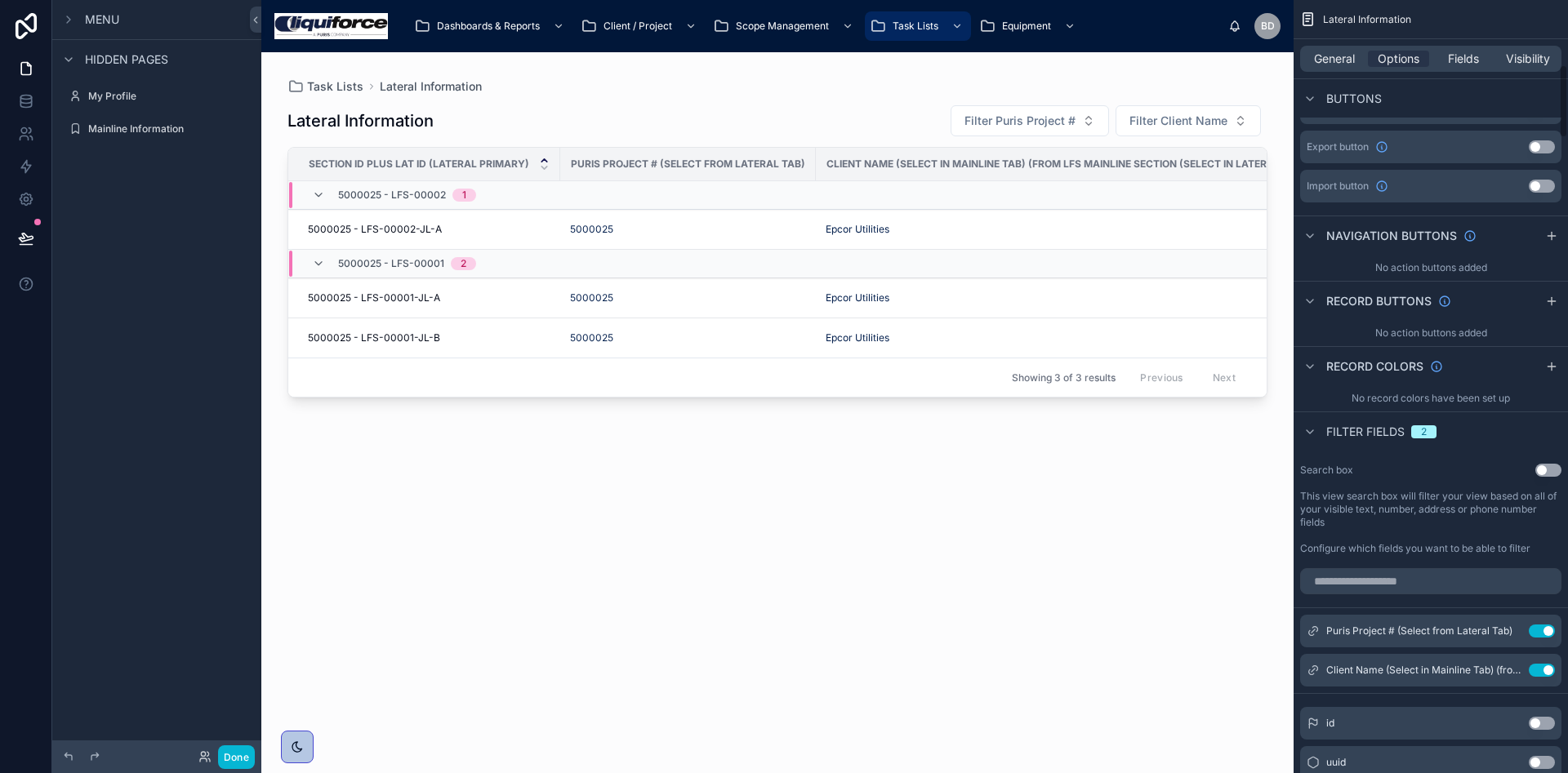
scroll to position [857, 0]
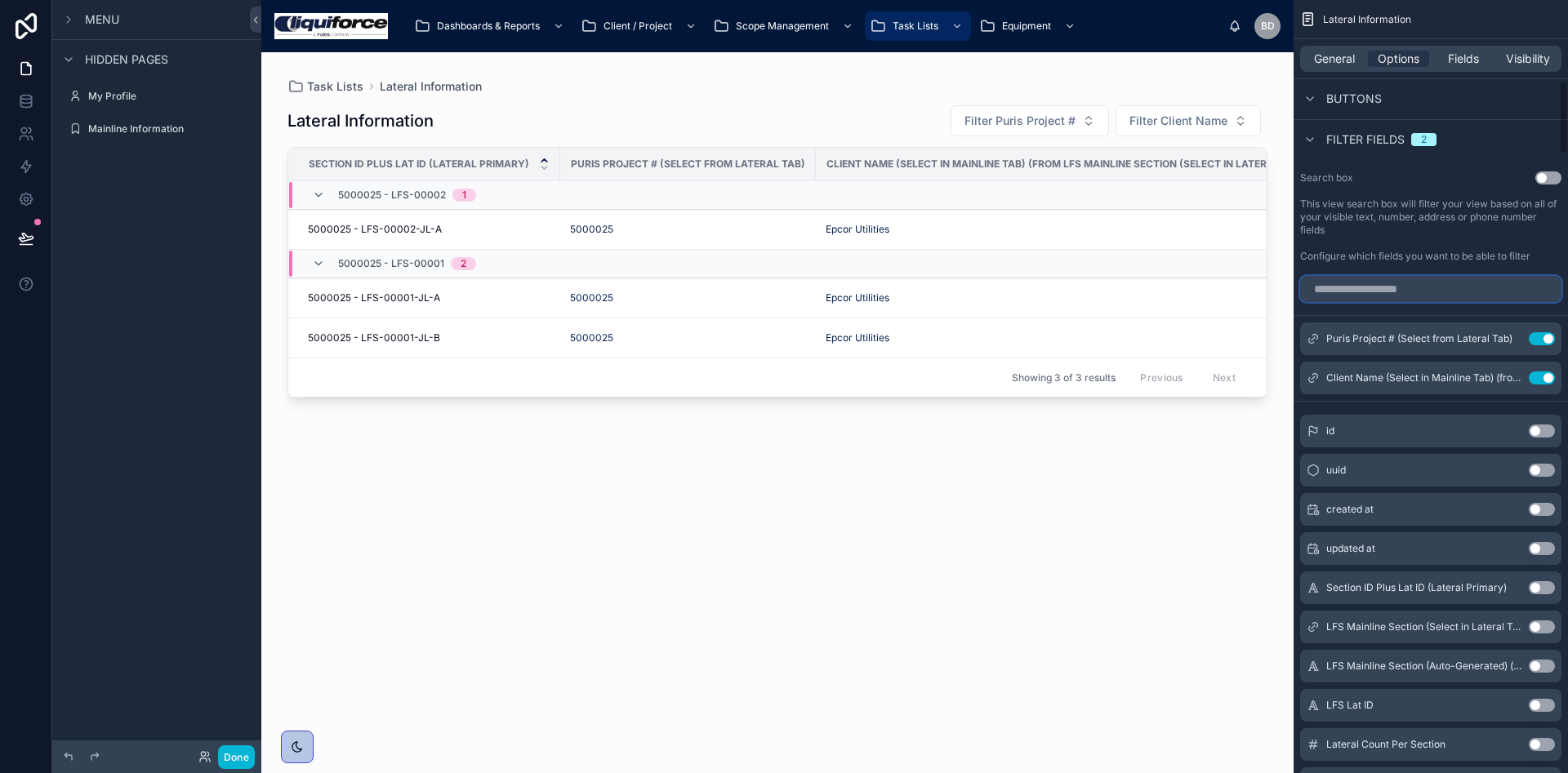
click at [1376, 281] on input "scrollable content" at bounding box center [1430, 289] width 261 height 27
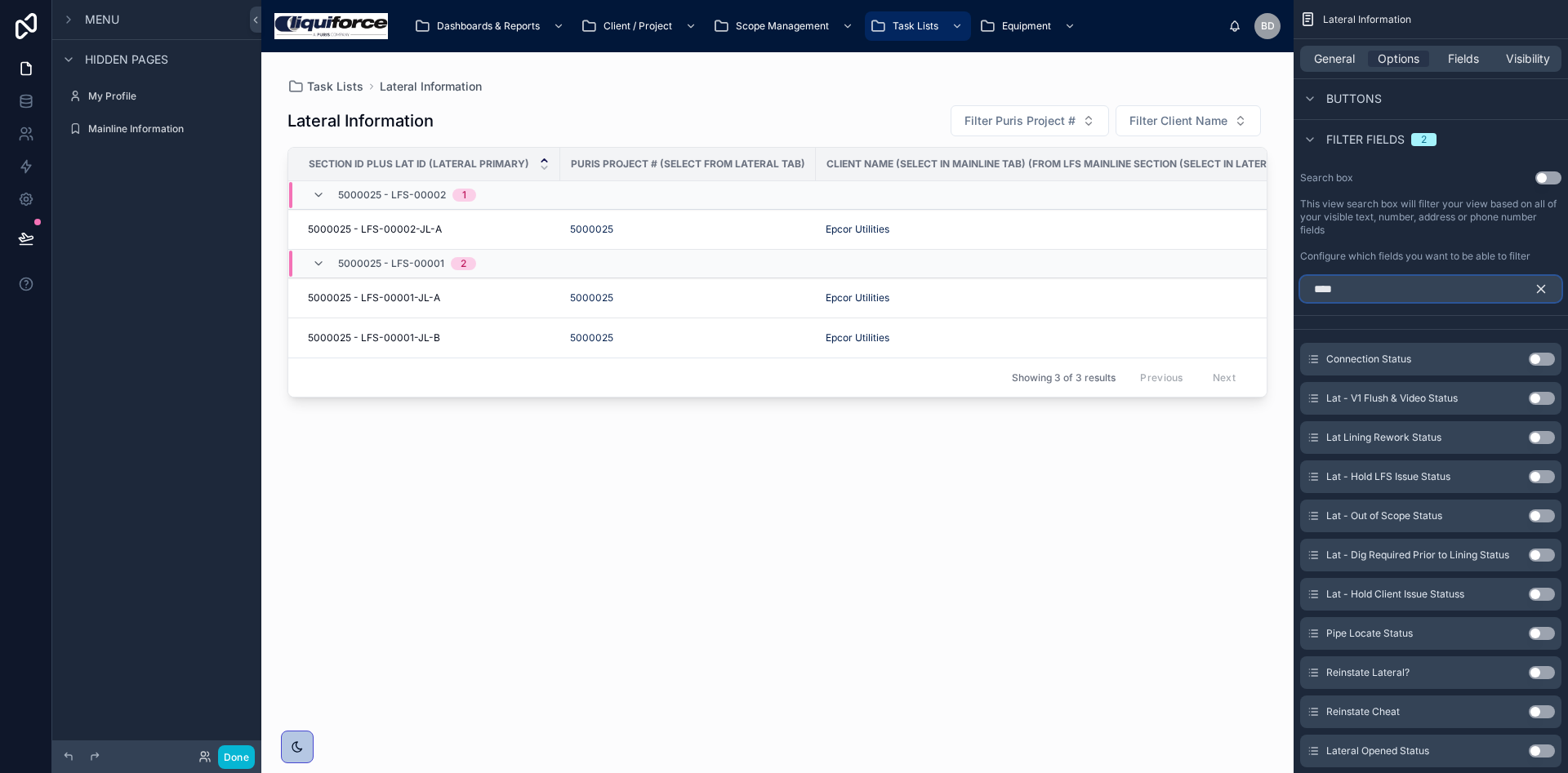
type input "*****"
drag, startPoint x: 1384, startPoint y: 293, endPoint x: 1209, endPoint y: 304, distance: 175.3
click at [1216, 300] on div "Dashboards & Reports Client / Project Scope Management Task Lists Equipment BD …" at bounding box center [914, 386] width 1306 height 773
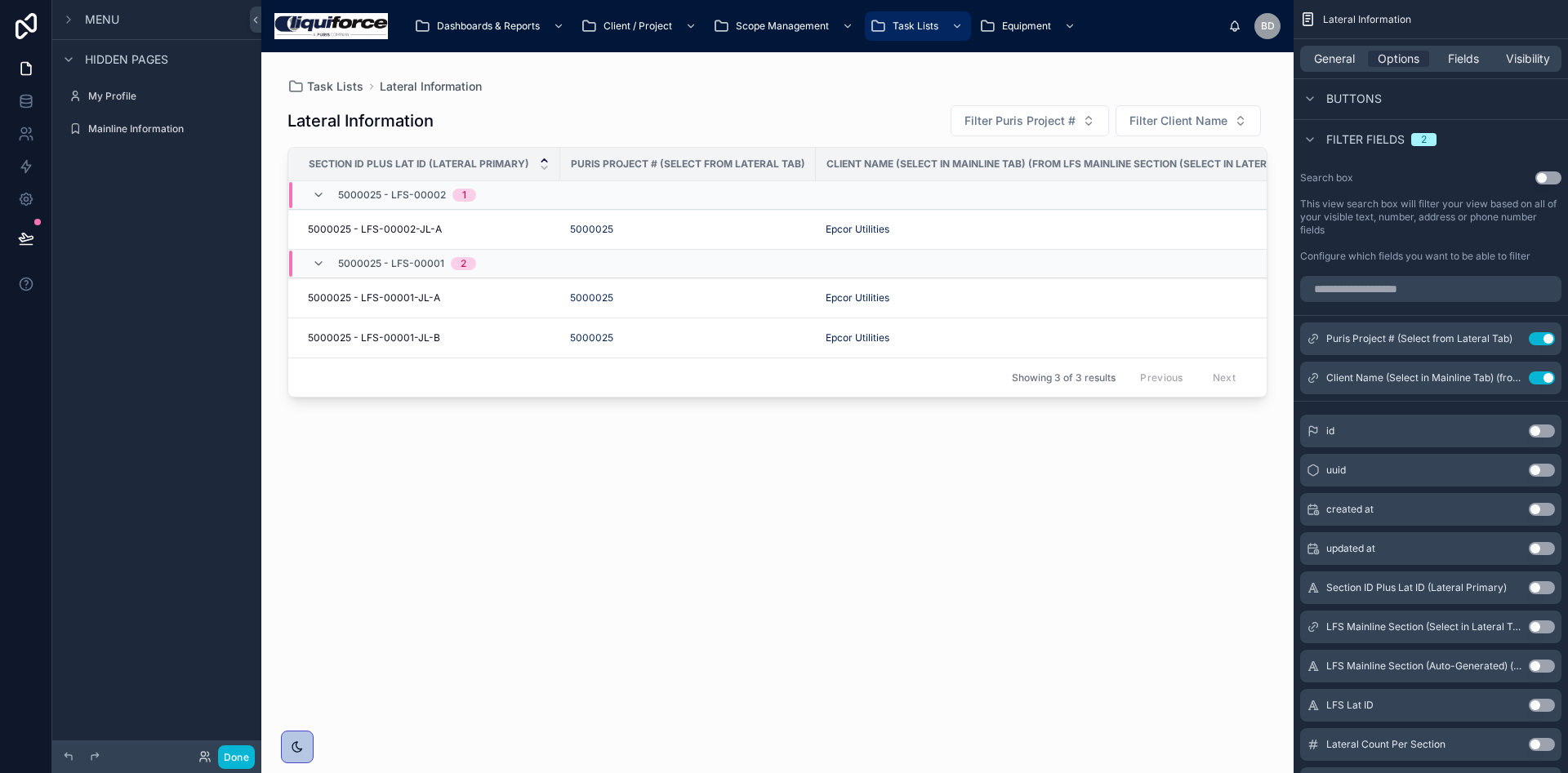
click at [898, 575] on div "Lateral Information Filter Puris Project # Filter Client Name Section ID Plus L…" at bounding box center [778, 424] width 980 height 658
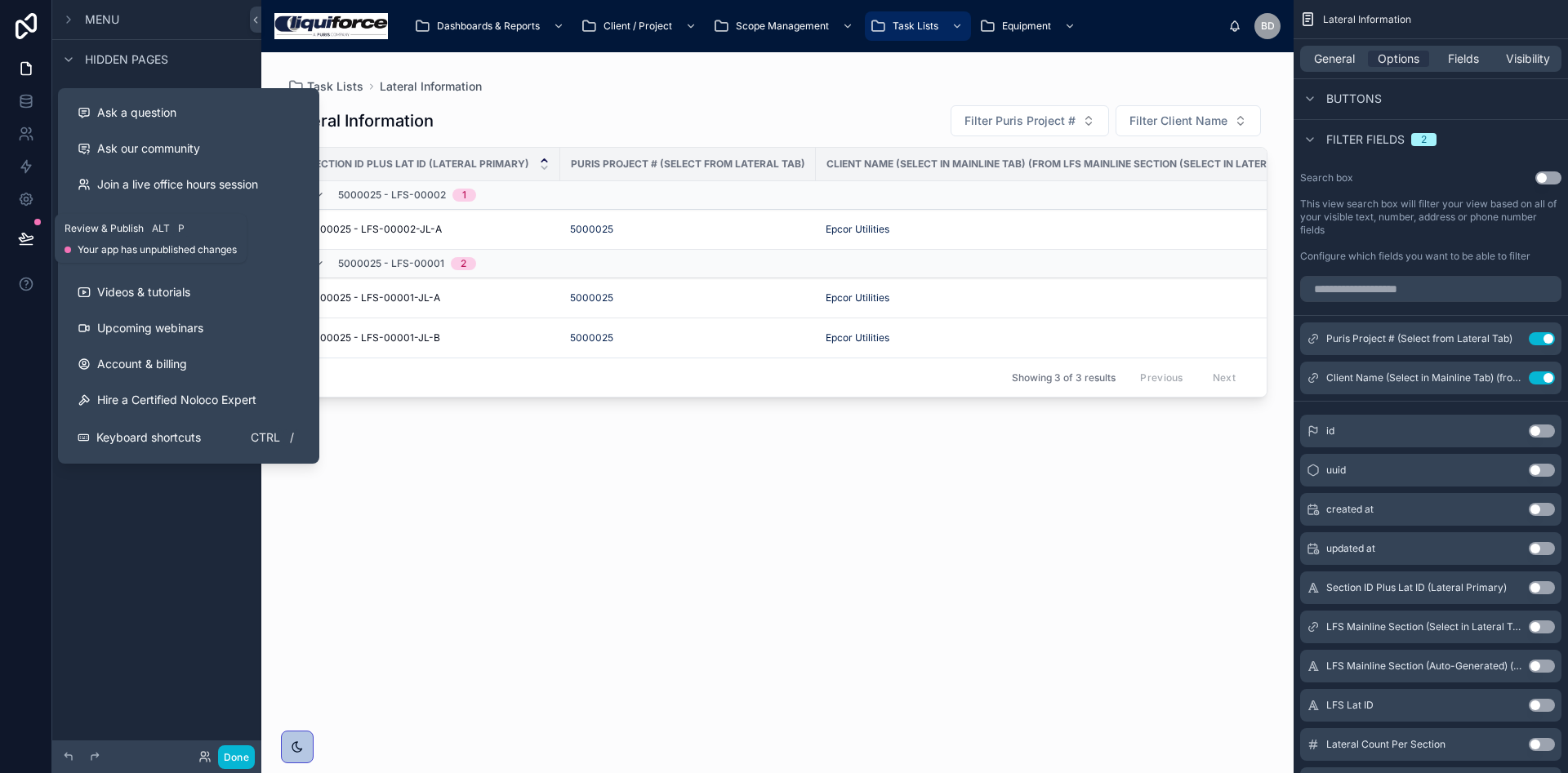
click at [23, 237] on icon at bounding box center [26, 238] width 16 height 16
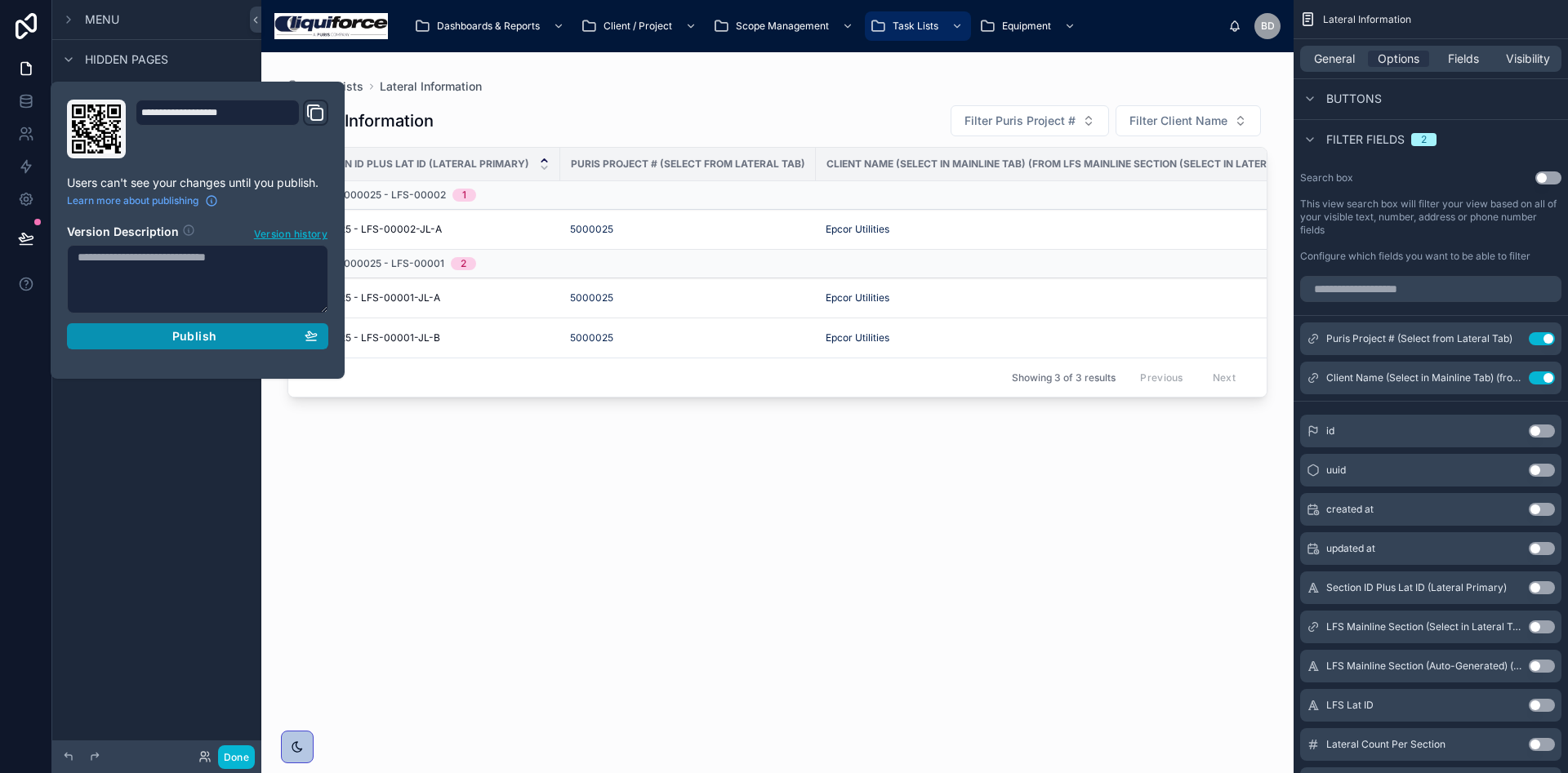
click at [163, 335] on div "Publish" at bounding box center [198, 336] width 240 height 15
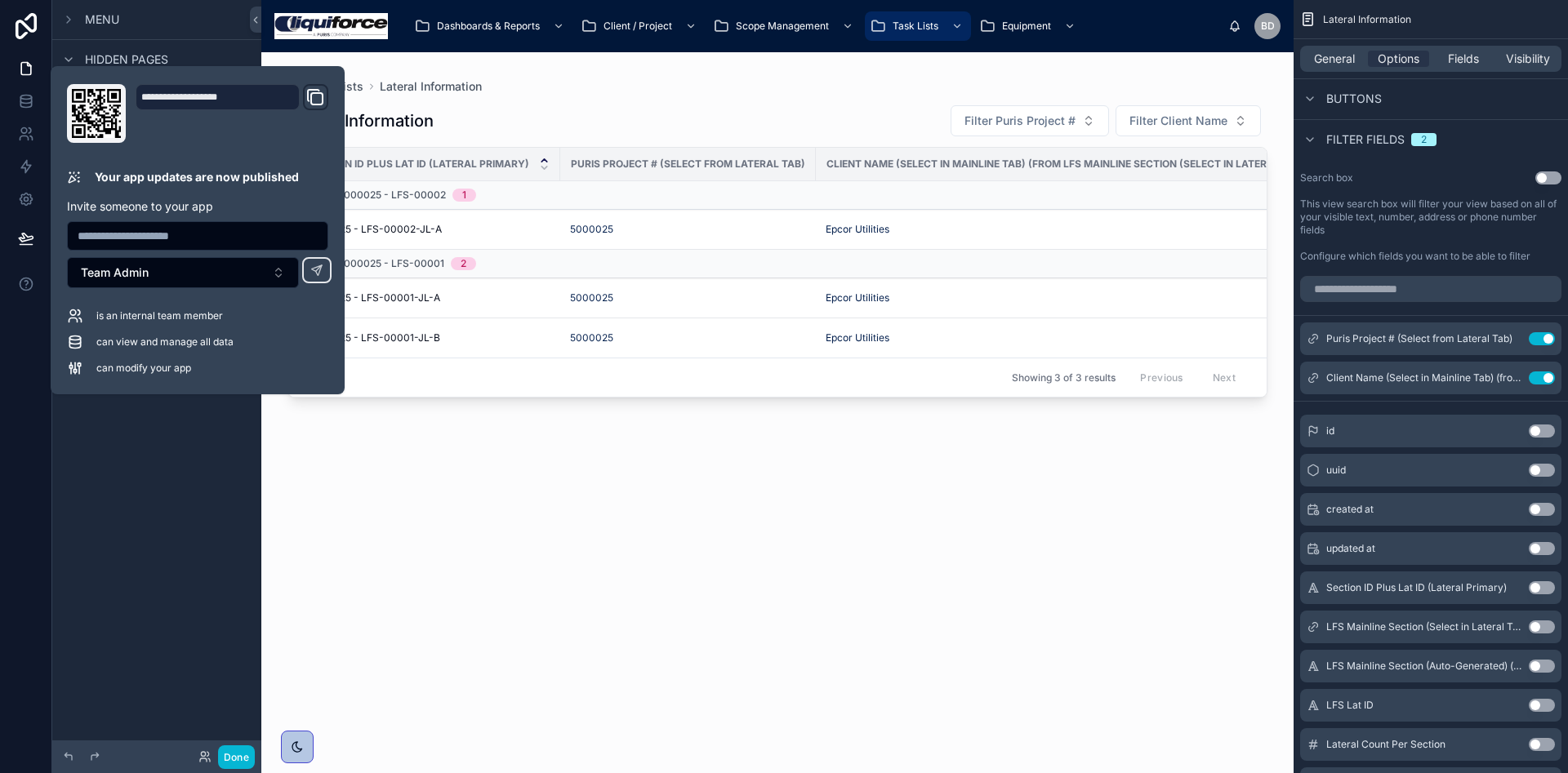
click at [408, 531] on div "Lateral Information Filter Puris Project # Filter Client Name Section ID Plus L…" at bounding box center [778, 424] width 980 height 658
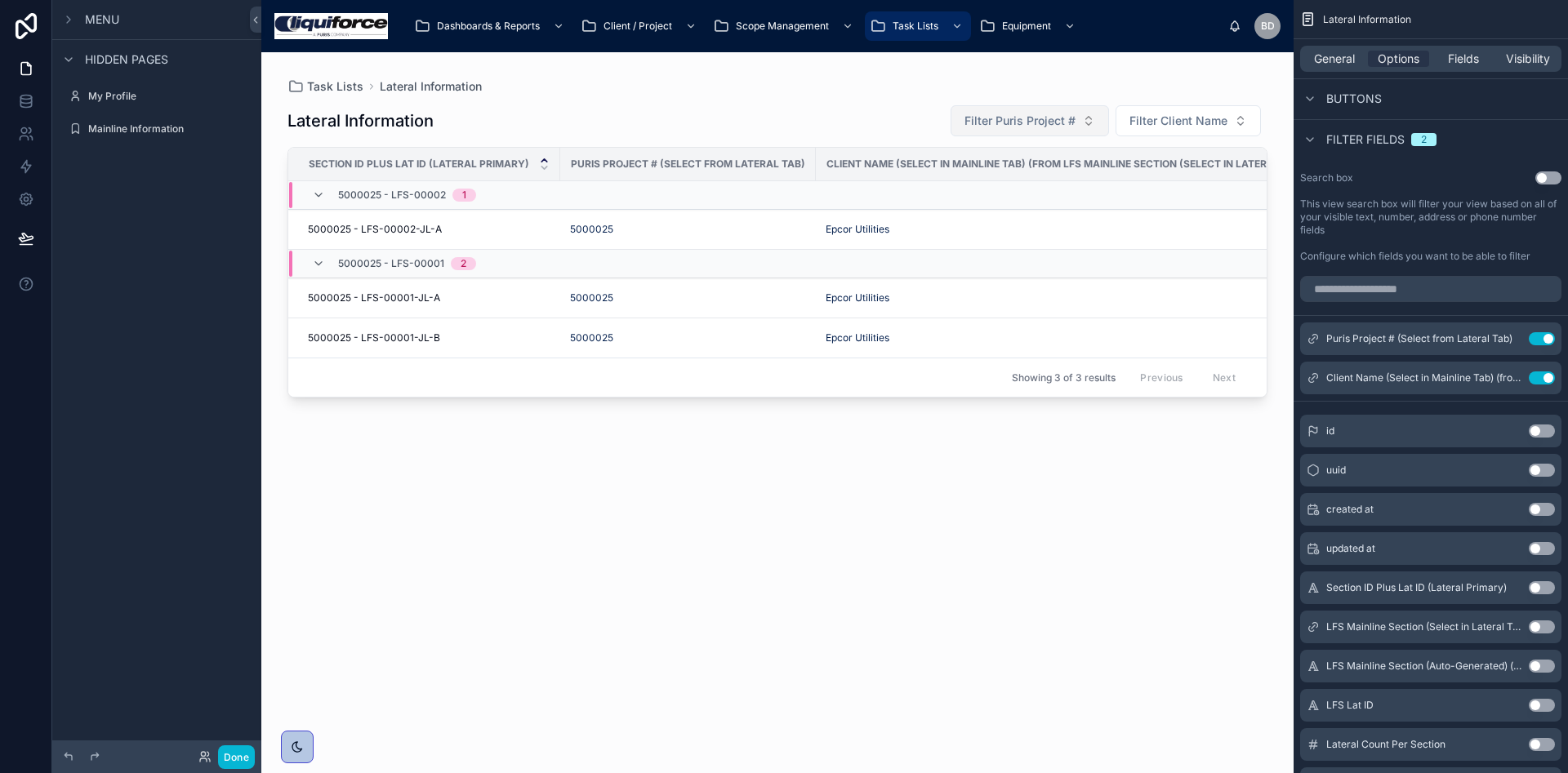
click at [1054, 118] on span "Filter Puris Project #" at bounding box center [1020, 121] width 111 height 16
click at [995, 195] on div "5000025" at bounding box center [1030, 186] width 196 height 27
click at [388, 236] on td "5000025 - LFS-00002-JL-A 5000025 - LFS-00002-JL-A" at bounding box center [424, 229] width 272 height 40
click at [386, 227] on span "5000025 - LFS-00002-JL-A" at bounding box center [375, 229] width 134 height 13
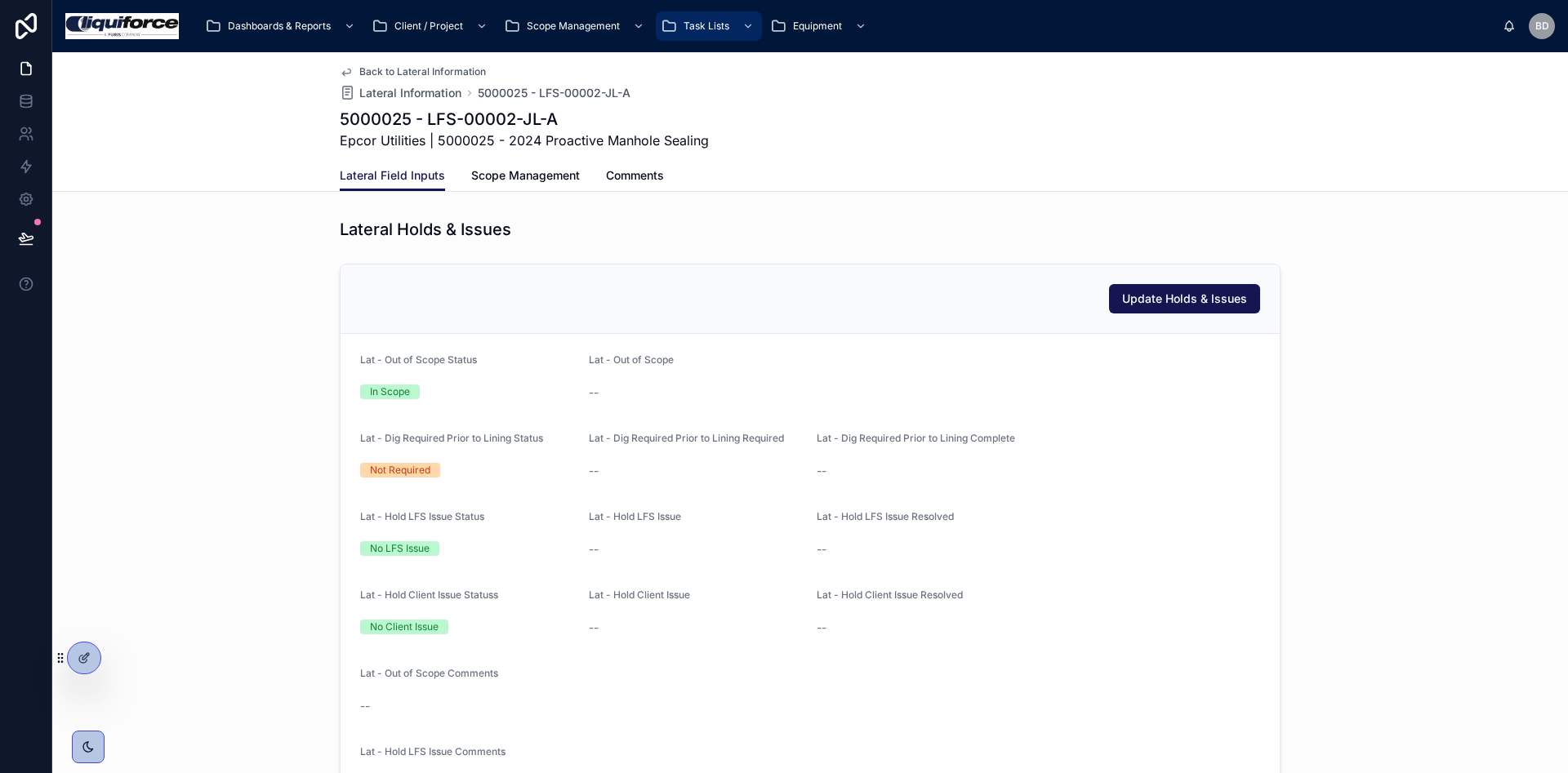
click at [1175, 305] on span "Update Holds & Issues" at bounding box center [1185, 298] width 125 height 16
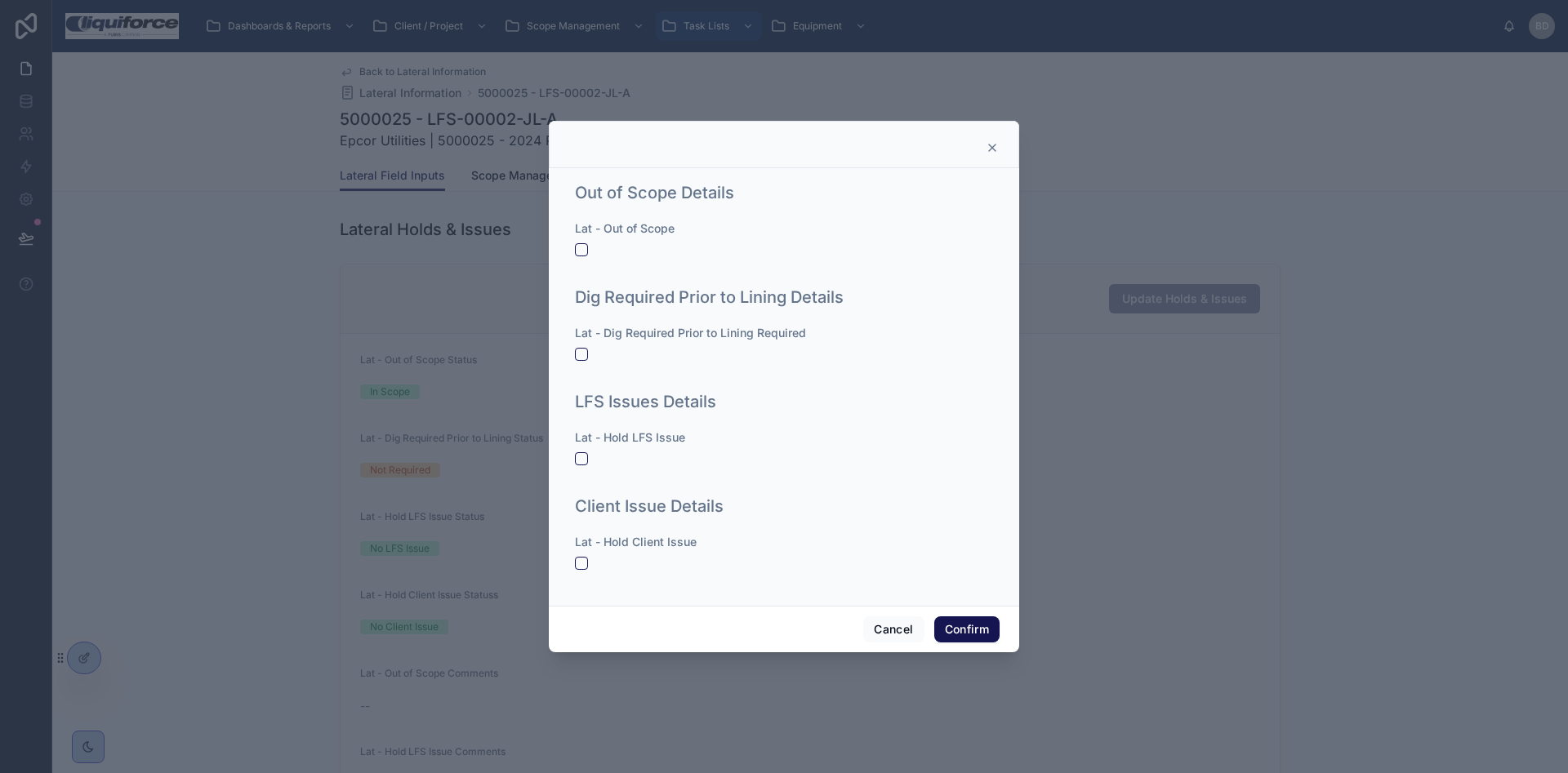
drag, startPoint x: 566, startPoint y: 355, endPoint x: 582, endPoint y: 354, distance: 16.0
click at [567, 355] on div "Out of Scope Details Lat - Out of Scope Dig Required Prior to Lining Details La…" at bounding box center [784, 387] width 470 height 438
click at [583, 354] on button "button" at bounding box center [581, 354] width 13 height 13
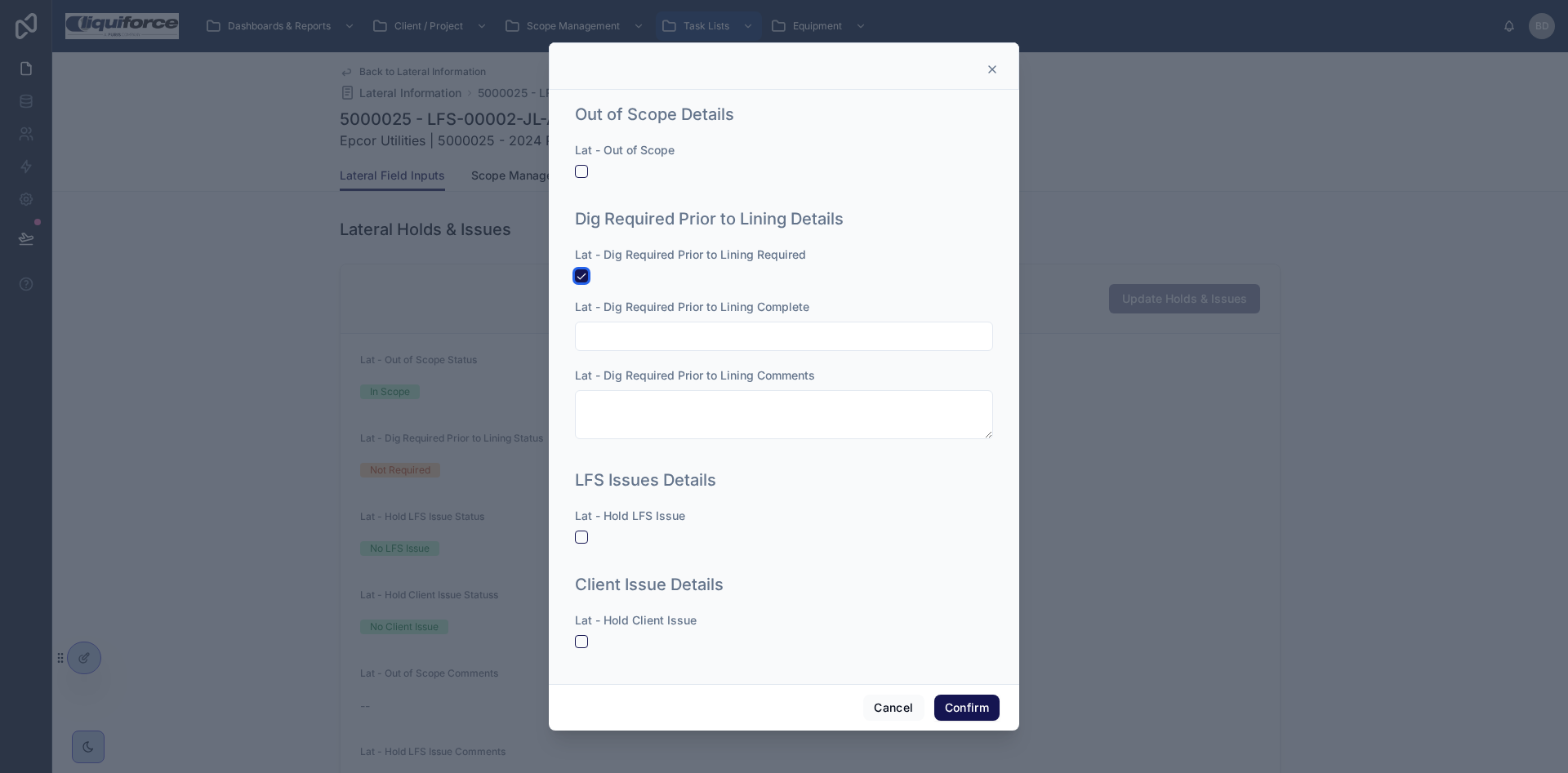
click at [587, 277] on button "button" at bounding box center [581, 275] width 13 height 13
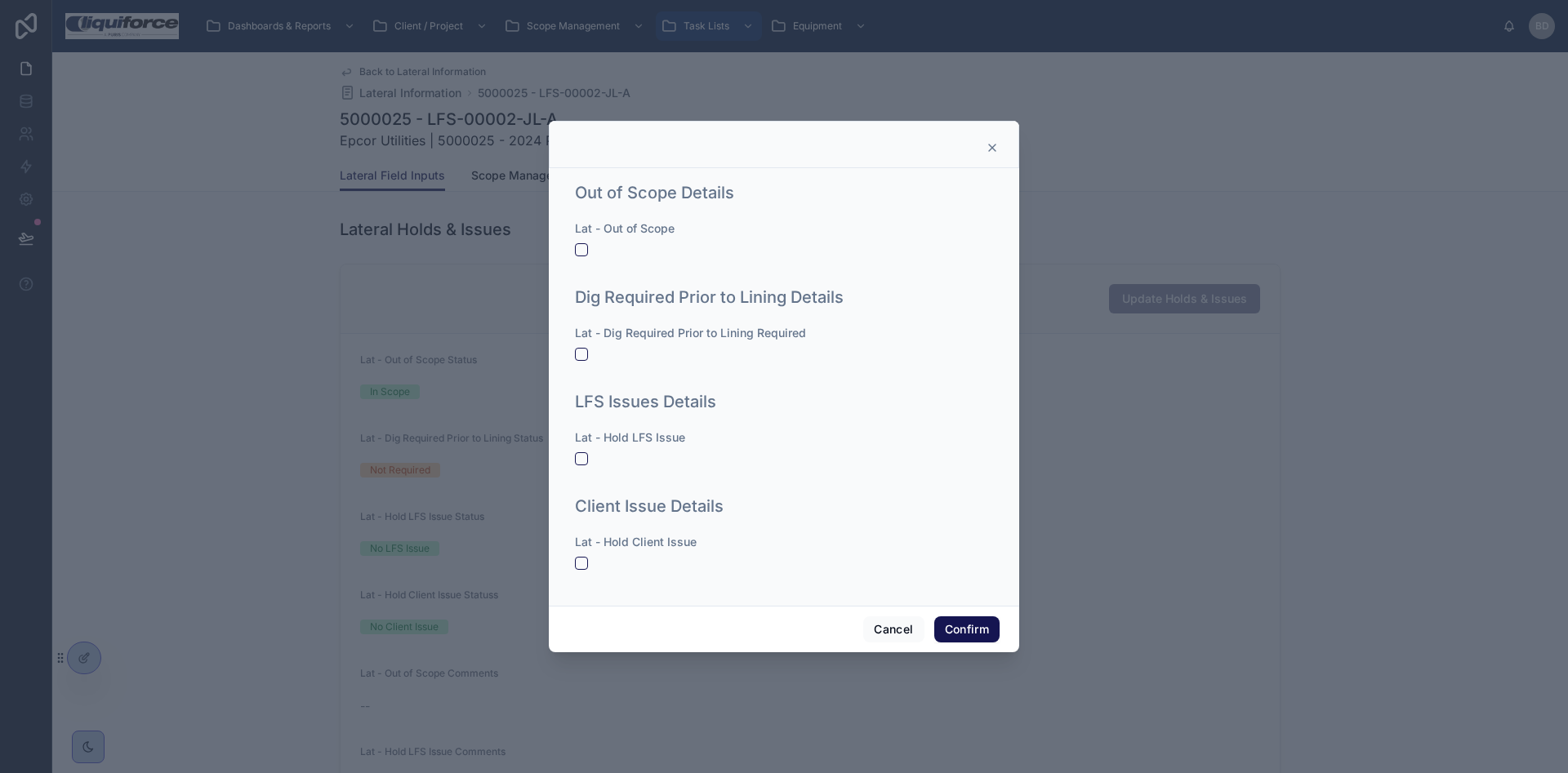
click at [589, 239] on div "Lat - Out of Scope" at bounding box center [784, 239] width 418 height 36
click at [572, 250] on div "Out of Scope Details Lat - Out of Scope" at bounding box center [784, 227] width 431 height 104
click at [588, 245] on div at bounding box center [784, 249] width 418 height 13
click at [581, 253] on button "button" at bounding box center [581, 249] width 13 height 13
click at [578, 249] on button "button" at bounding box center [581, 249] width 13 height 13
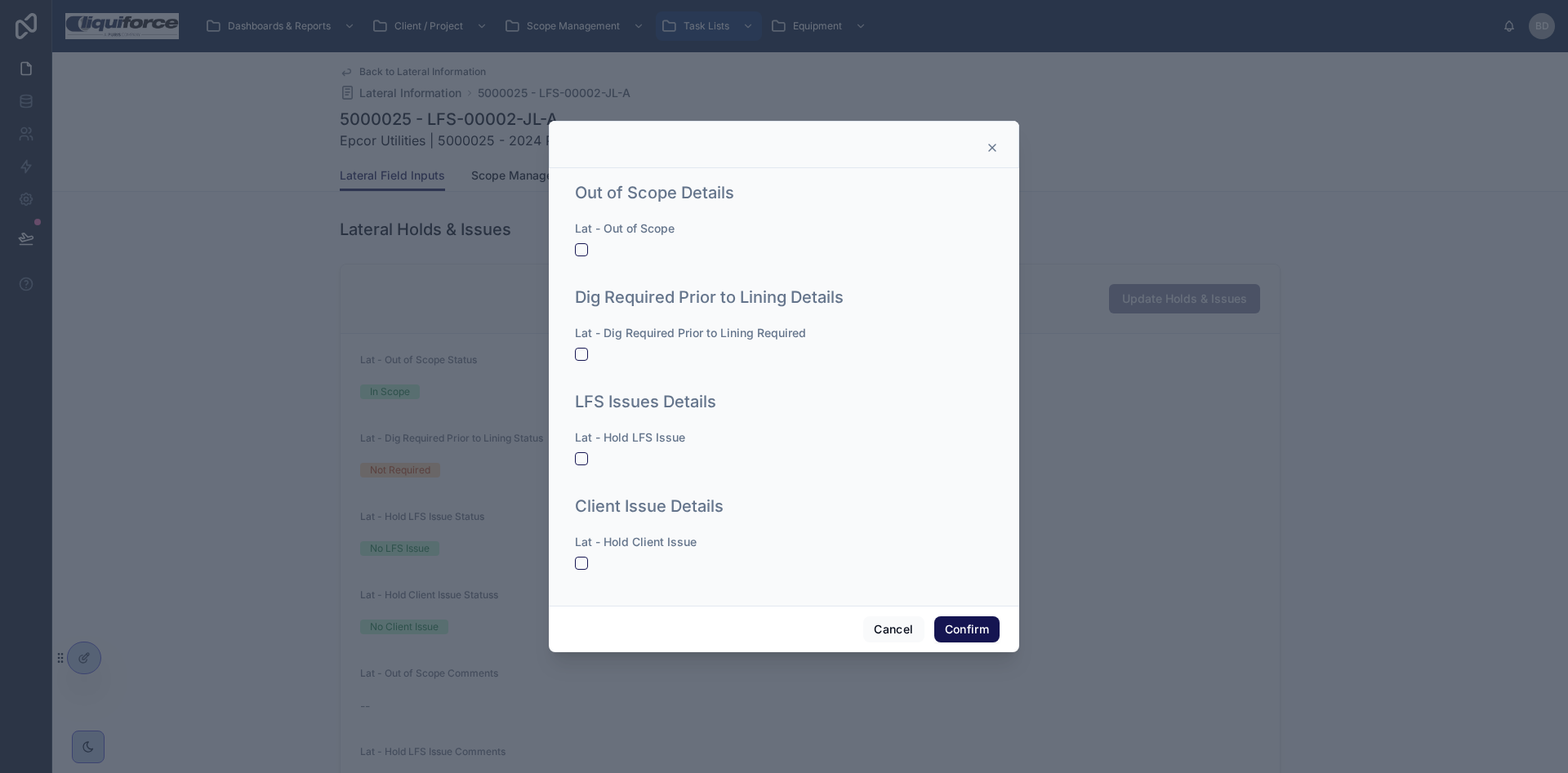
click at [589, 249] on div at bounding box center [784, 249] width 418 height 13
click at [577, 253] on button "button" at bounding box center [581, 249] width 13 height 13
click at [578, 248] on button "button" at bounding box center [581, 249] width 13 height 13
click at [583, 459] on button "button" at bounding box center [581, 458] width 13 height 13
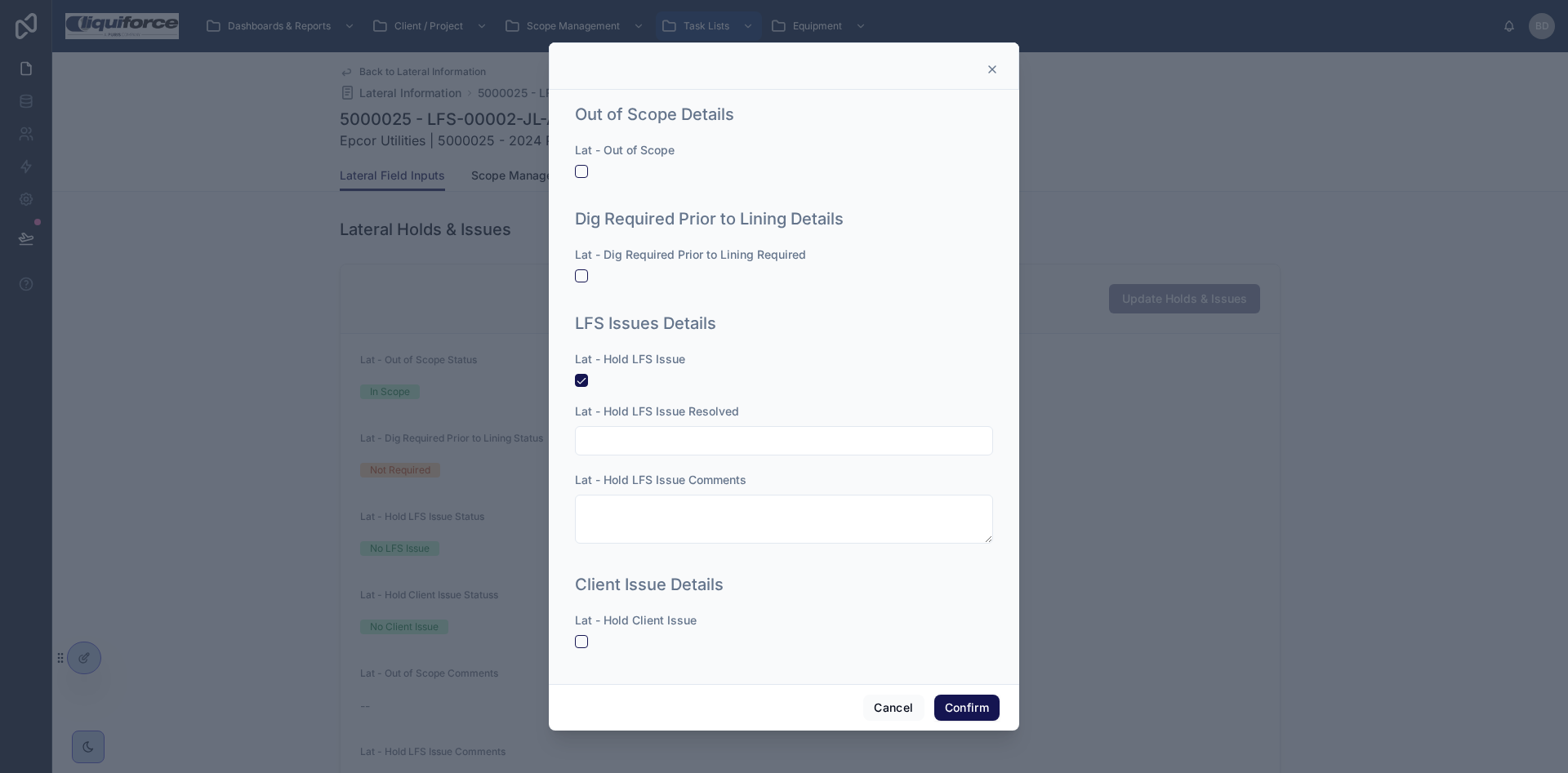
click at [581, 387] on div "Lat - Hold LFS Issue Lat - Hold LFS Issue Resolved Lat - Hold LFS Issue Comments" at bounding box center [784, 456] width 418 height 209
click at [583, 640] on button "button" at bounding box center [581, 641] width 13 height 13
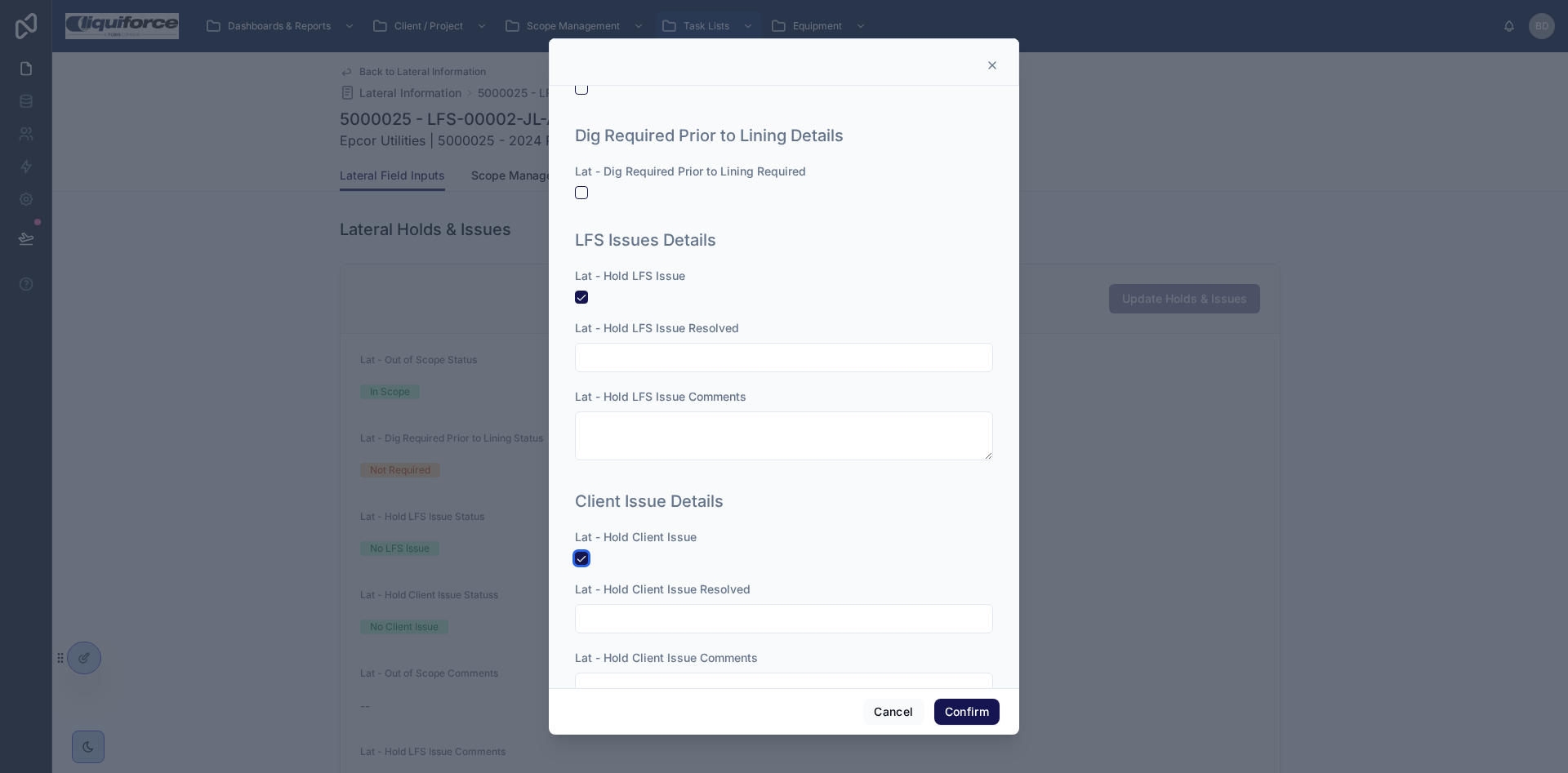
scroll to position [149, 0]
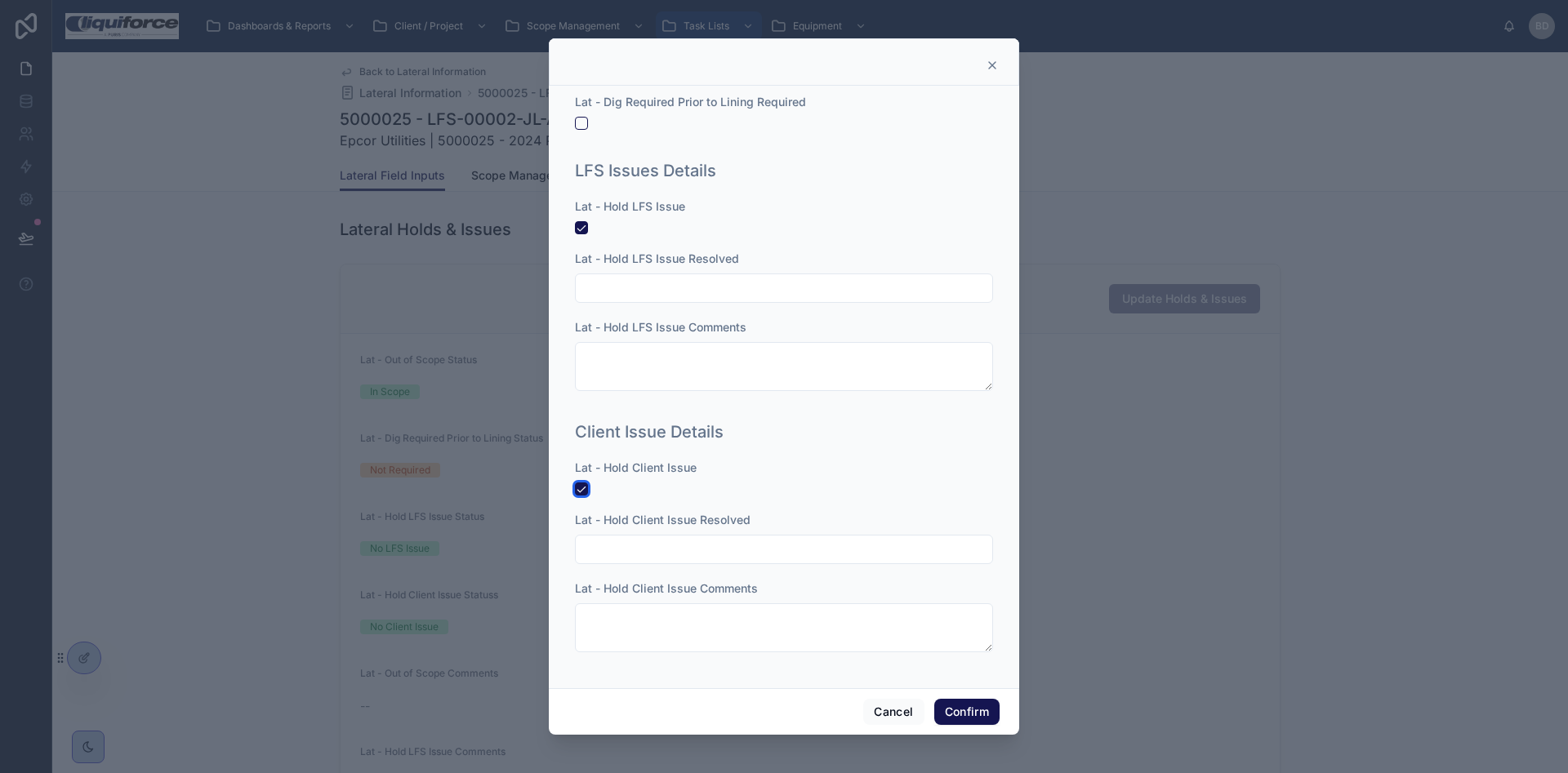
click at [583, 492] on button "button" at bounding box center [581, 488] width 13 height 13
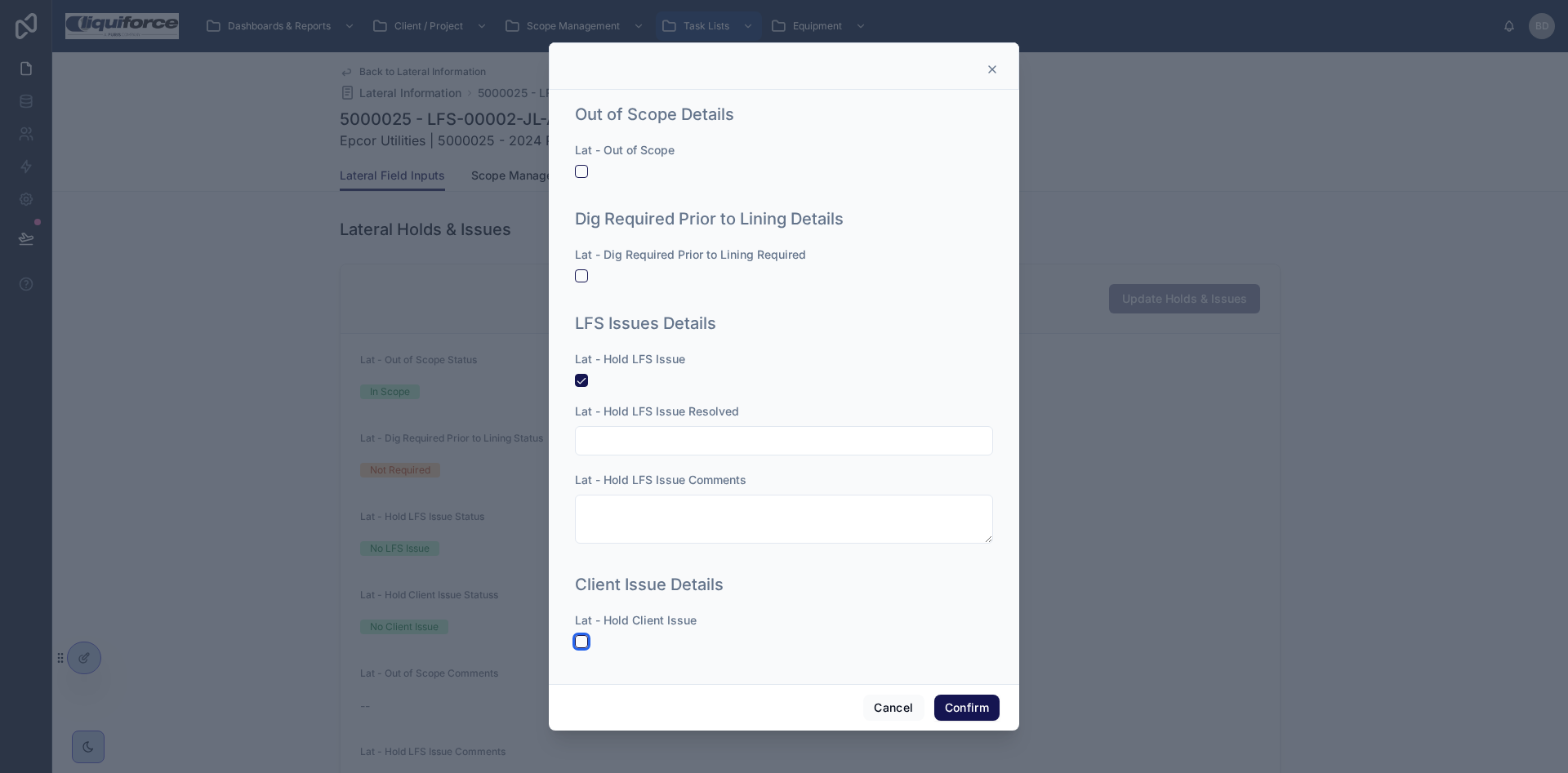
scroll to position [0, 0]
click at [580, 376] on button "button" at bounding box center [581, 380] width 13 height 13
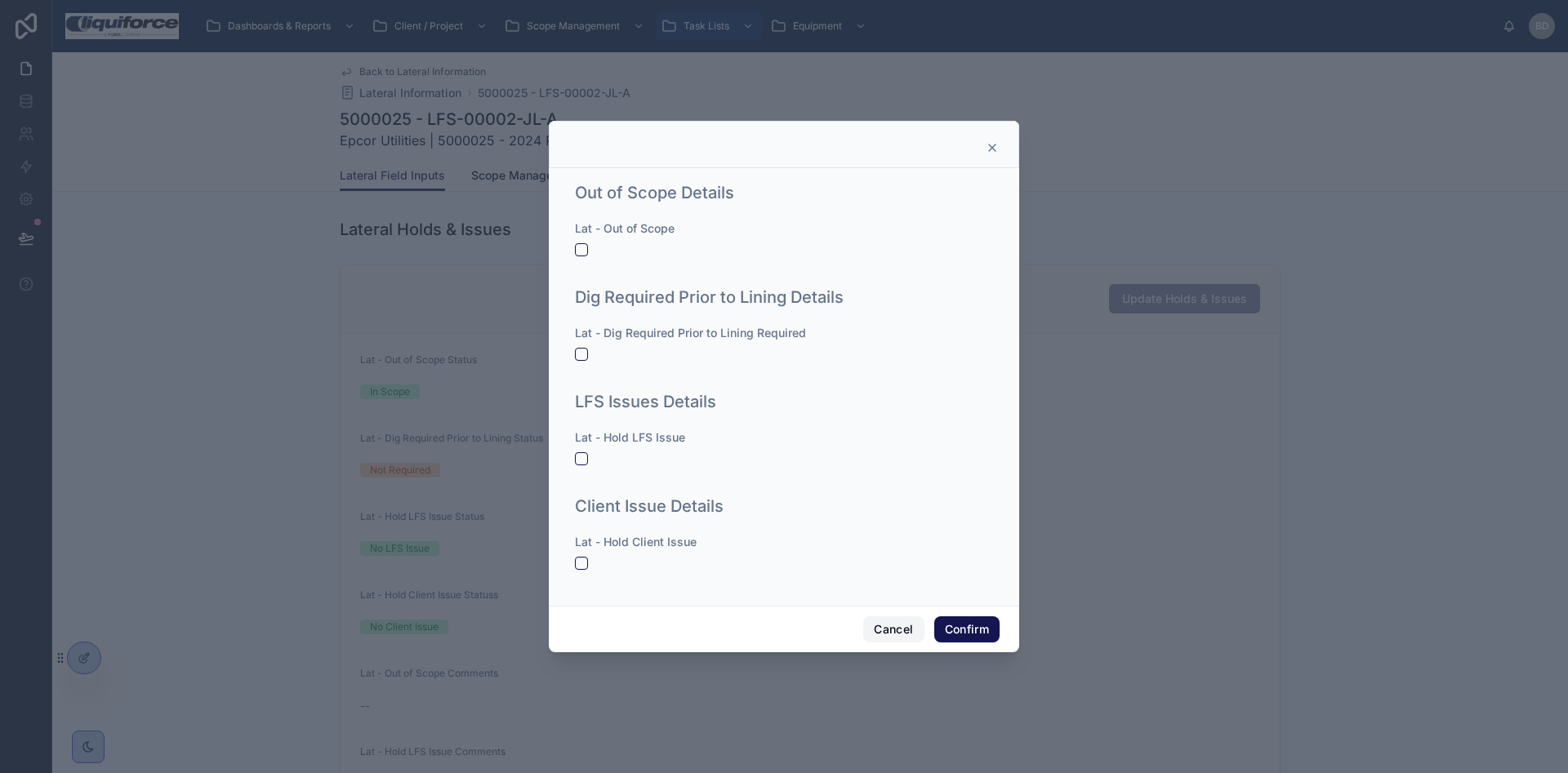
click at [897, 628] on button "Cancel" at bounding box center [893, 629] width 61 height 27
